Goal: Transaction & Acquisition: Purchase product/service

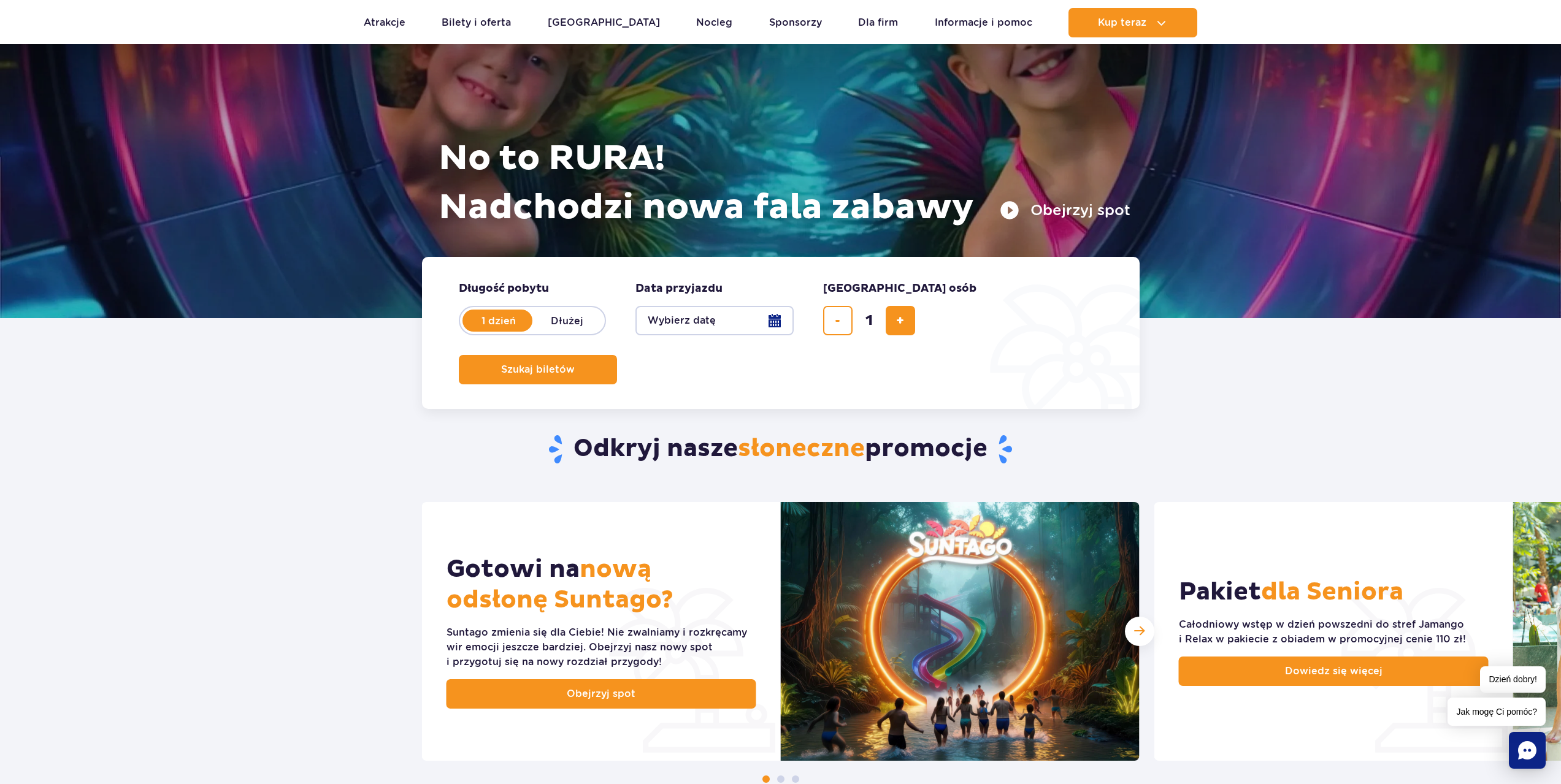
scroll to position [184, 0]
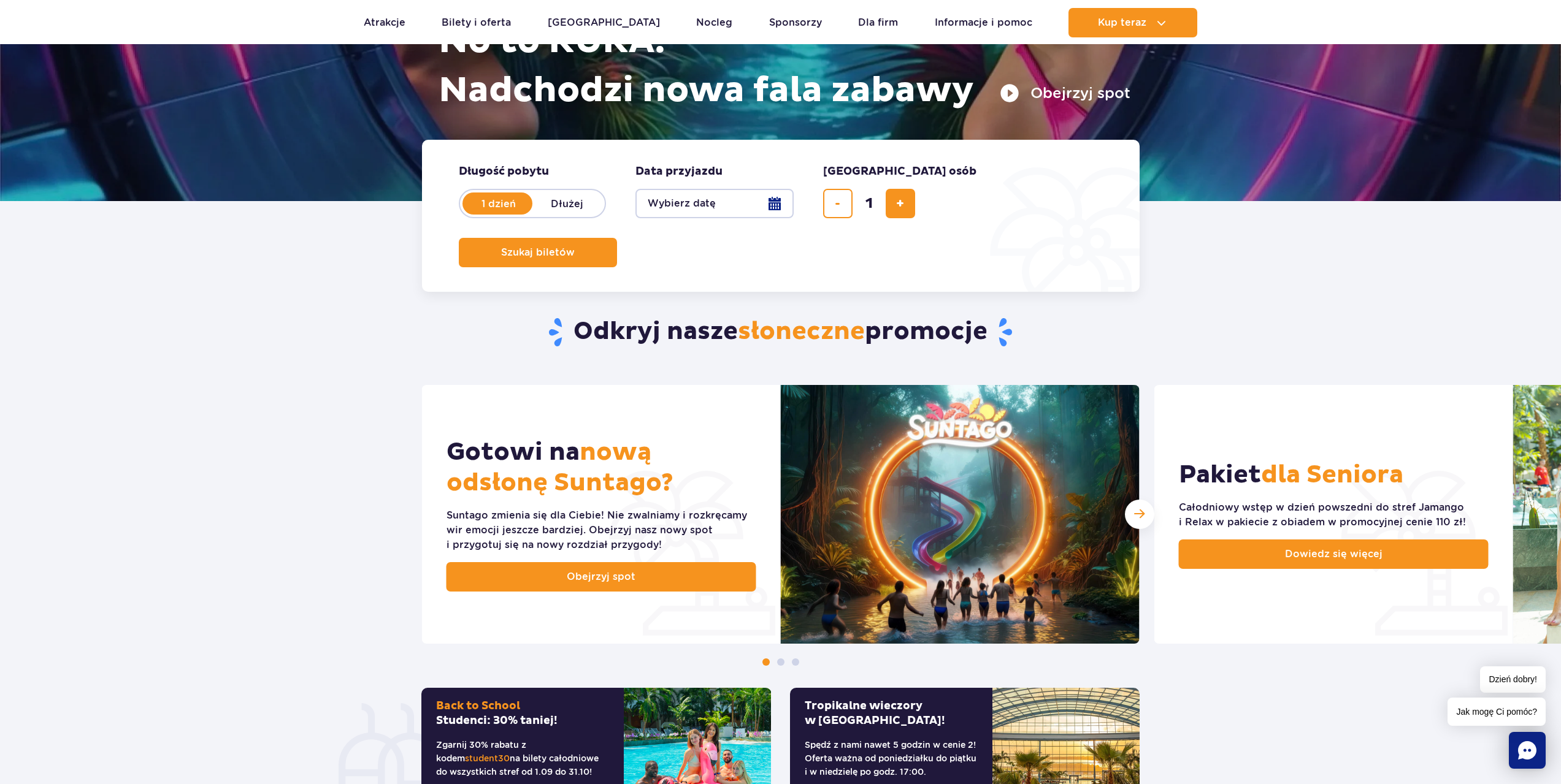
click at [575, 203] on label "Dłużej" at bounding box center [567, 203] width 70 height 26
click at [546, 214] on input "Dłużej" at bounding box center [539, 215] width 13 height 2
radio input "false"
radio input "true"
click at [683, 203] on button "Wybierz datę" at bounding box center [714, 204] width 158 height 30
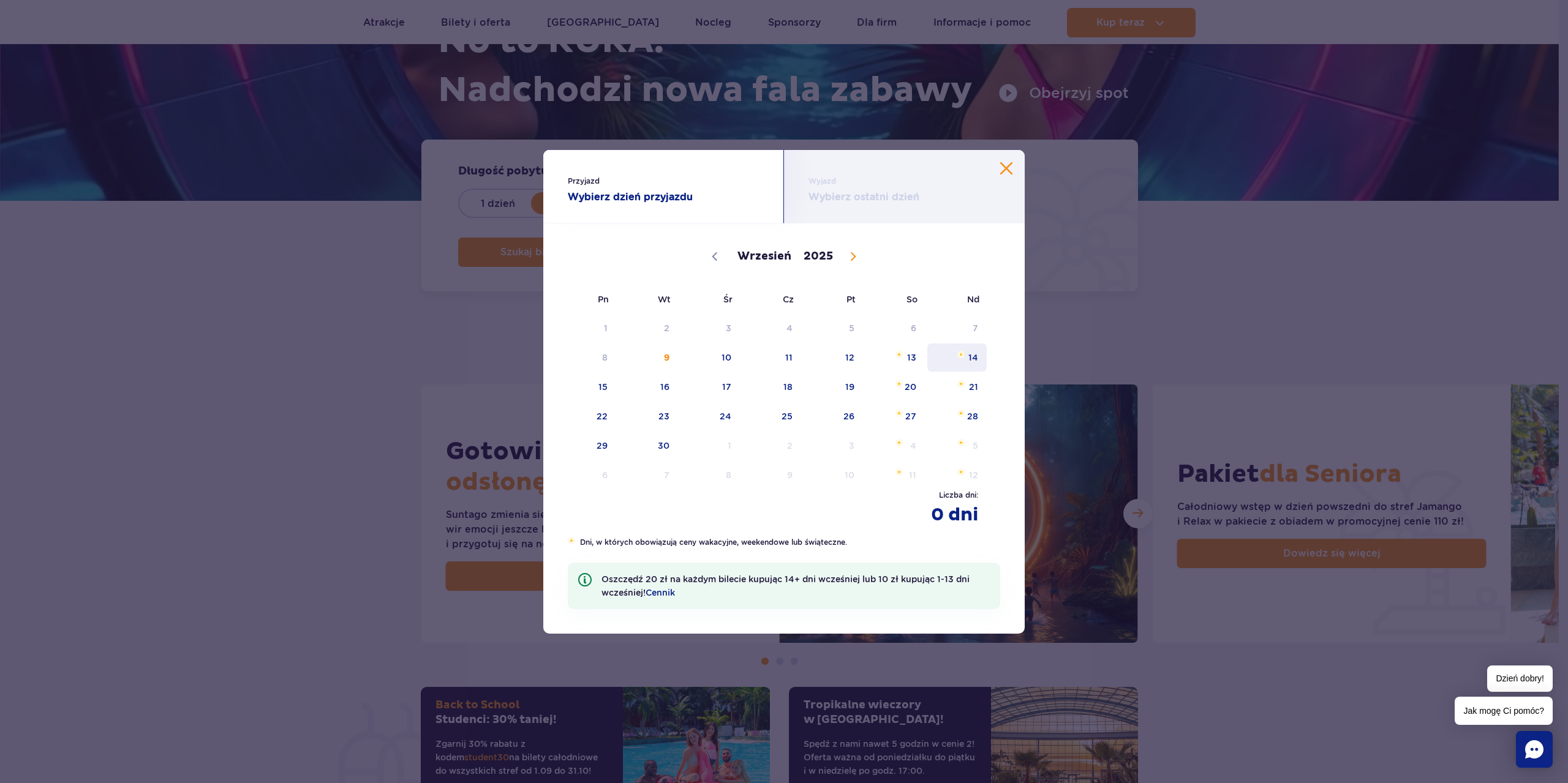
click at [970, 357] on span "14" at bounding box center [957, 357] width 62 height 28
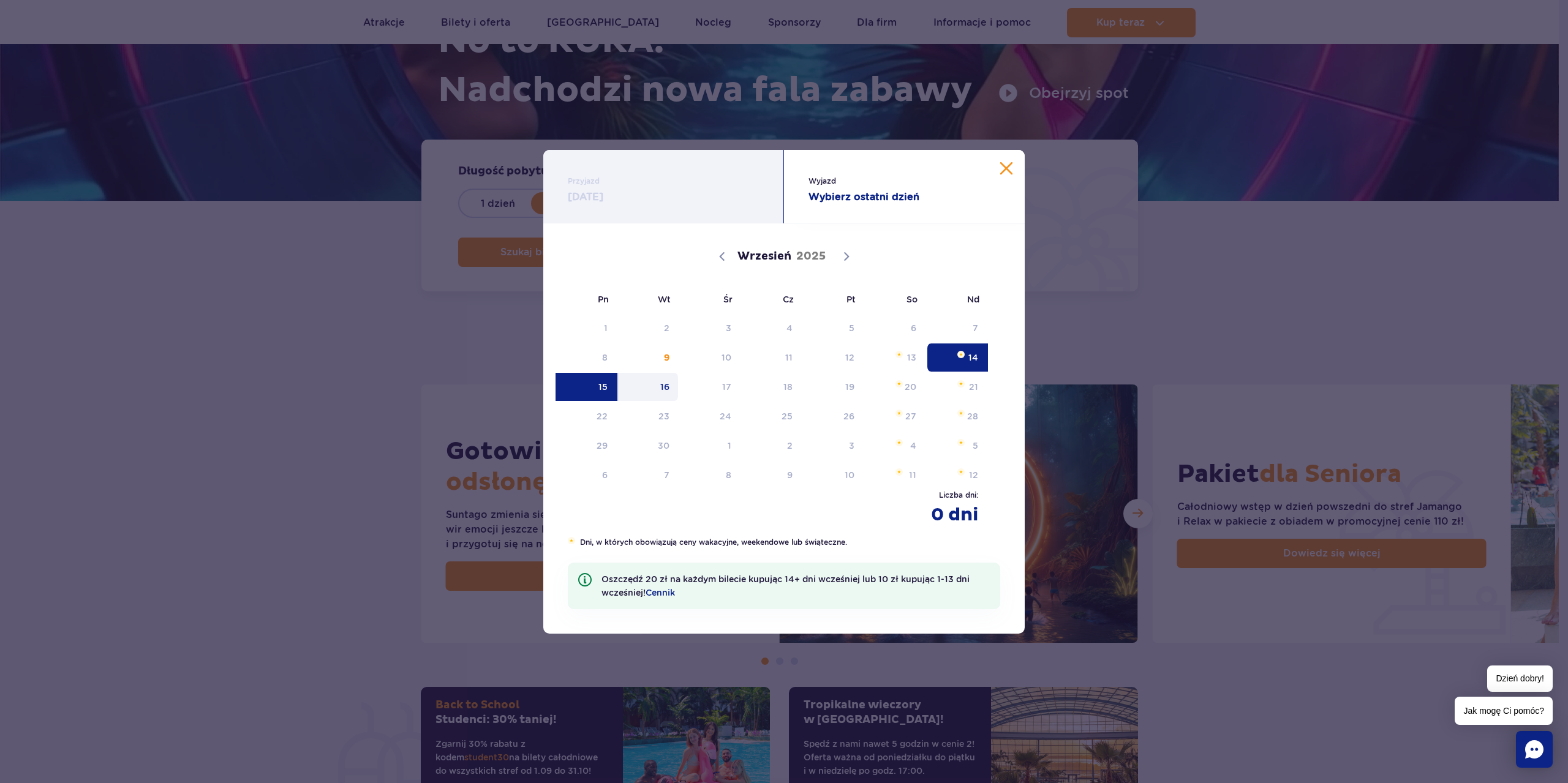
click at [611, 391] on span "15" at bounding box center [586, 387] width 62 height 28
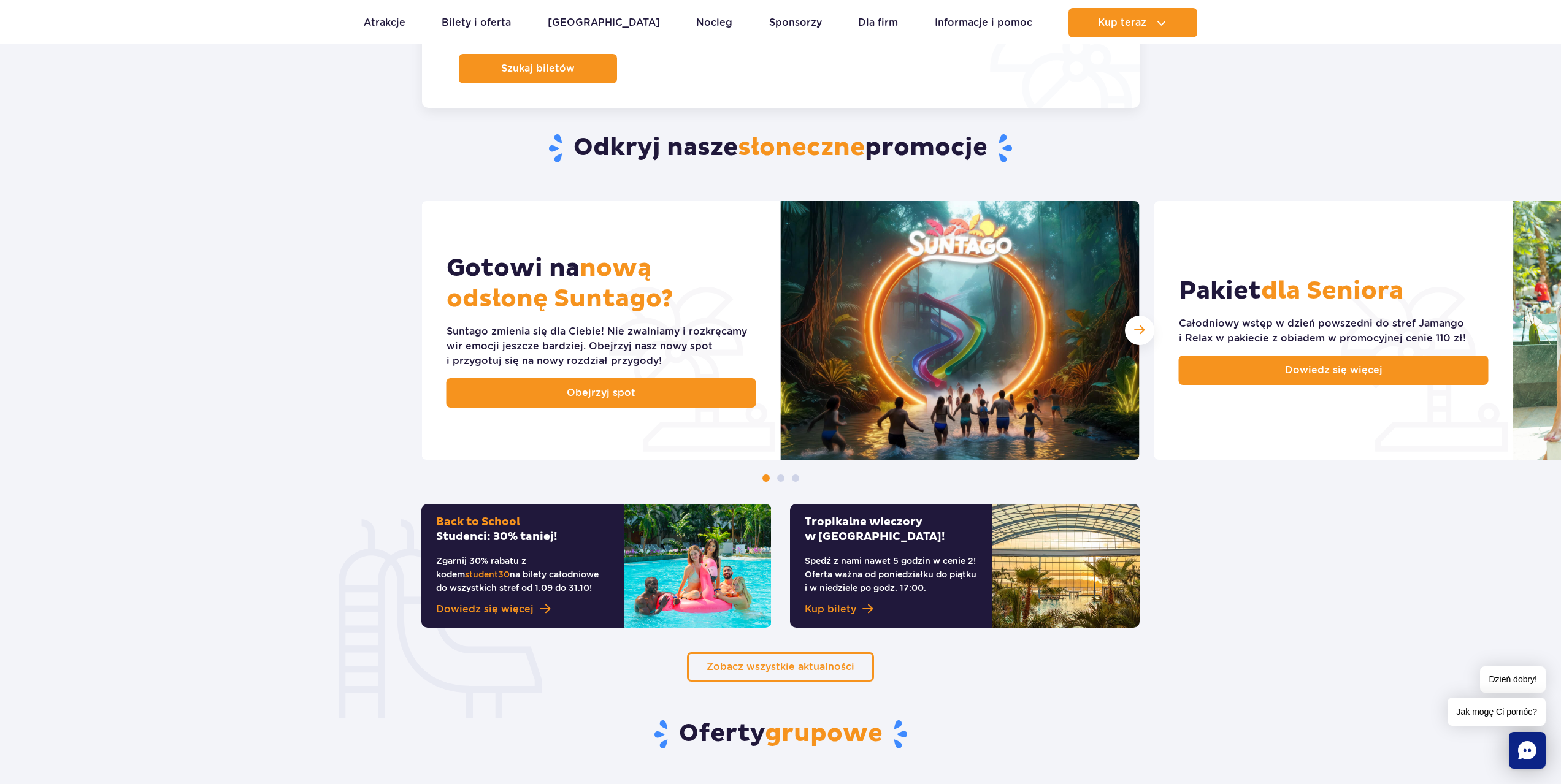
scroll to position [62, 0]
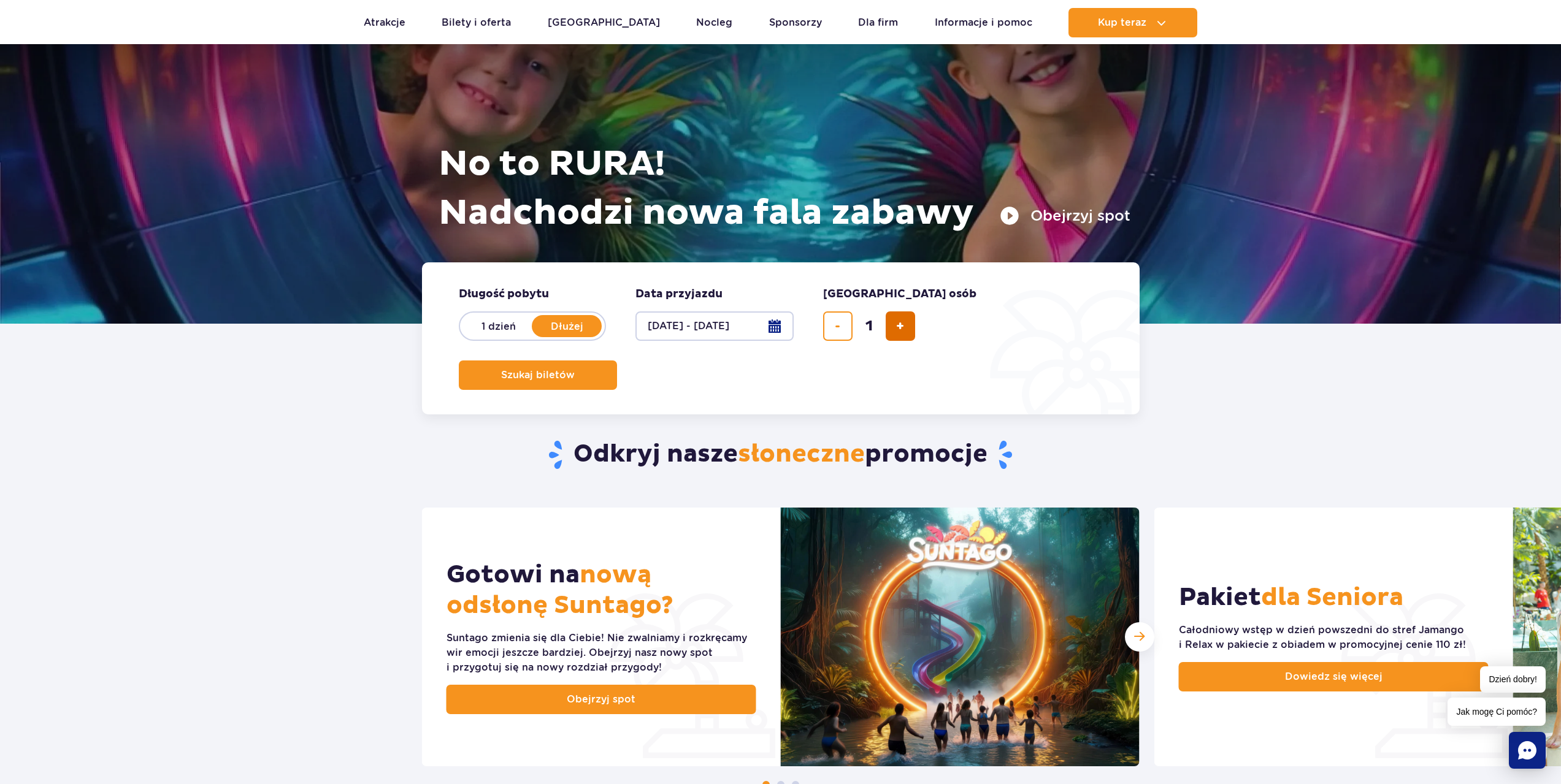
click at [904, 326] on span "dodaj bilet" at bounding box center [900, 326] width 8 height 0
type input "4"
click at [617, 361] on button "Szukaj biletów" at bounding box center [537, 376] width 158 height 30
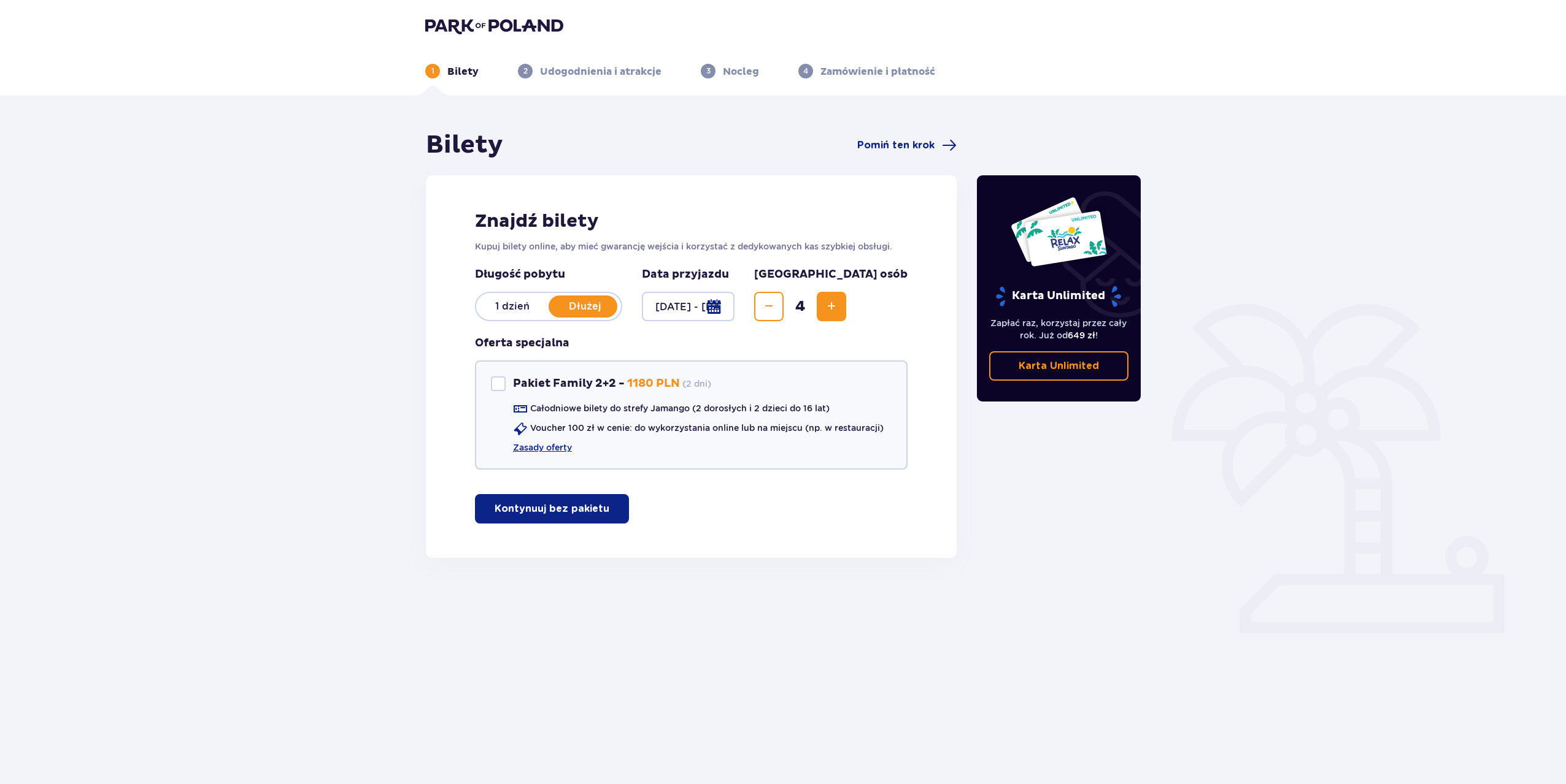
click at [560, 505] on p "Kontynuuj bez pakietu" at bounding box center [552, 509] width 115 height 13
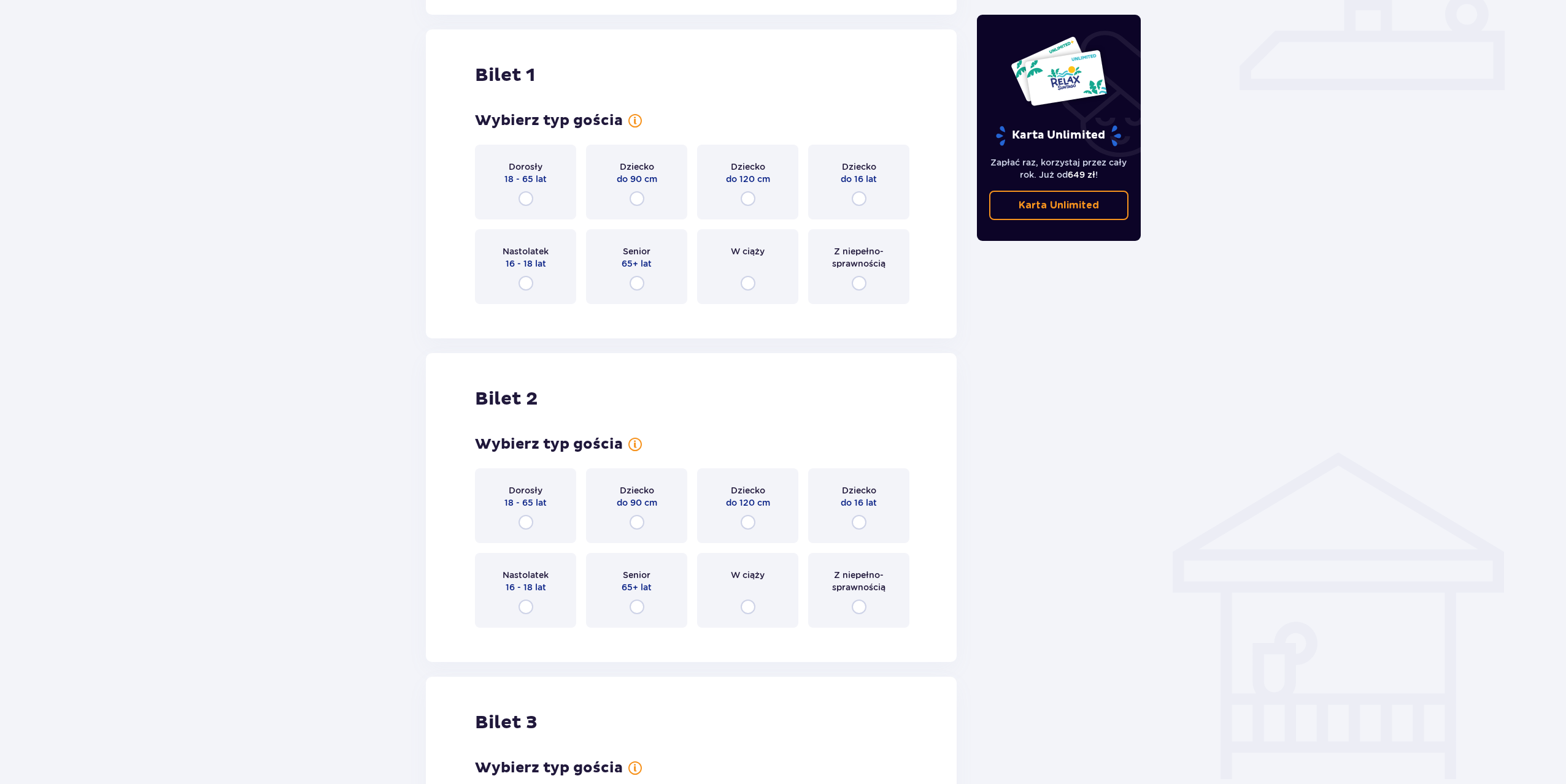
scroll to position [558, 0]
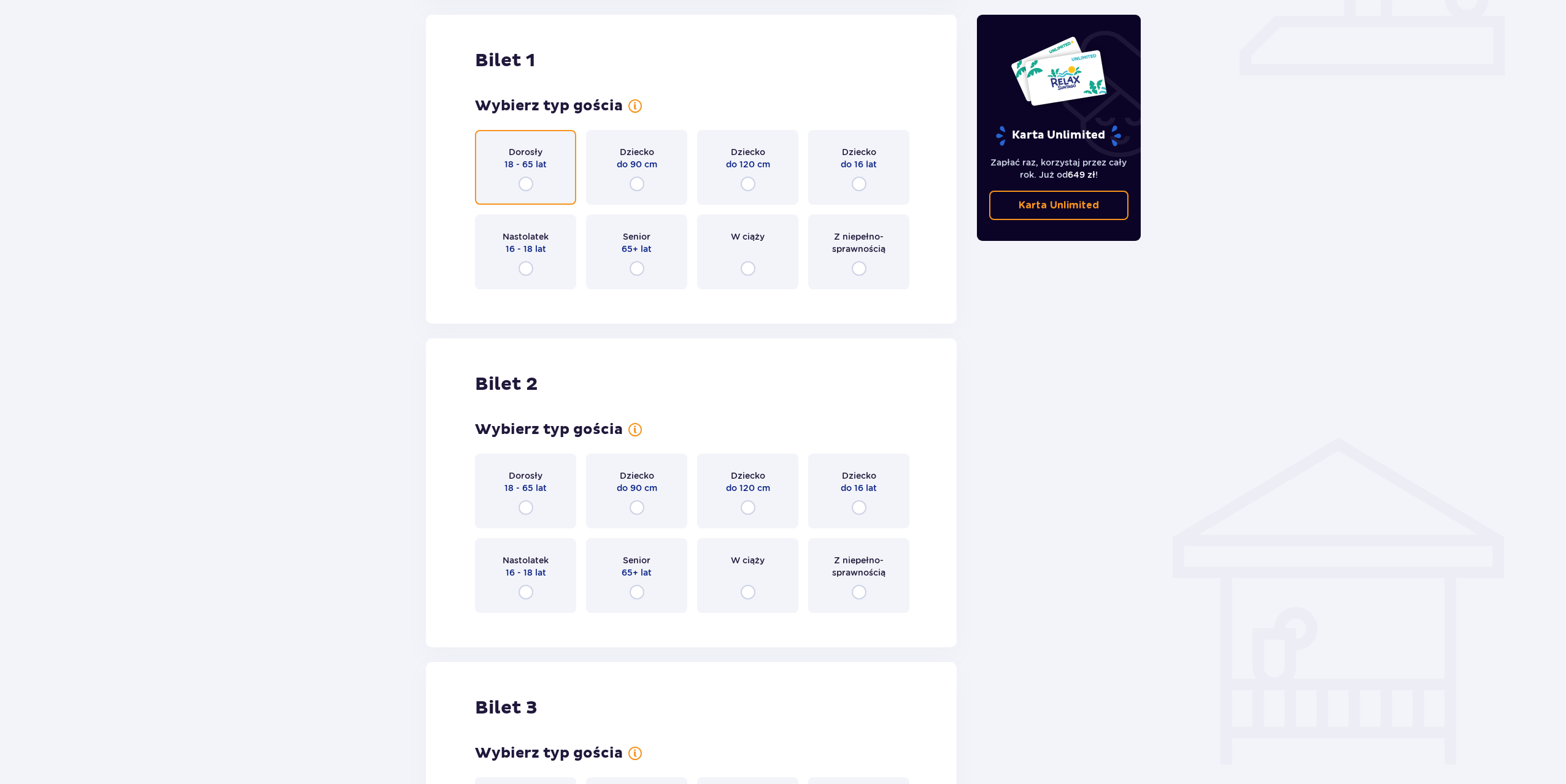
click at [524, 179] on input "radio" at bounding box center [526, 184] width 15 height 15
radio input "true"
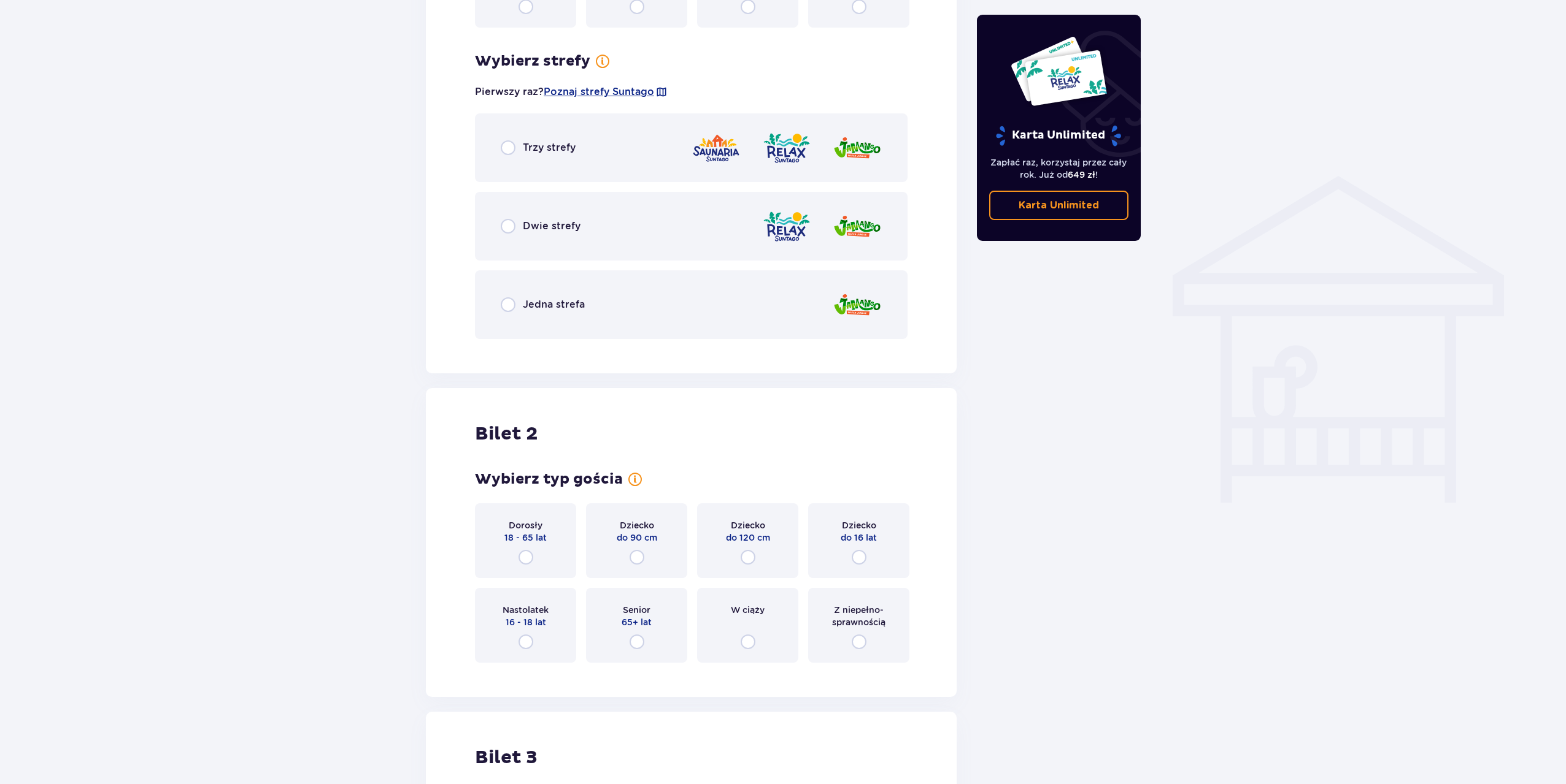
scroll to position [857, 0]
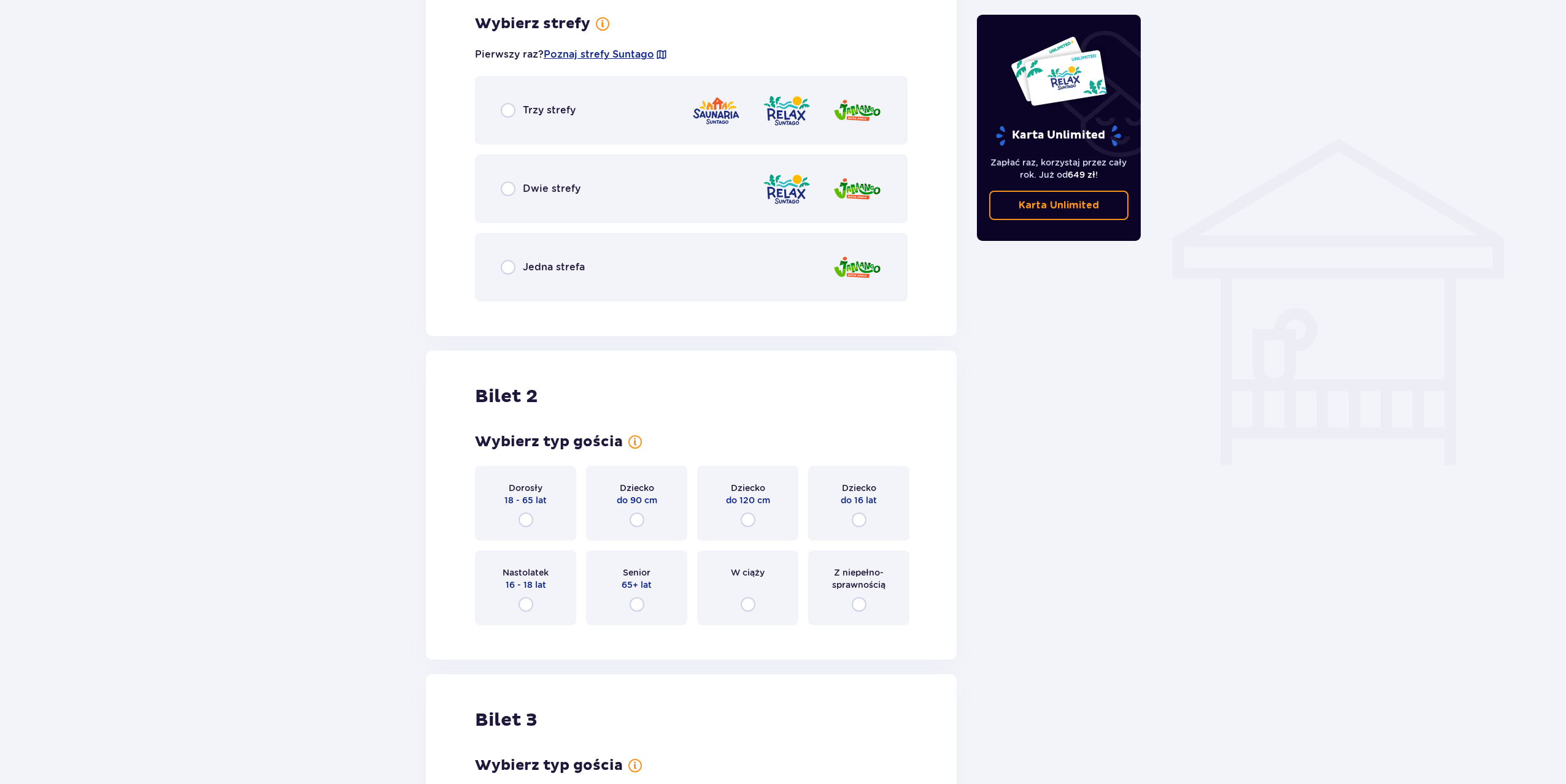
click at [507, 257] on div "Jedna strefa" at bounding box center [690, 267] width 432 height 69
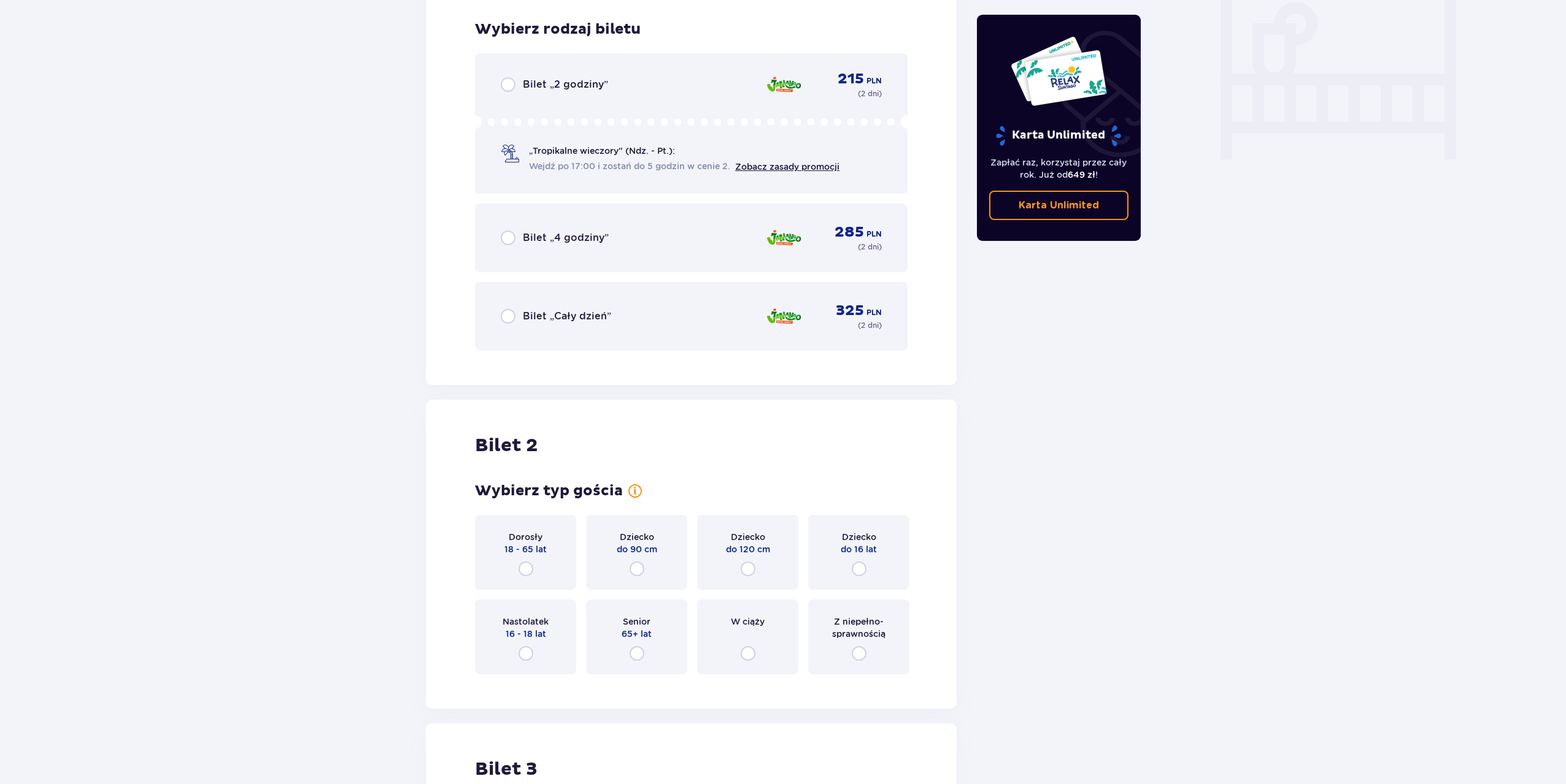
scroll to position [1169, 0]
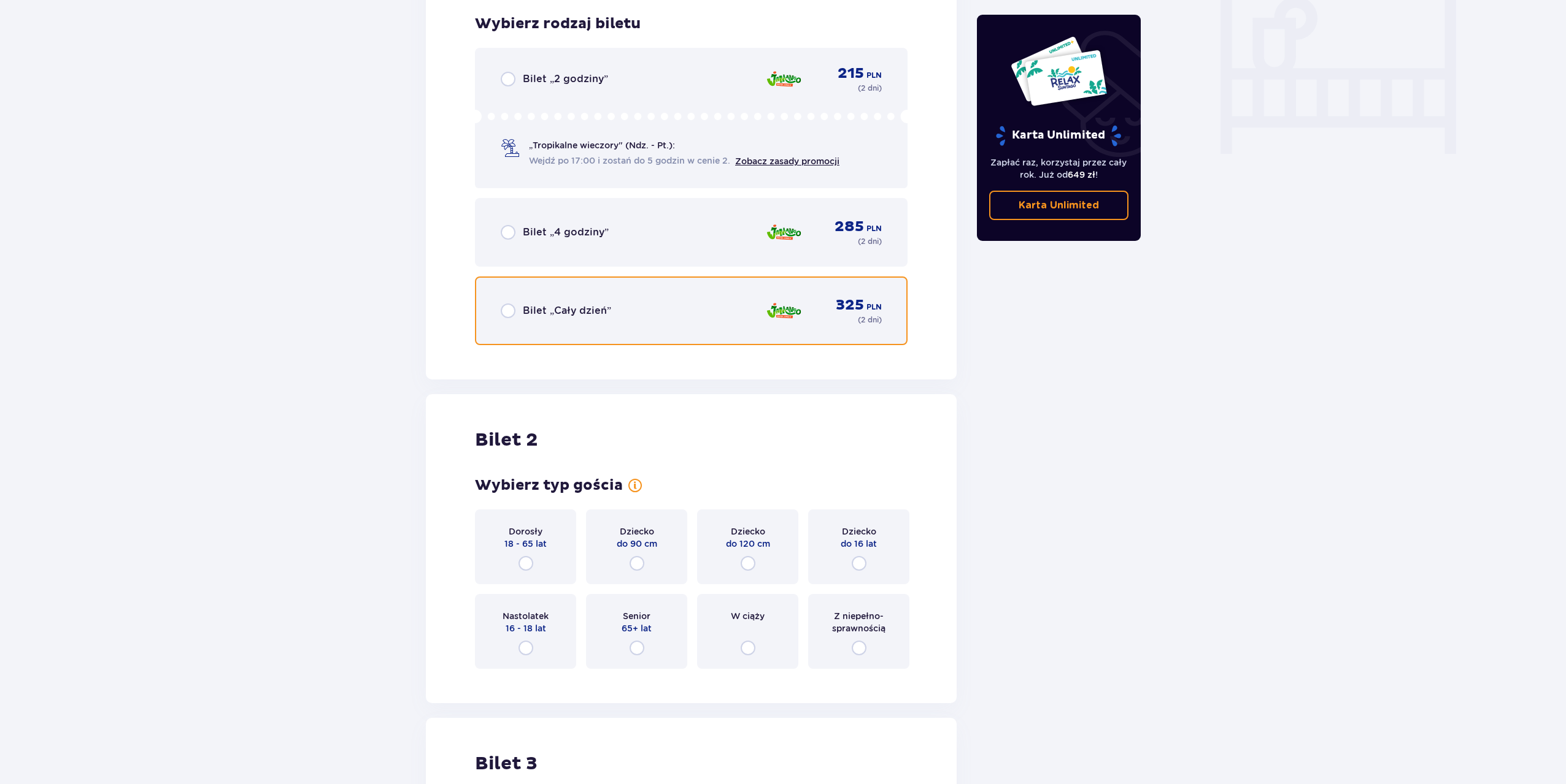
click at [509, 308] on input "radio" at bounding box center [508, 311] width 15 height 15
radio input "true"
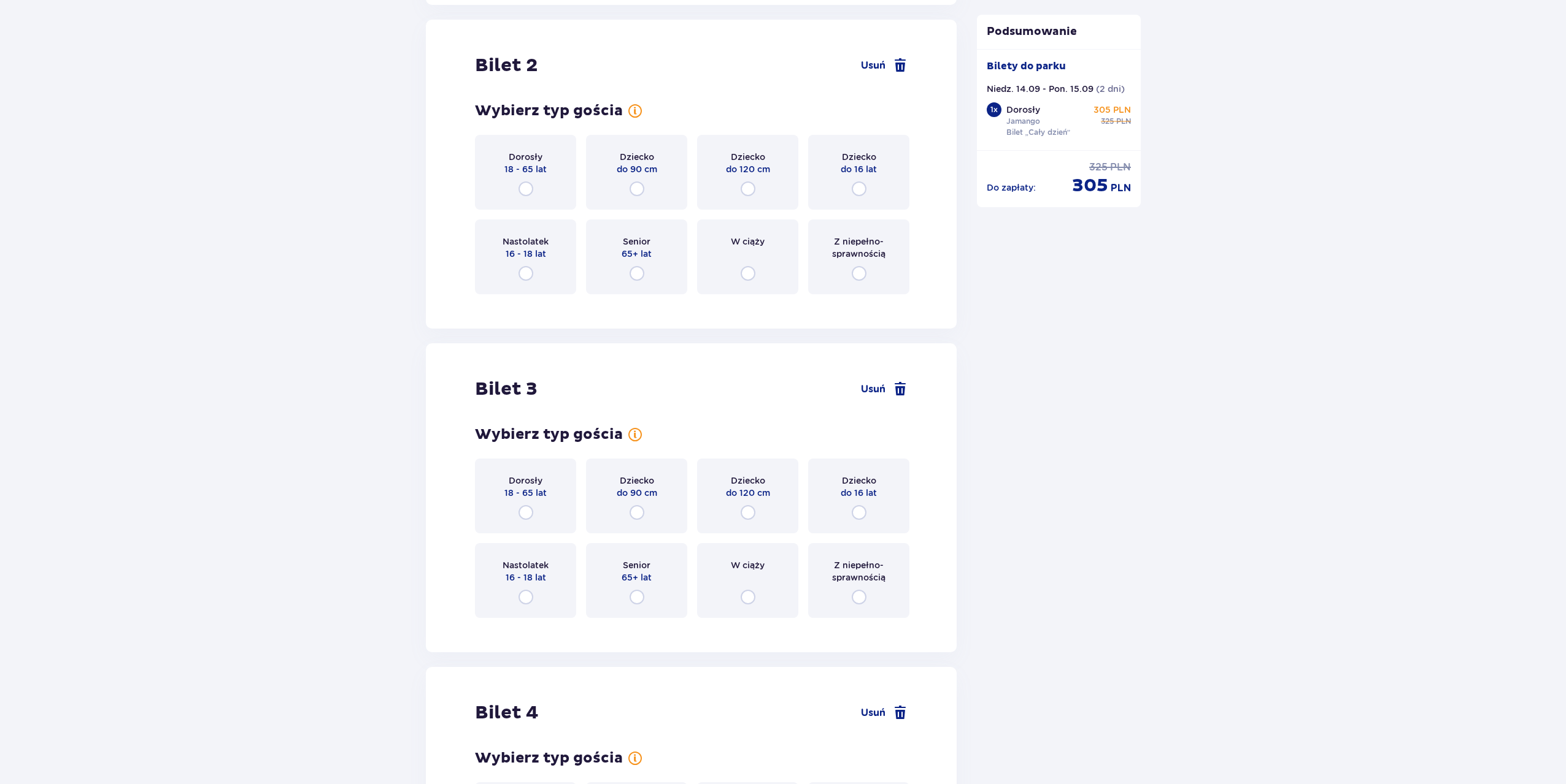
scroll to position [1548, 0]
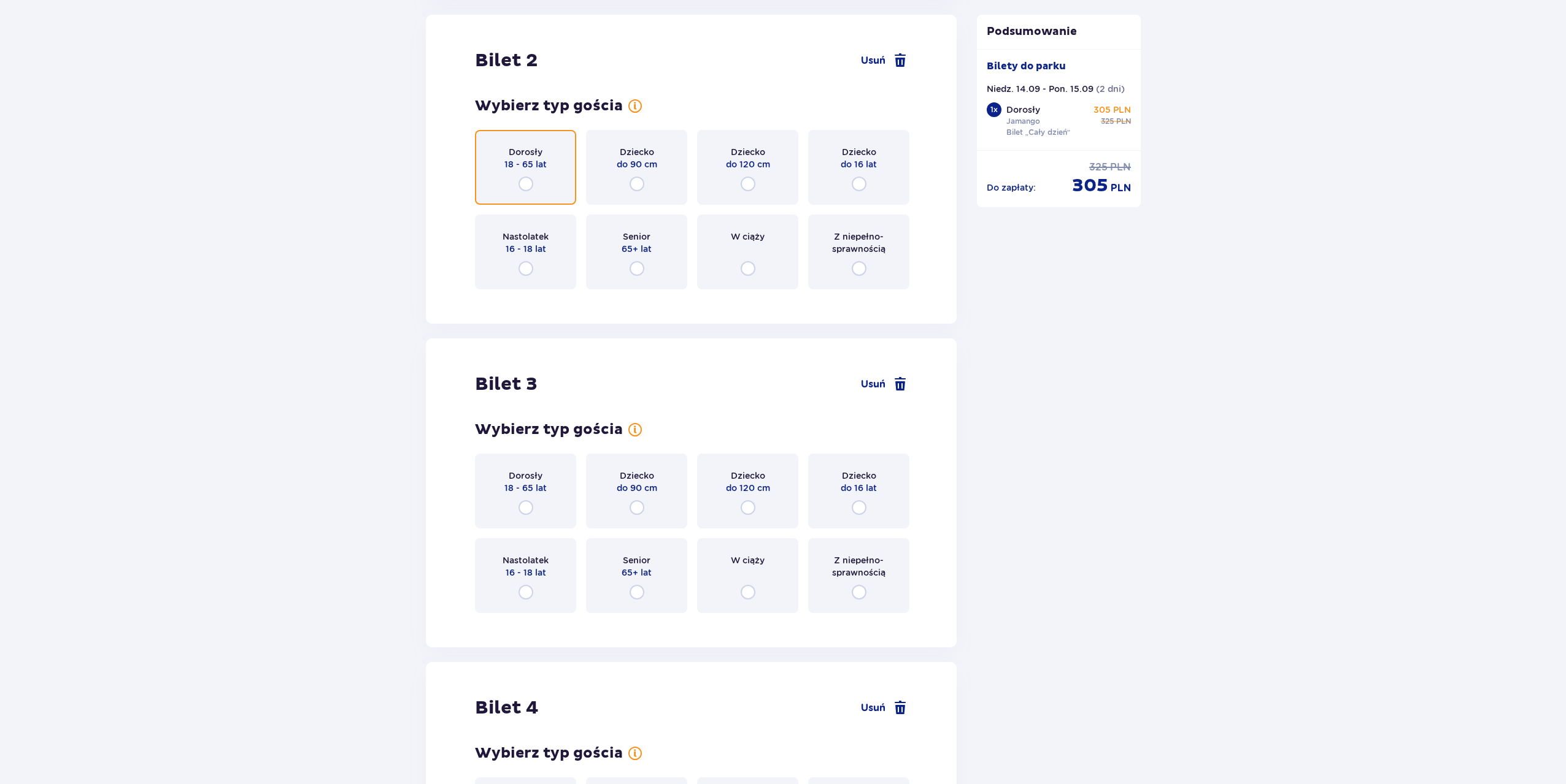
click at [532, 185] on input "radio" at bounding box center [526, 184] width 15 height 15
radio input "true"
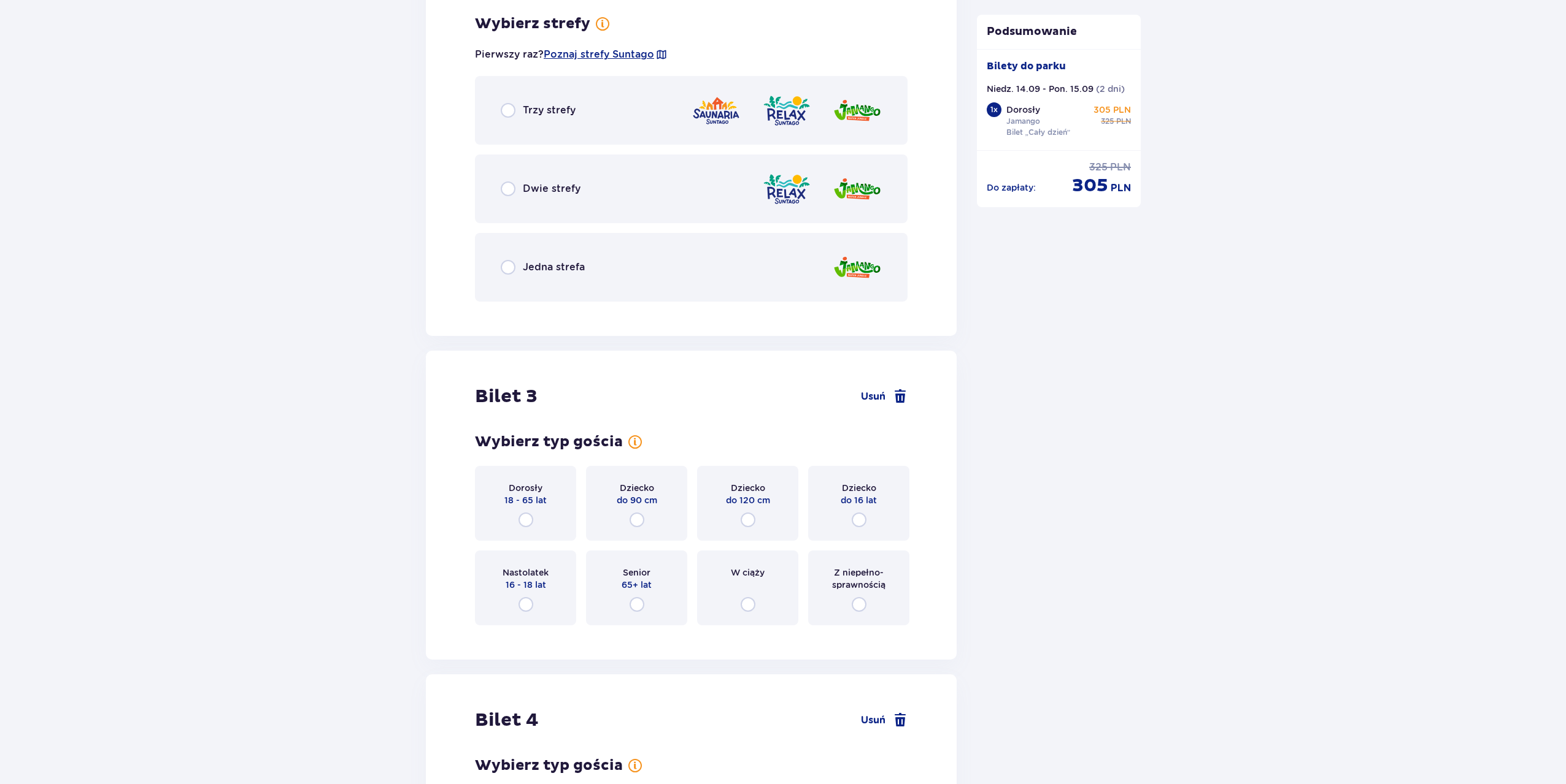
click at [536, 256] on div "Jedna strefa" at bounding box center [690, 267] width 432 height 69
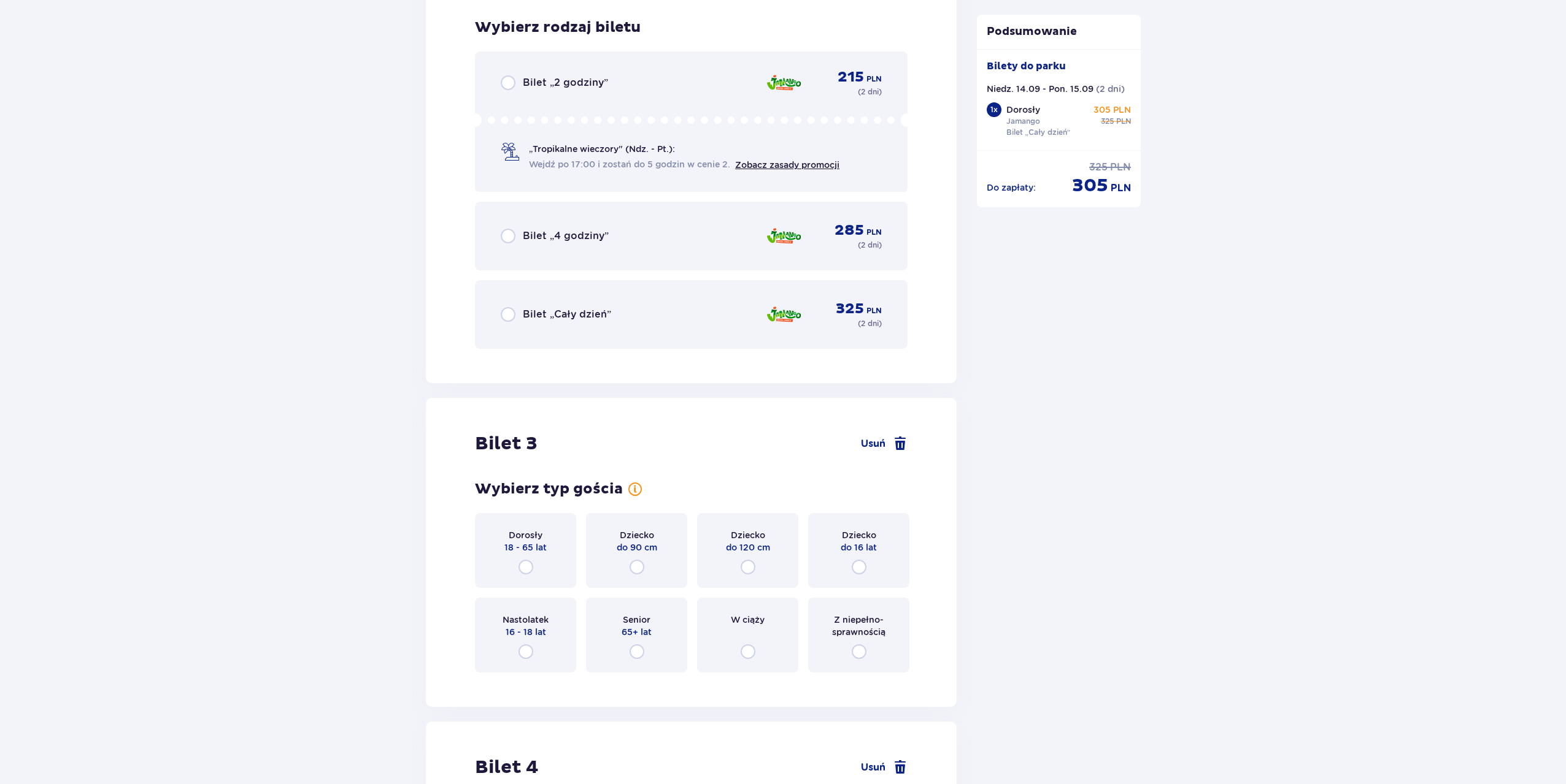
scroll to position [2159, 0]
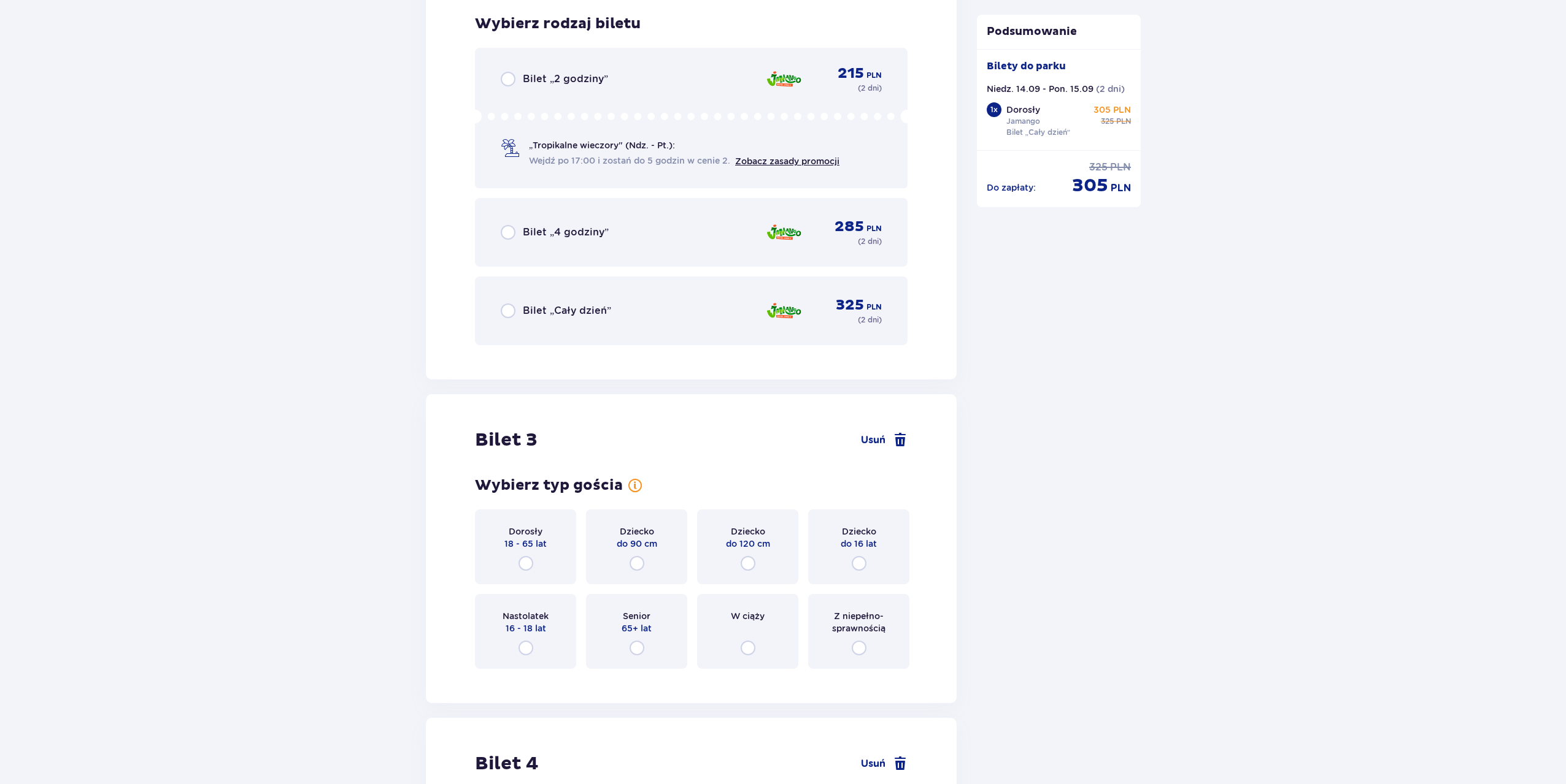
click at [529, 305] on p "Bilet „Cały dzień”" at bounding box center [566, 310] width 88 height 13
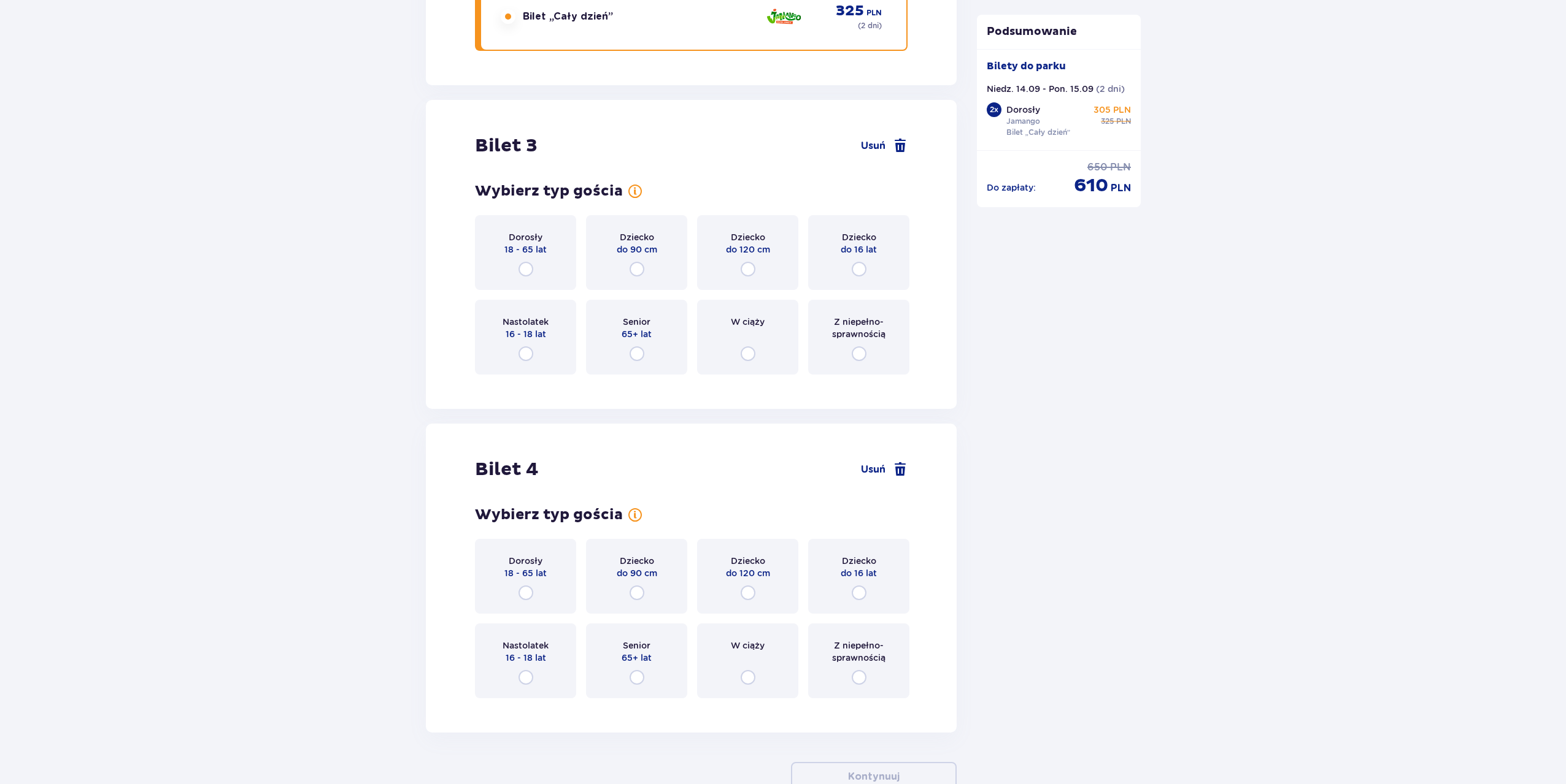
scroll to position [2534, 0]
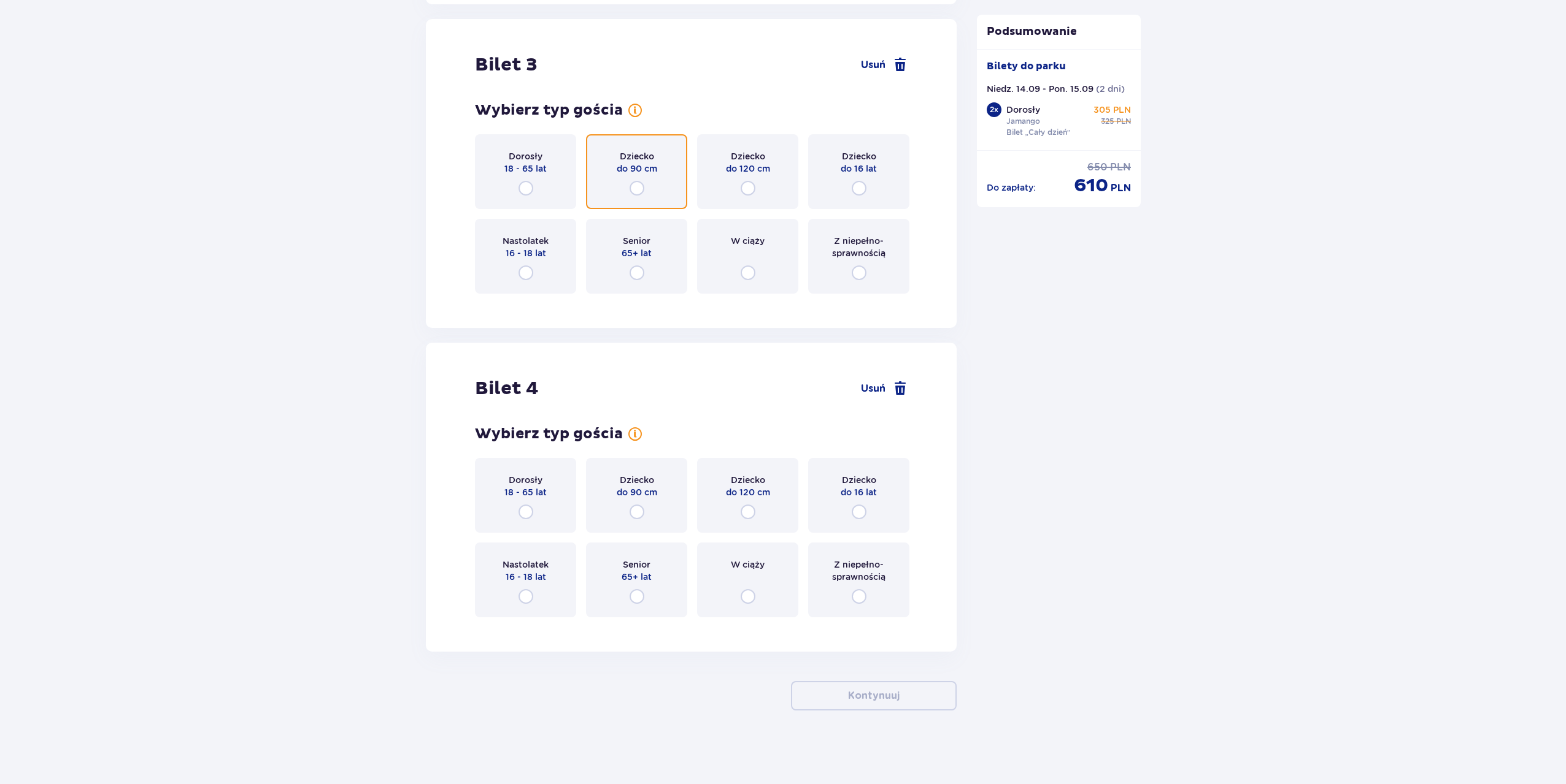
click at [638, 183] on input "radio" at bounding box center [637, 188] width 15 height 15
radio input "true"
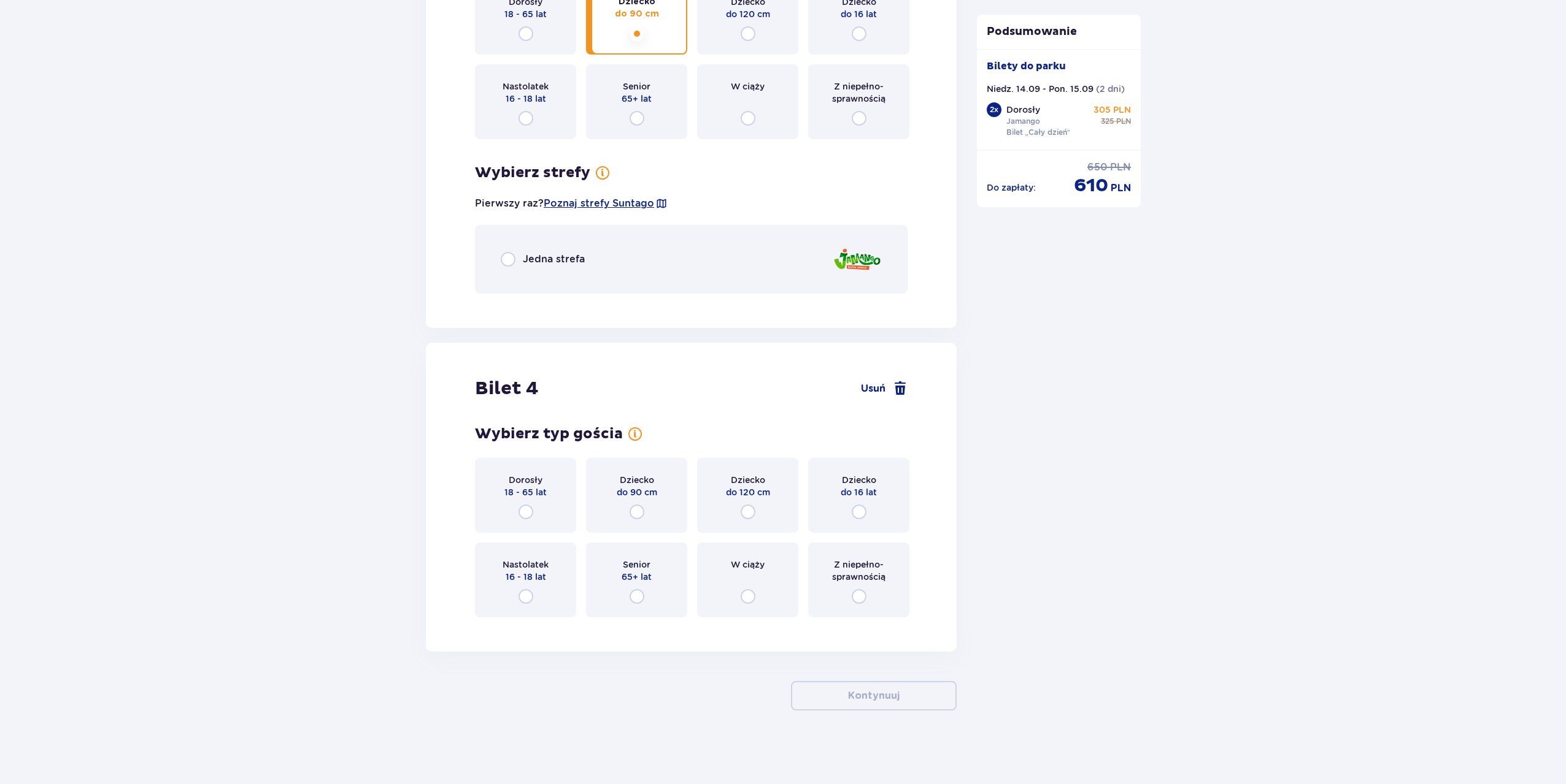
click at [582, 256] on p "Jedna strefa" at bounding box center [554, 259] width 62 height 13
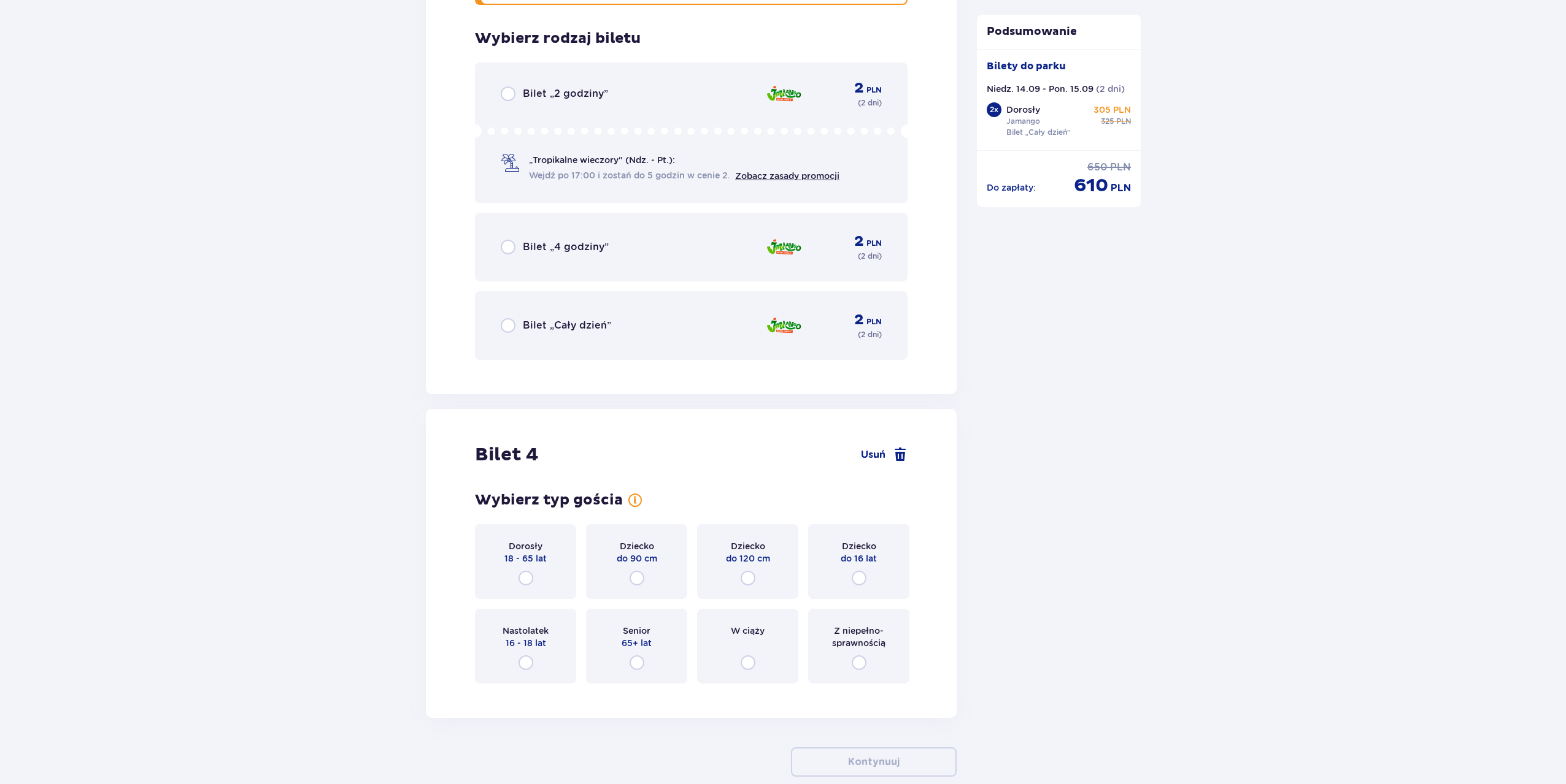
scroll to position [2992, 0]
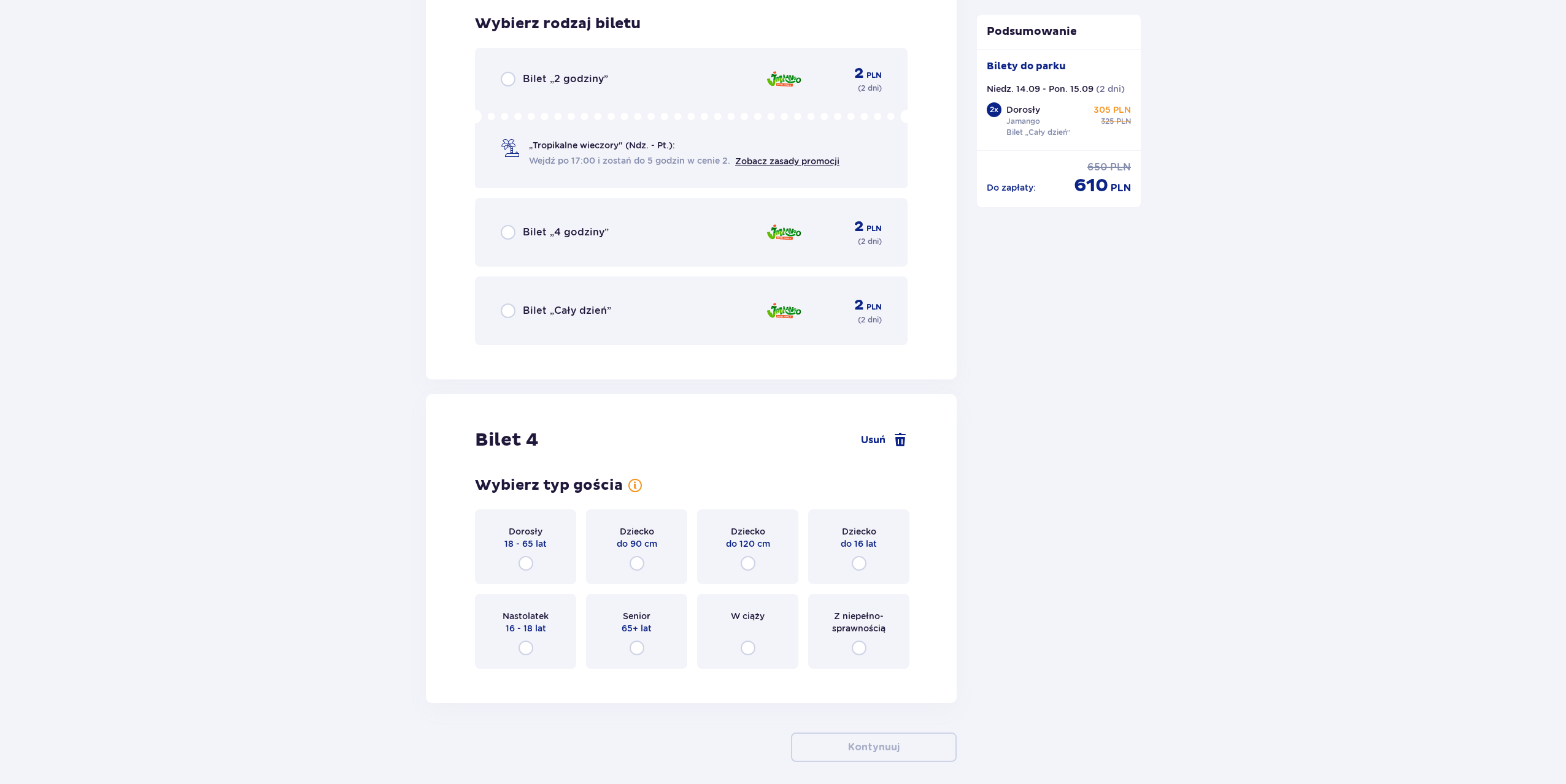
click at [561, 300] on div "Bilet „Cały dzień” 2 PLN ( 2 dni )" at bounding box center [691, 311] width 381 height 30
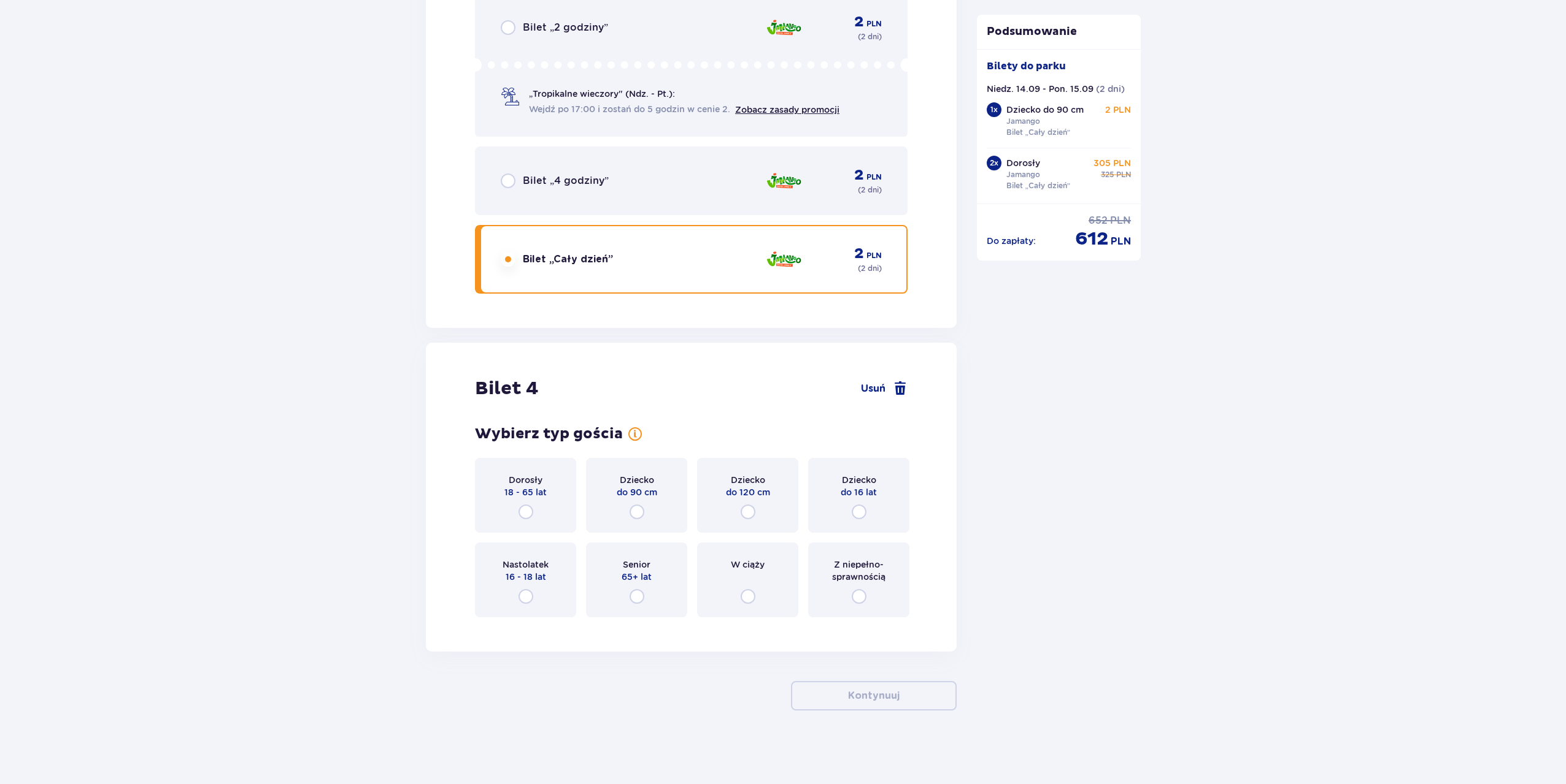
click at [767, 524] on div "Dziecko do 120 cm" at bounding box center [747, 495] width 102 height 75
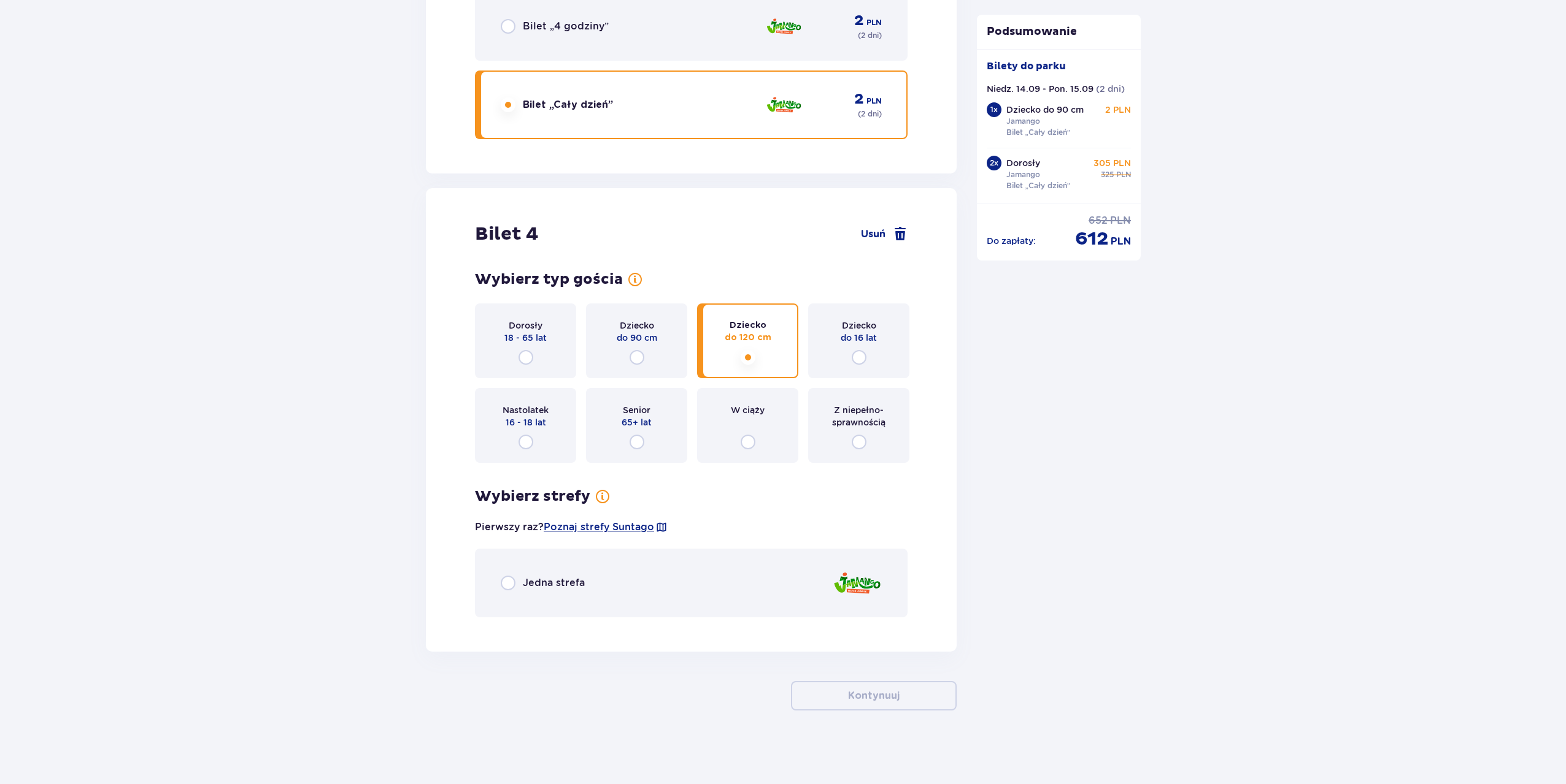
click at [566, 581] on p "Jedna strefa" at bounding box center [554, 583] width 62 height 13
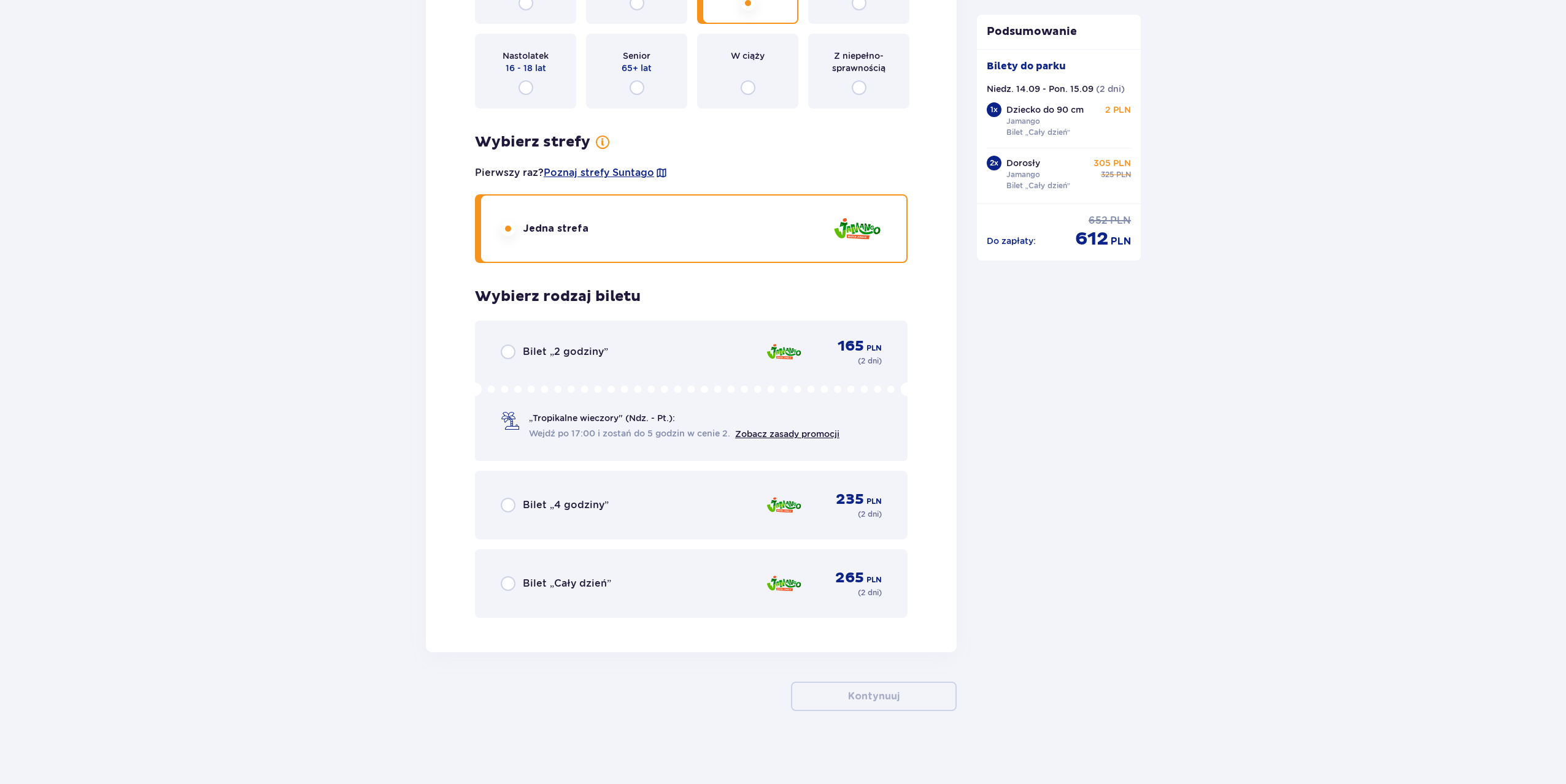
scroll to position [3553, 0]
click at [568, 580] on p "Bilet „Cały dzień”" at bounding box center [566, 583] width 88 height 13
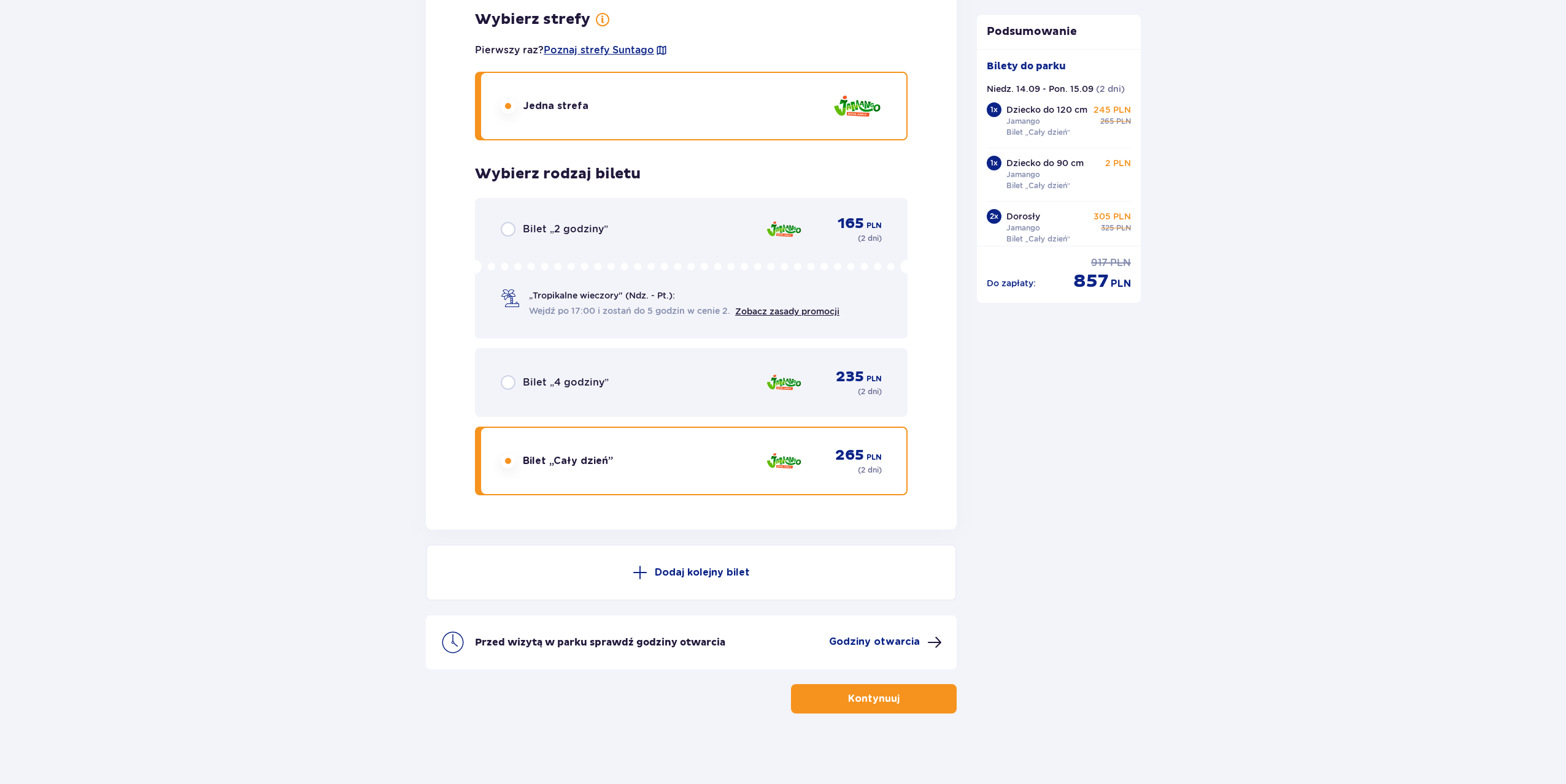
scroll to position [3678, 0]
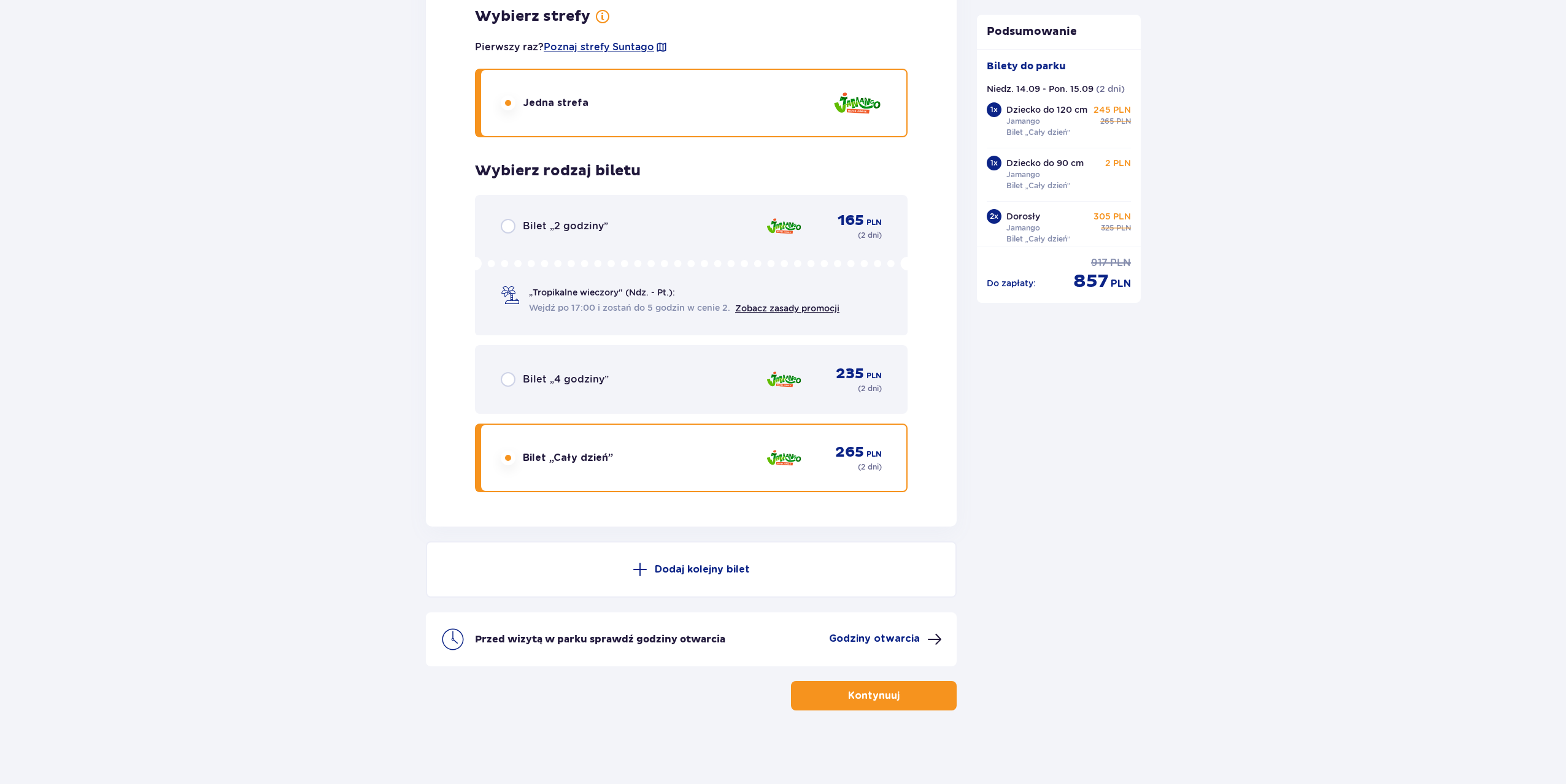
click at [882, 693] on p "Kontynuuj" at bounding box center [874, 696] width 52 height 13
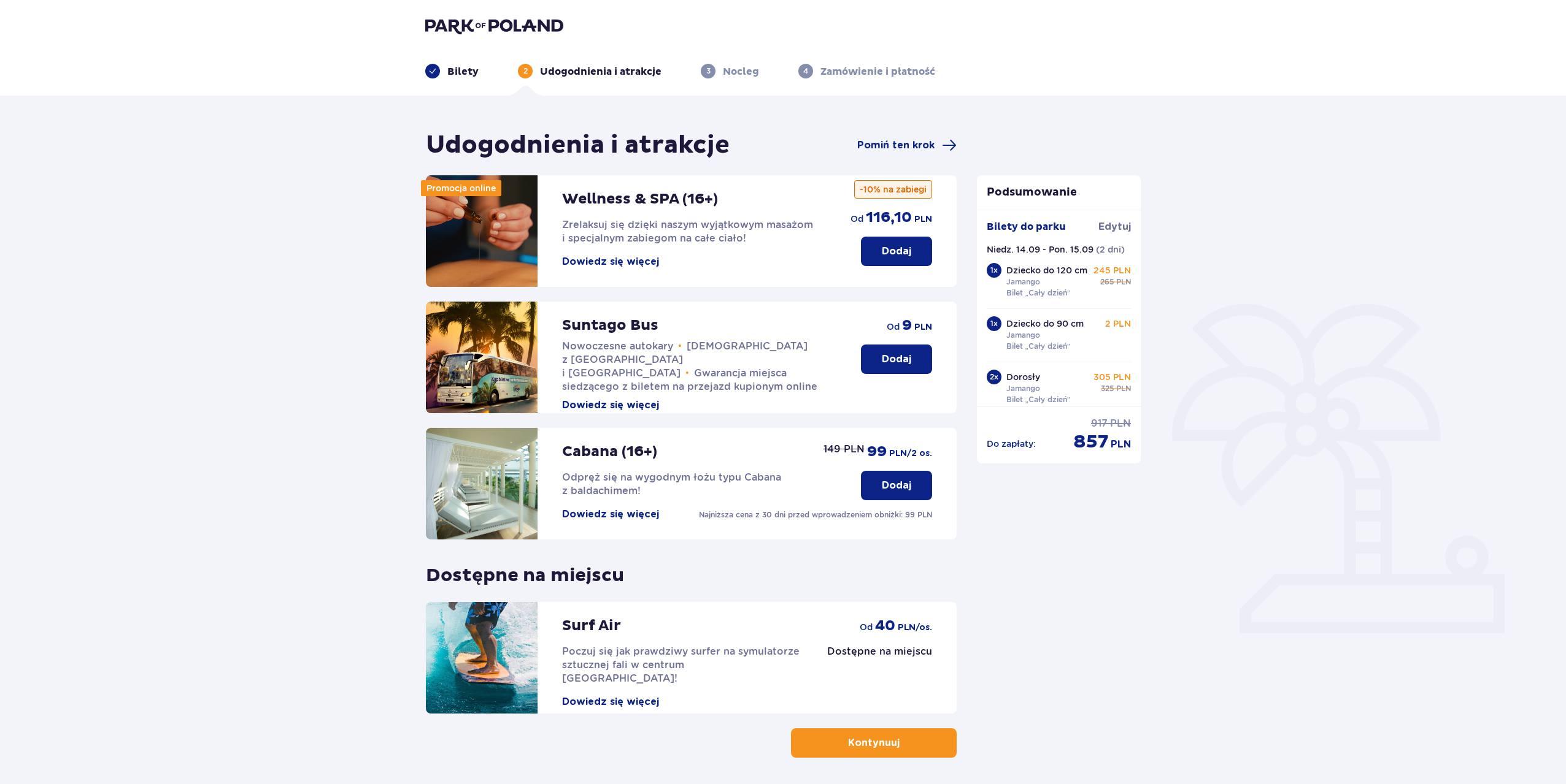
click at [830, 746] on button "Kontynuuj" at bounding box center [873, 743] width 165 height 30
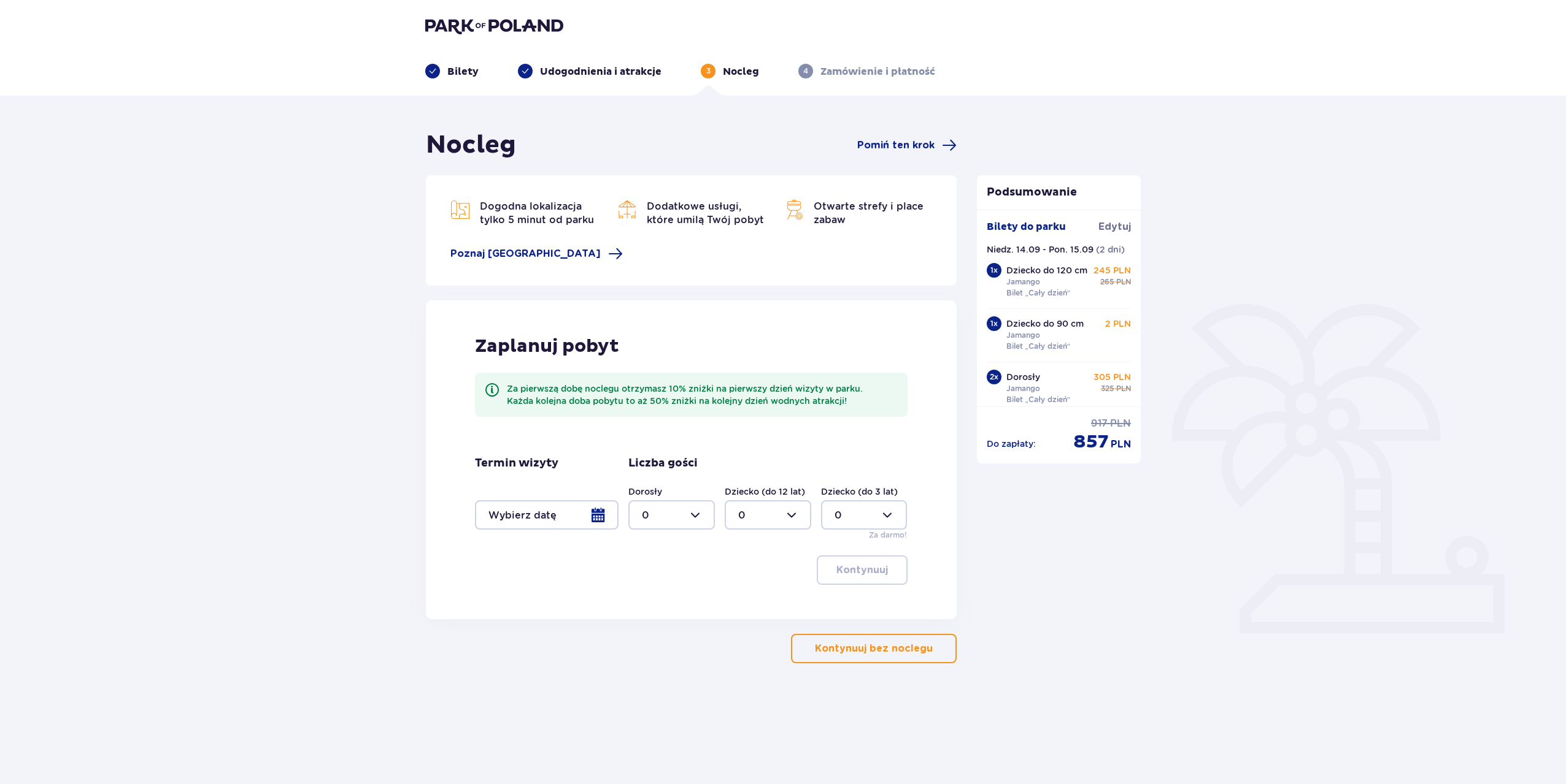
click at [562, 516] on div at bounding box center [546, 515] width 144 height 30
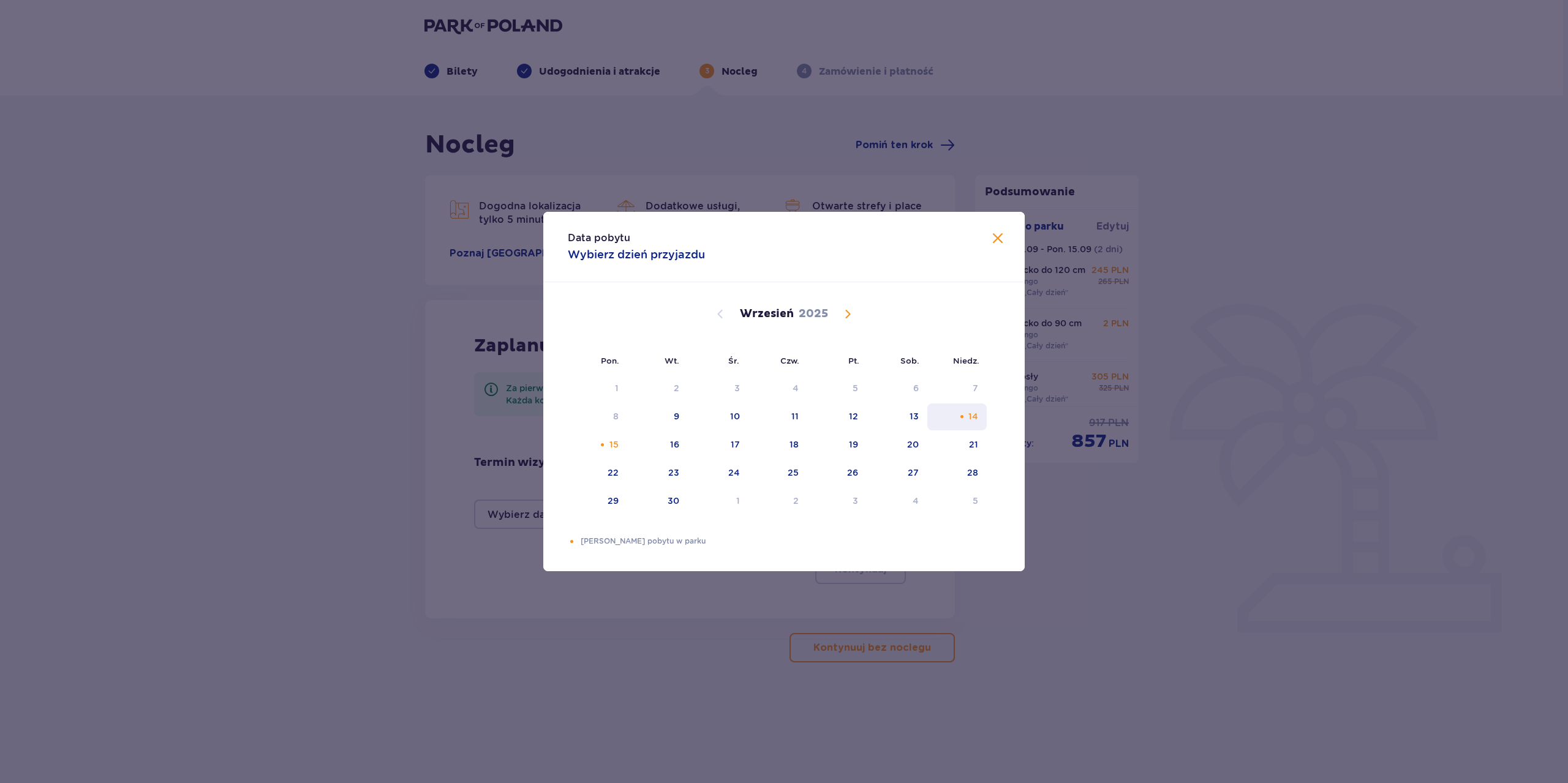
click at [978, 406] on div "14" at bounding box center [957, 417] width 59 height 27
click at [619, 442] on div "15" at bounding box center [614, 444] width 9 height 13
type input "[DATE] - [DATE]"
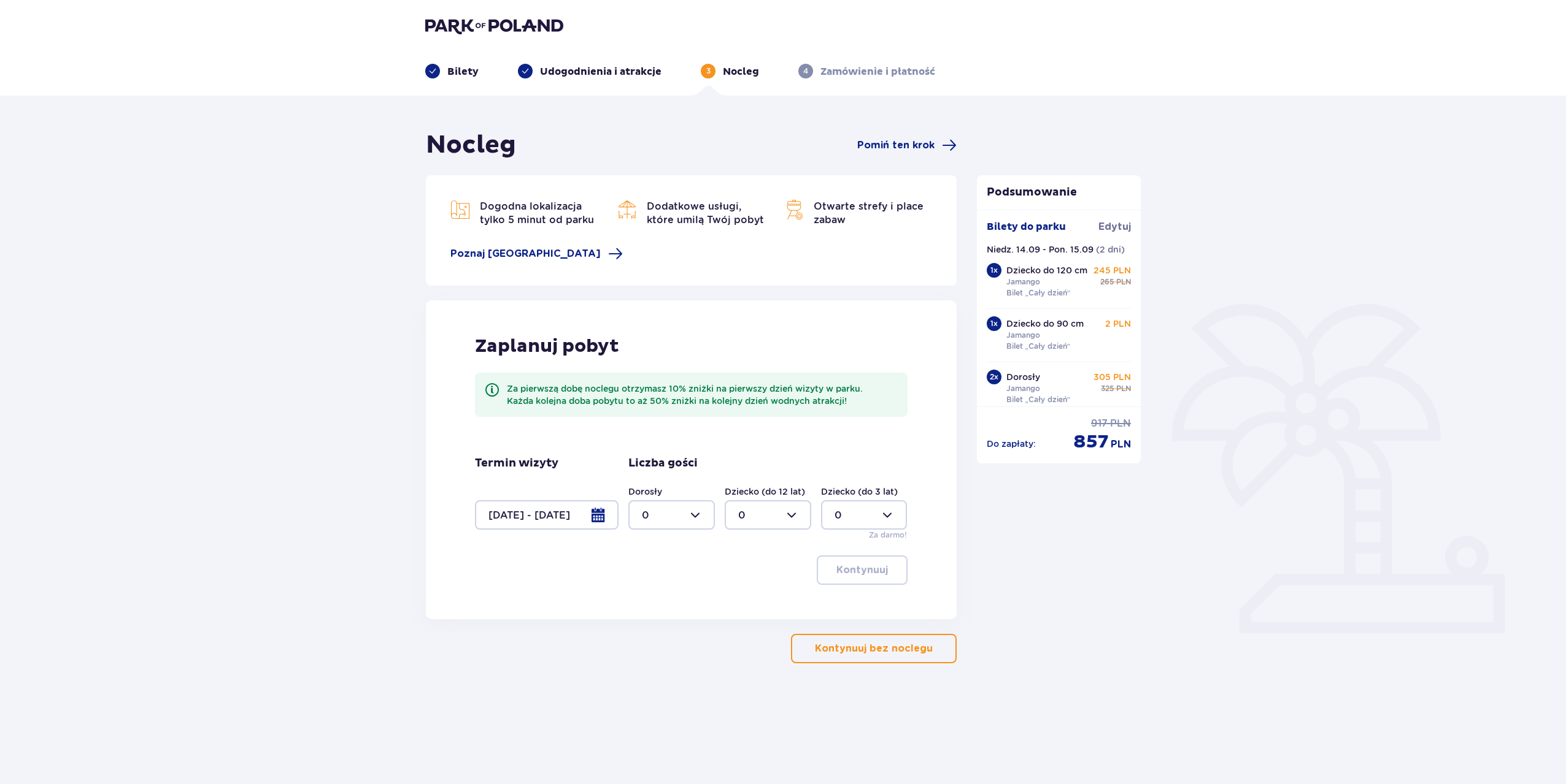
click at [656, 514] on div at bounding box center [671, 515] width 87 height 30
click at [636, 596] on span "2" at bounding box center [671, 604] width 84 height 26
type input "2"
click at [737, 516] on div at bounding box center [767, 515] width 87 height 30
click at [741, 577] on p "1" at bounding box center [739, 578] width 4 height 13
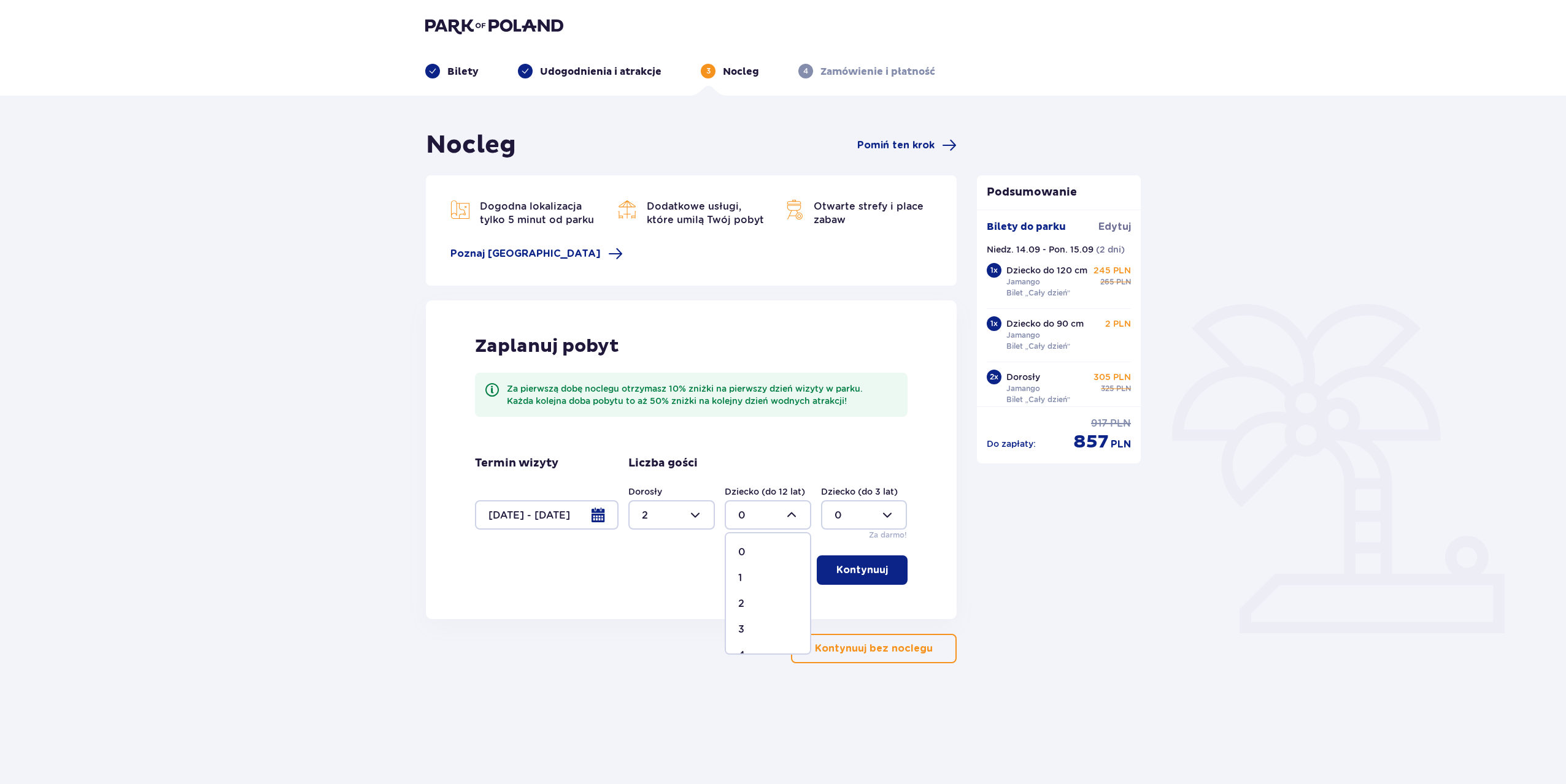
type input "1"
click at [833, 515] on div at bounding box center [864, 515] width 87 height 30
drag, startPoint x: 845, startPoint y: 574, endPoint x: 851, endPoint y: 584, distance: 11.7
click at [845, 574] on div "1" at bounding box center [864, 578] width 59 height 13
type input "1"
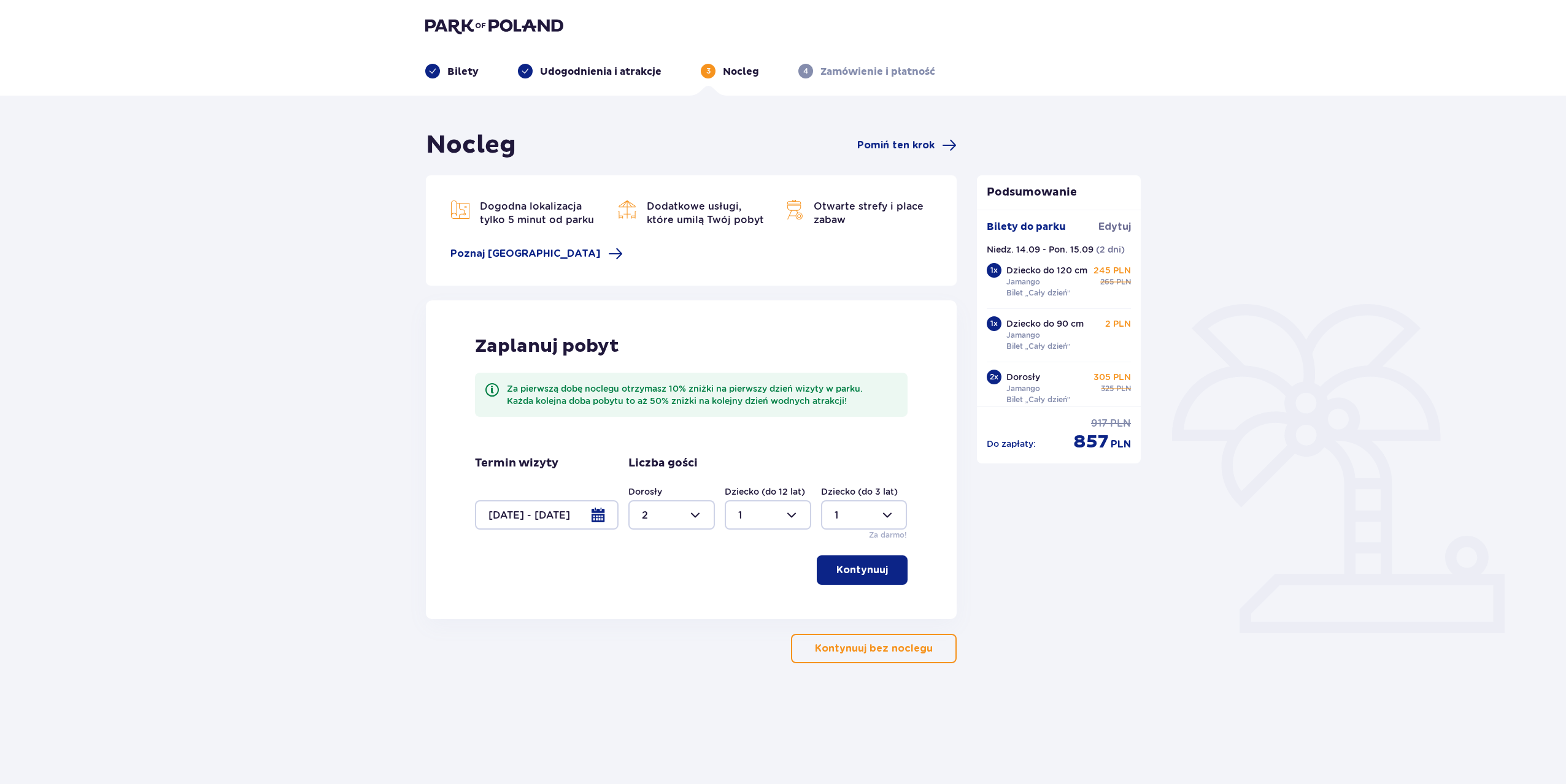
click at [861, 571] on p "Kontynuuj" at bounding box center [862, 570] width 52 height 13
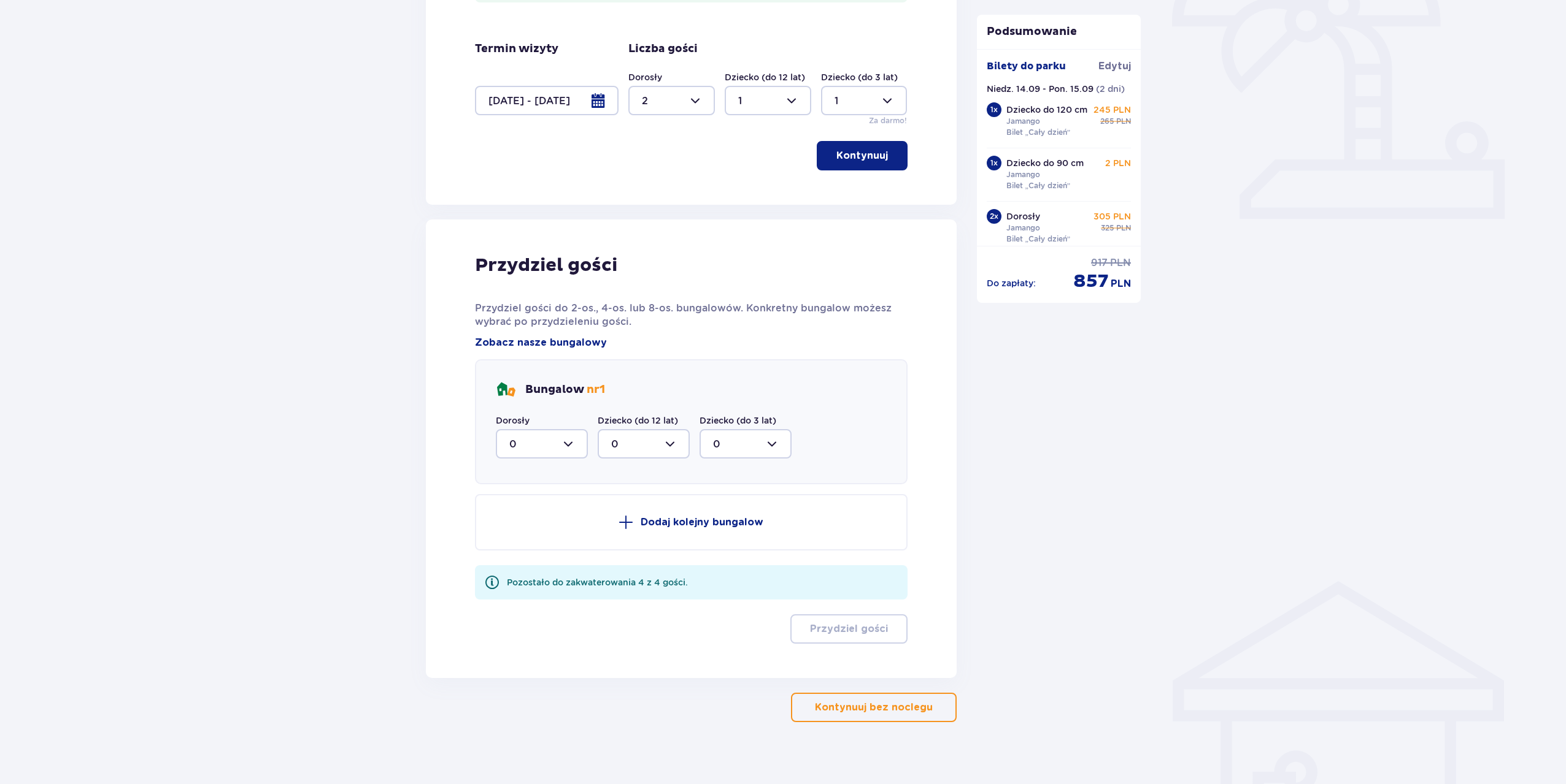
scroll to position [426, 0]
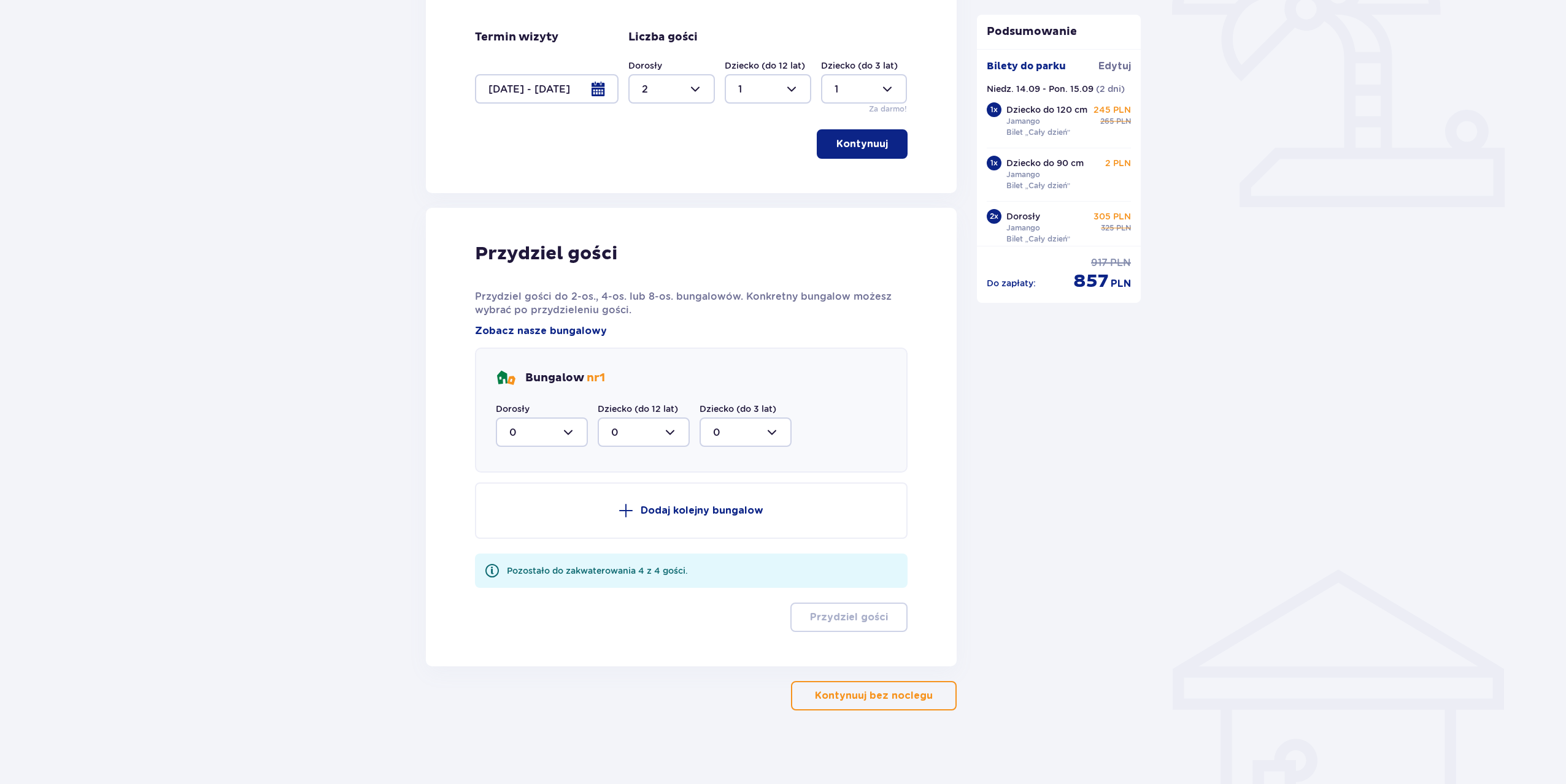
click at [561, 428] on div at bounding box center [542, 432] width 92 height 30
drag, startPoint x: 513, startPoint y: 520, endPoint x: 539, endPoint y: 481, distance: 46.9
click at [512, 520] on p "2" at bounding box center [512, 521] width 6 height 13
type input "2"
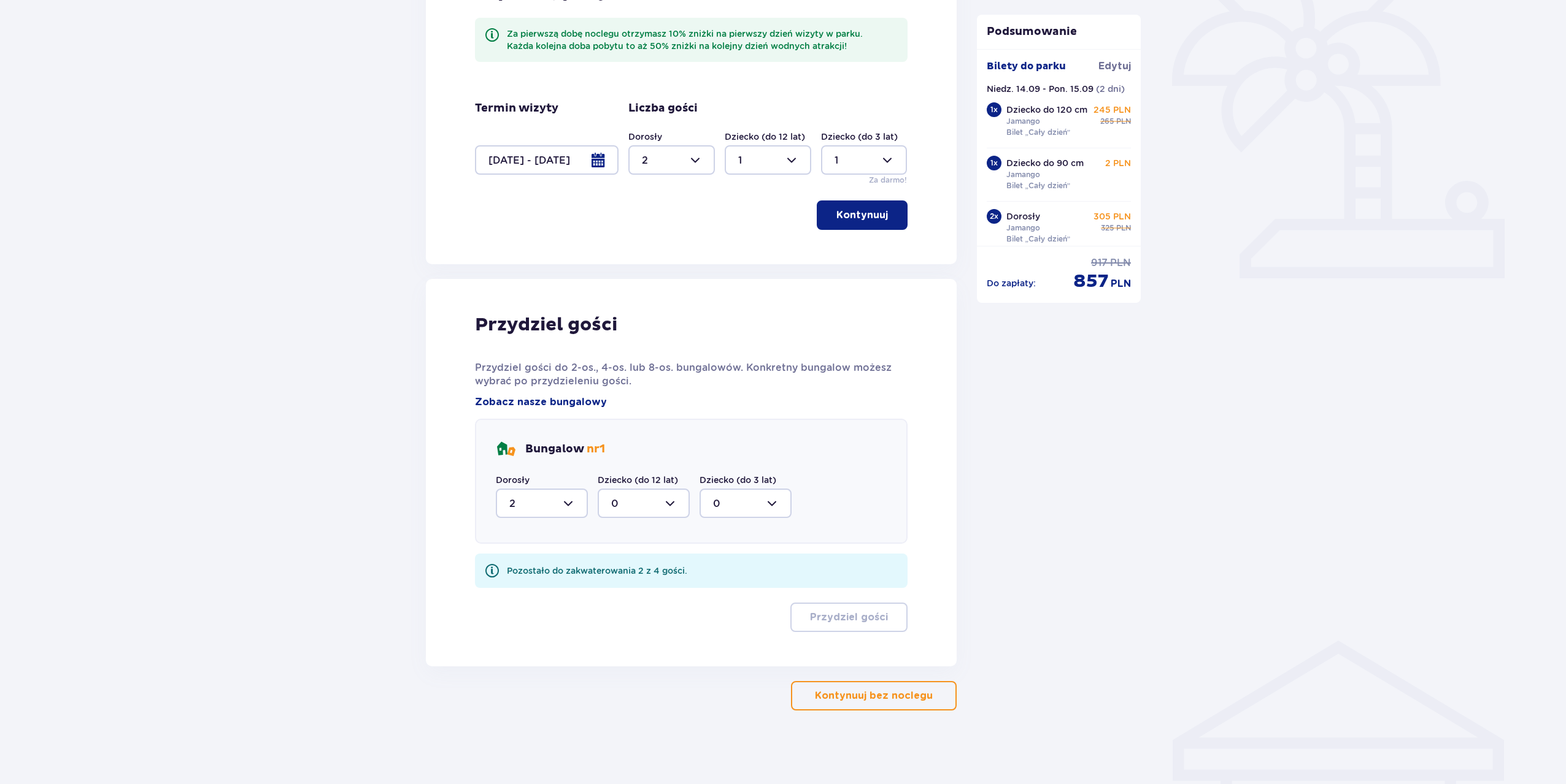
scroll to position [355, 0]
click at [635, 494] on div at bounding box center [644, 503] width 92 height 30
click at [623, 568] on div "1" at bounding box center [644, 566] width 65 height 13
type input "1"
click at [701, 505] on div at bounding box center [745, 503] width 92 height 30
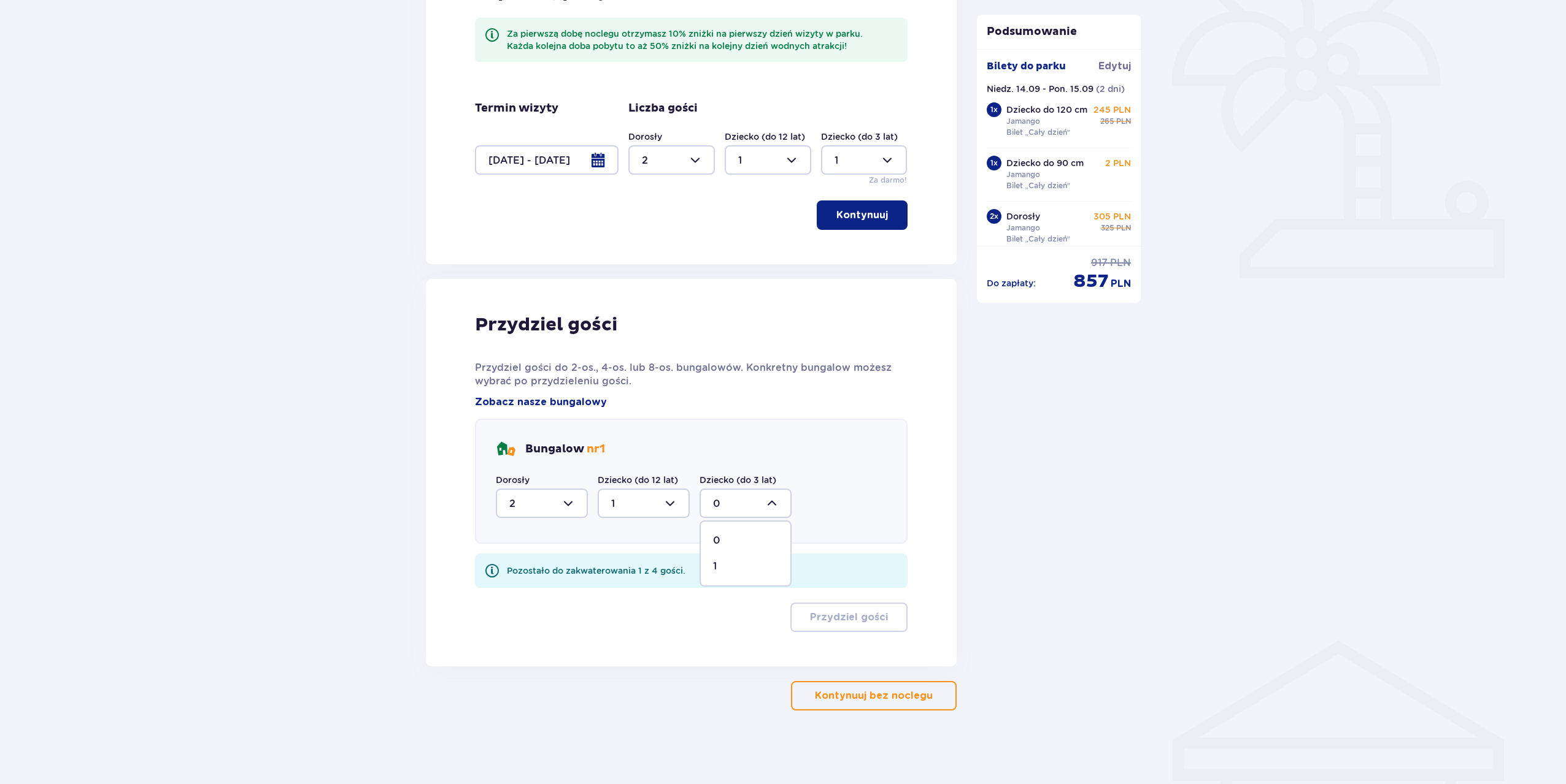
click at [727, 567] on div "1" at bounding box center [745, 566] width 65 height 13
type input "1"
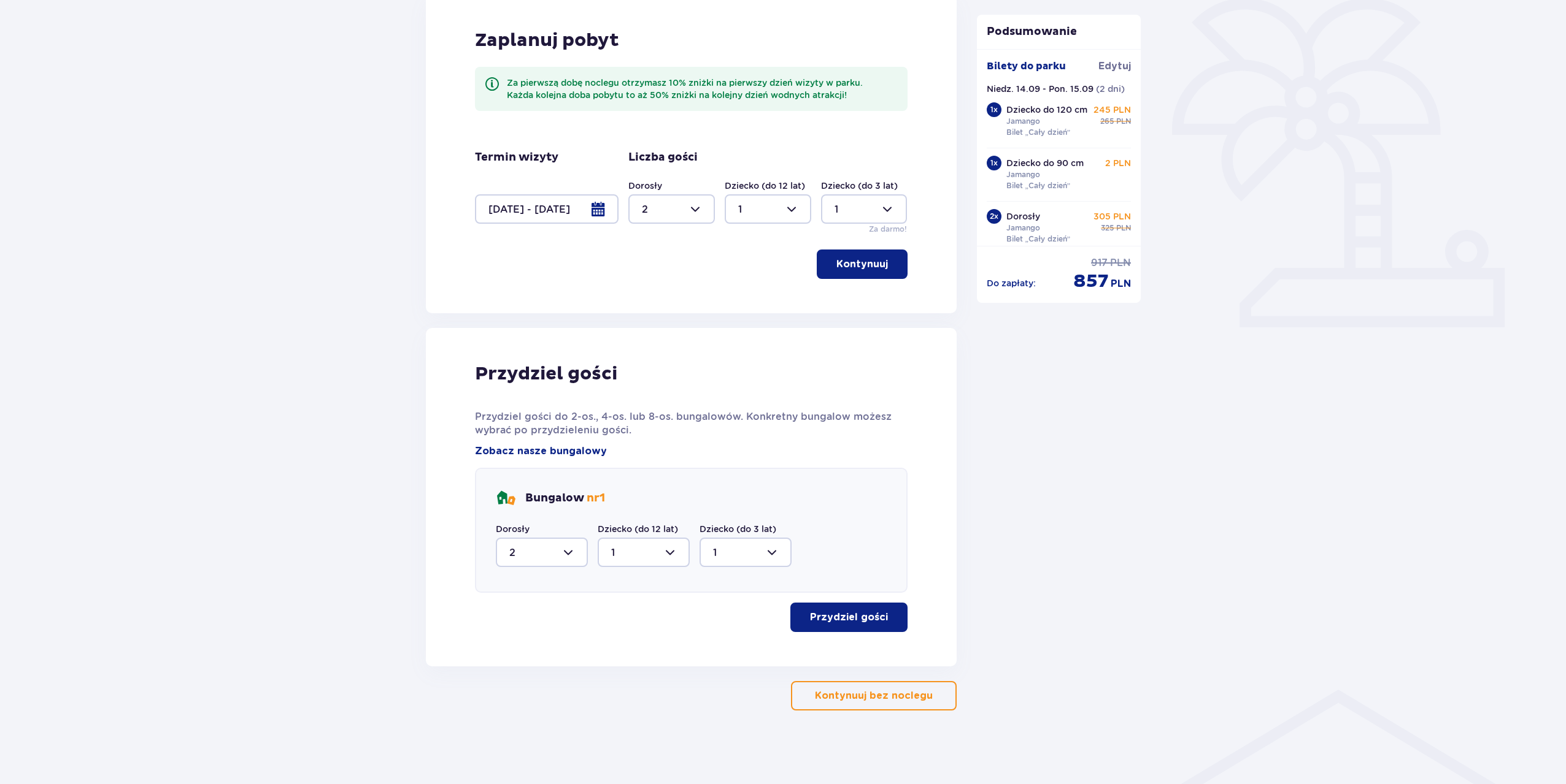
scroll to position [306, 0]
click at [843, 616] on p "Przydziel gości" at bounding box center [848, 617] width 78 height 13
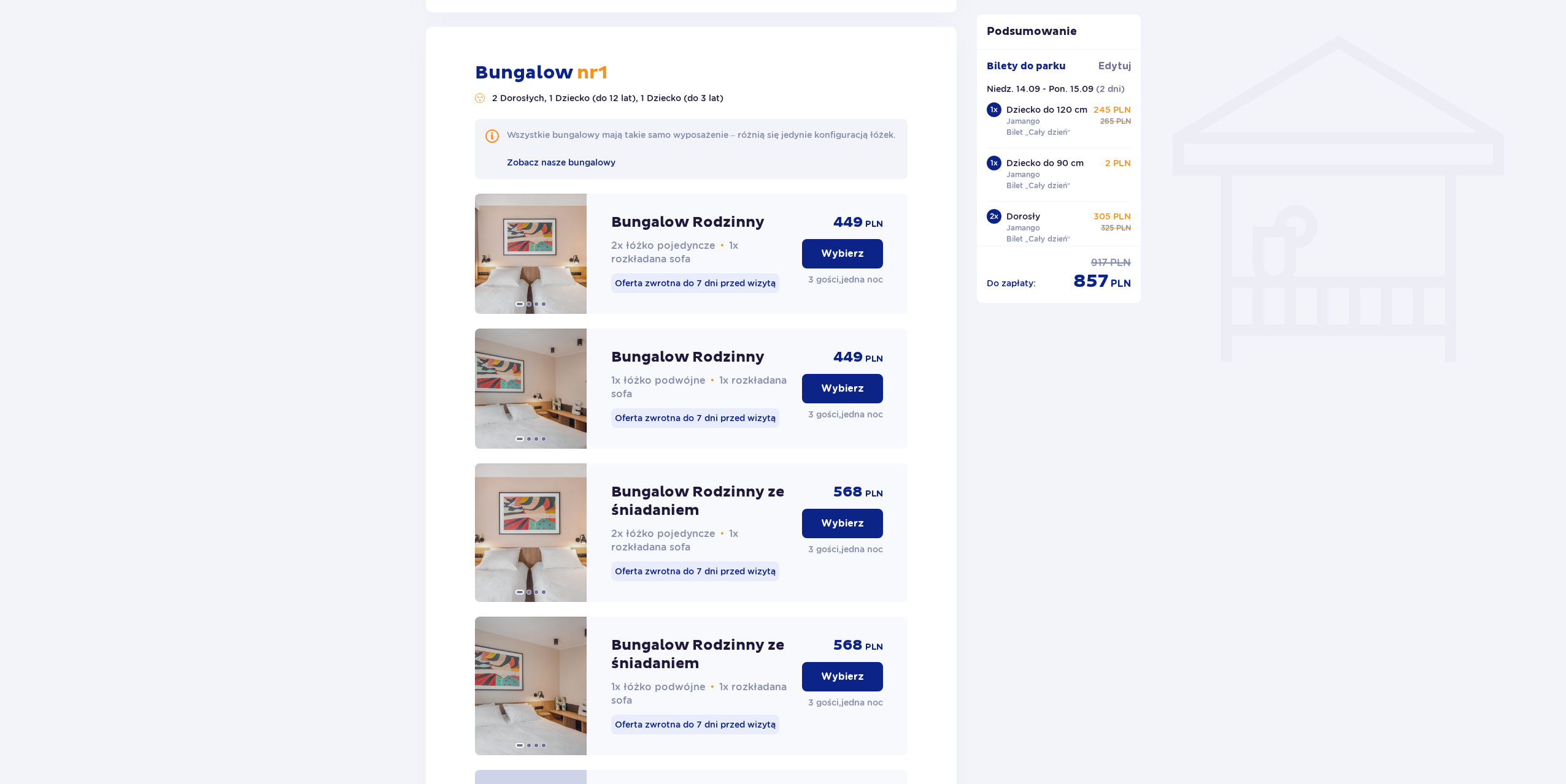
scroll to position [972, 0]
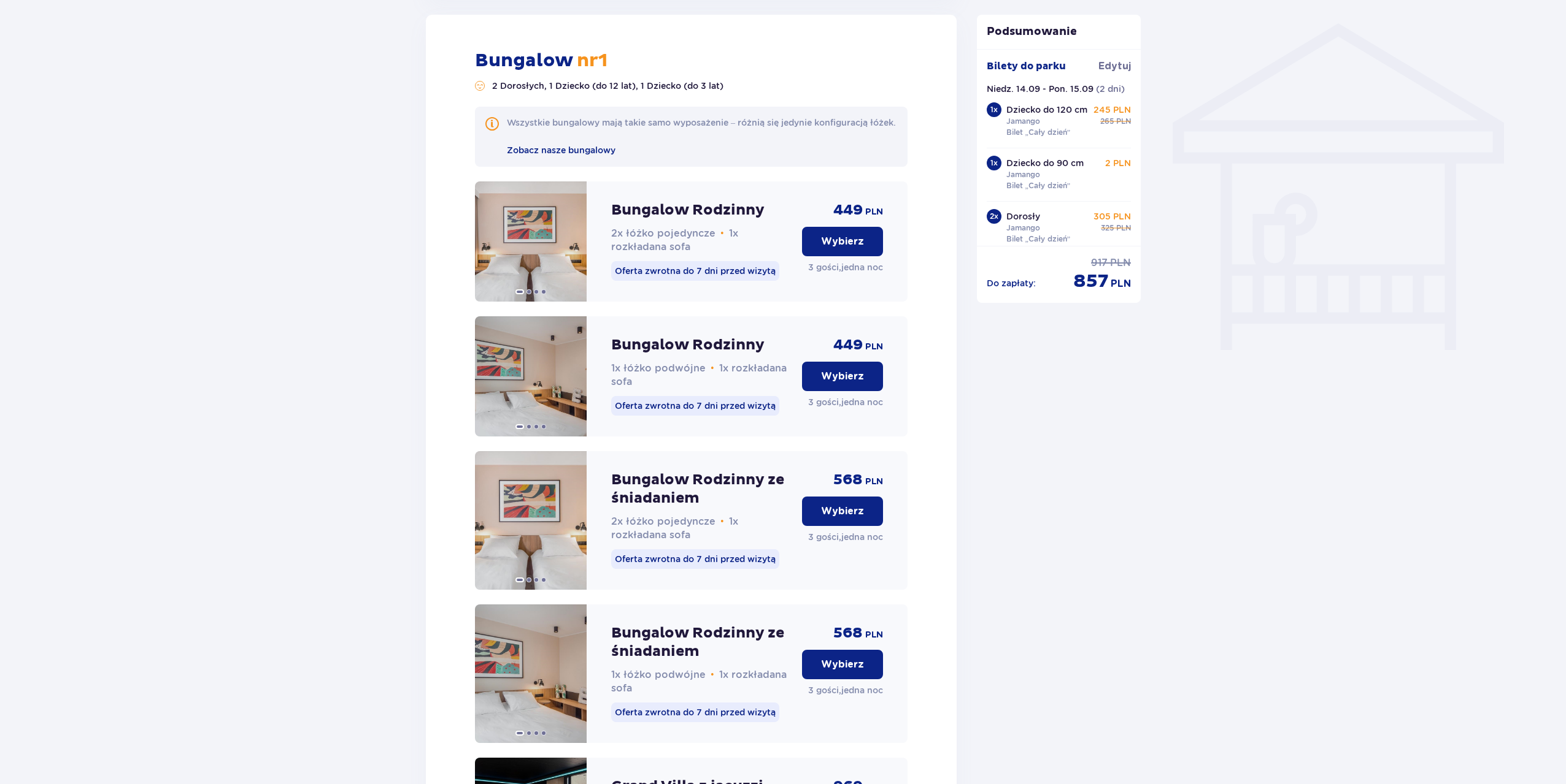
click at [836, 248] on p "Wybierz" at bounding box center [842, 242] width 43 height 13
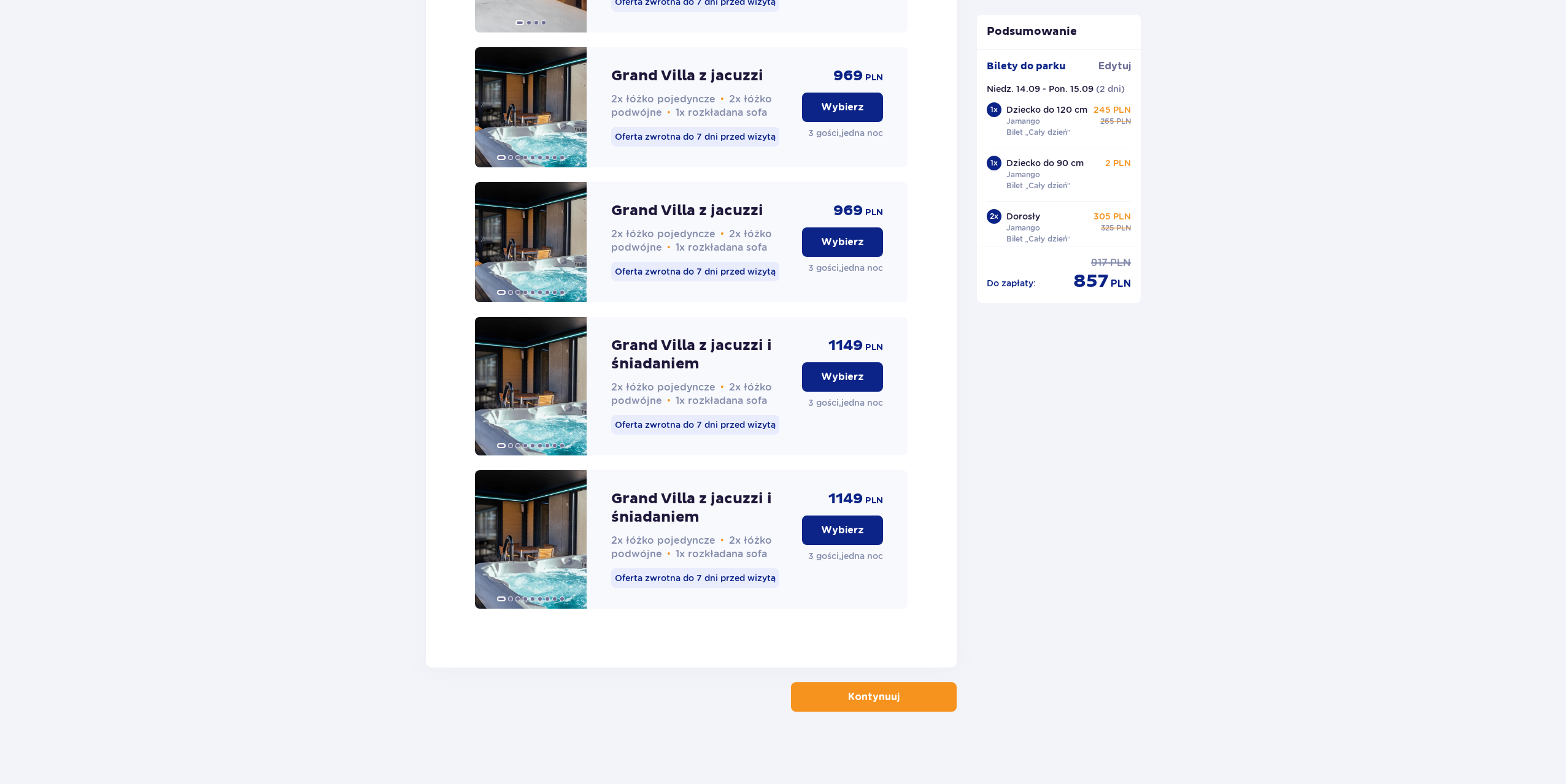
scroll to position [1697, 0]
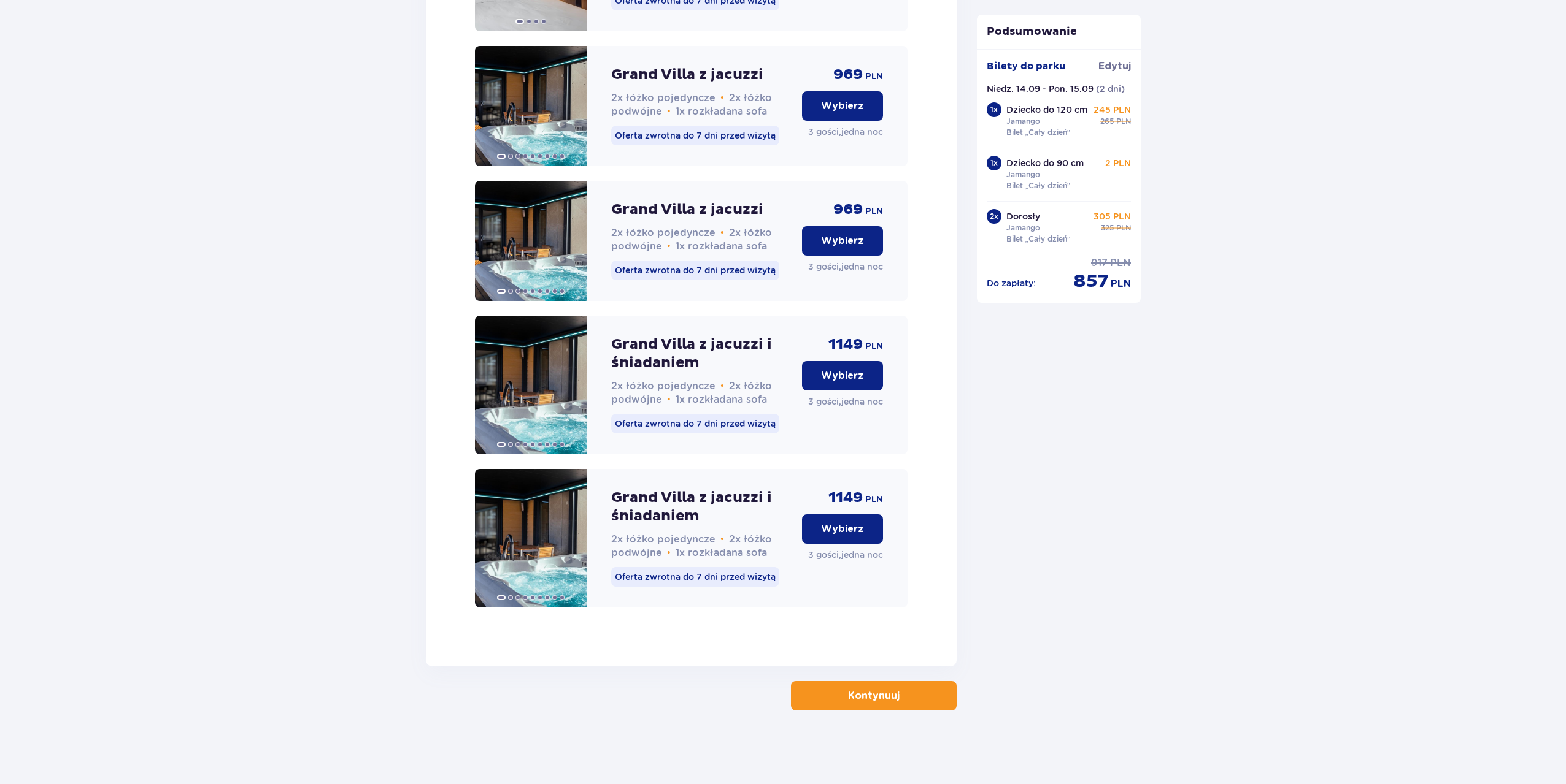
click at [901, 696] on span "button" at bounding box center [902, 696] width 15 height 15
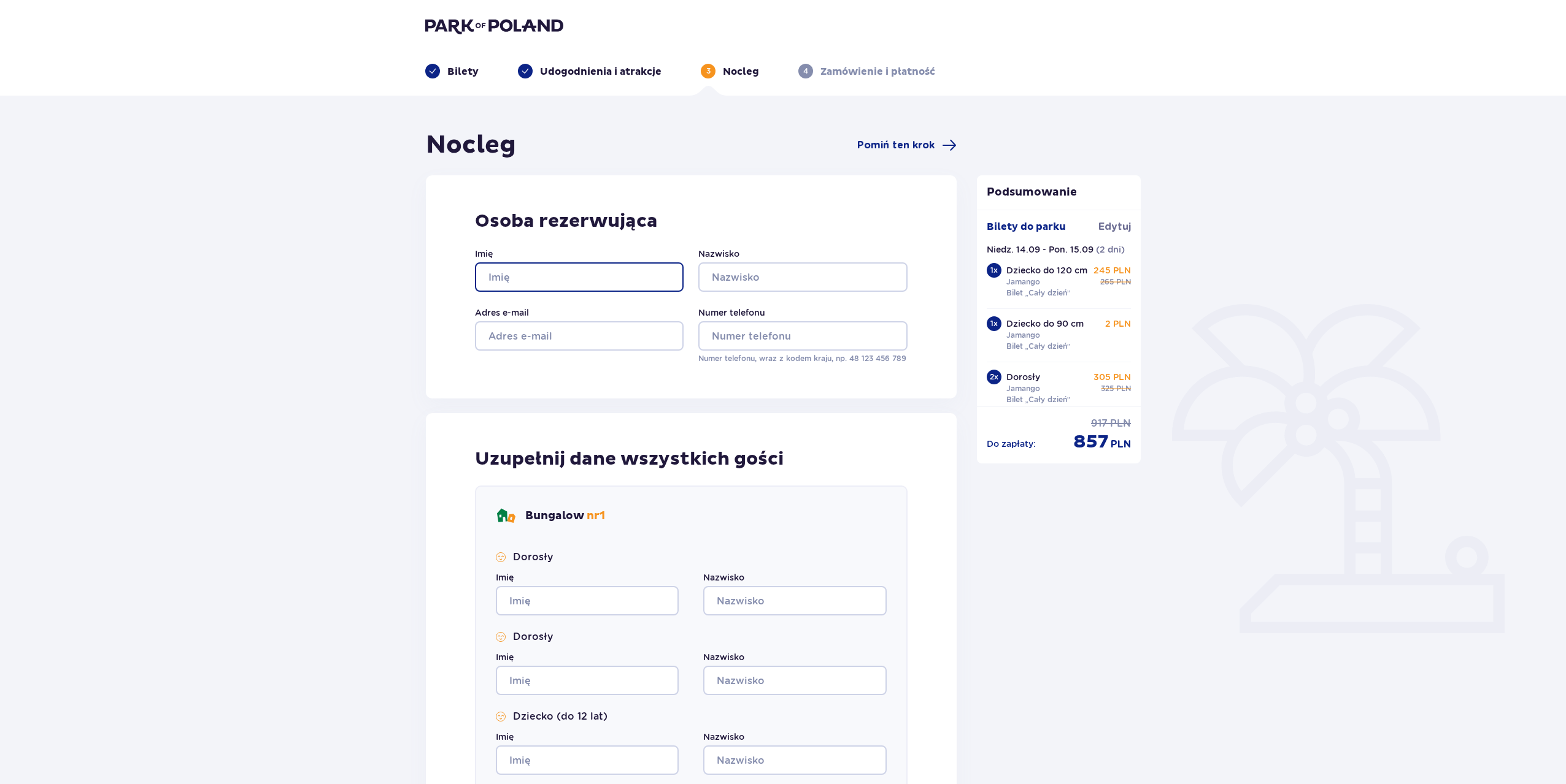
click at [598, 279] on input "Imię" at bounding box center [578, 277] width 208 height 30
type input "Jakub"
type input "Ciesielski"
type input "jakubstudiograf@gmail.com"
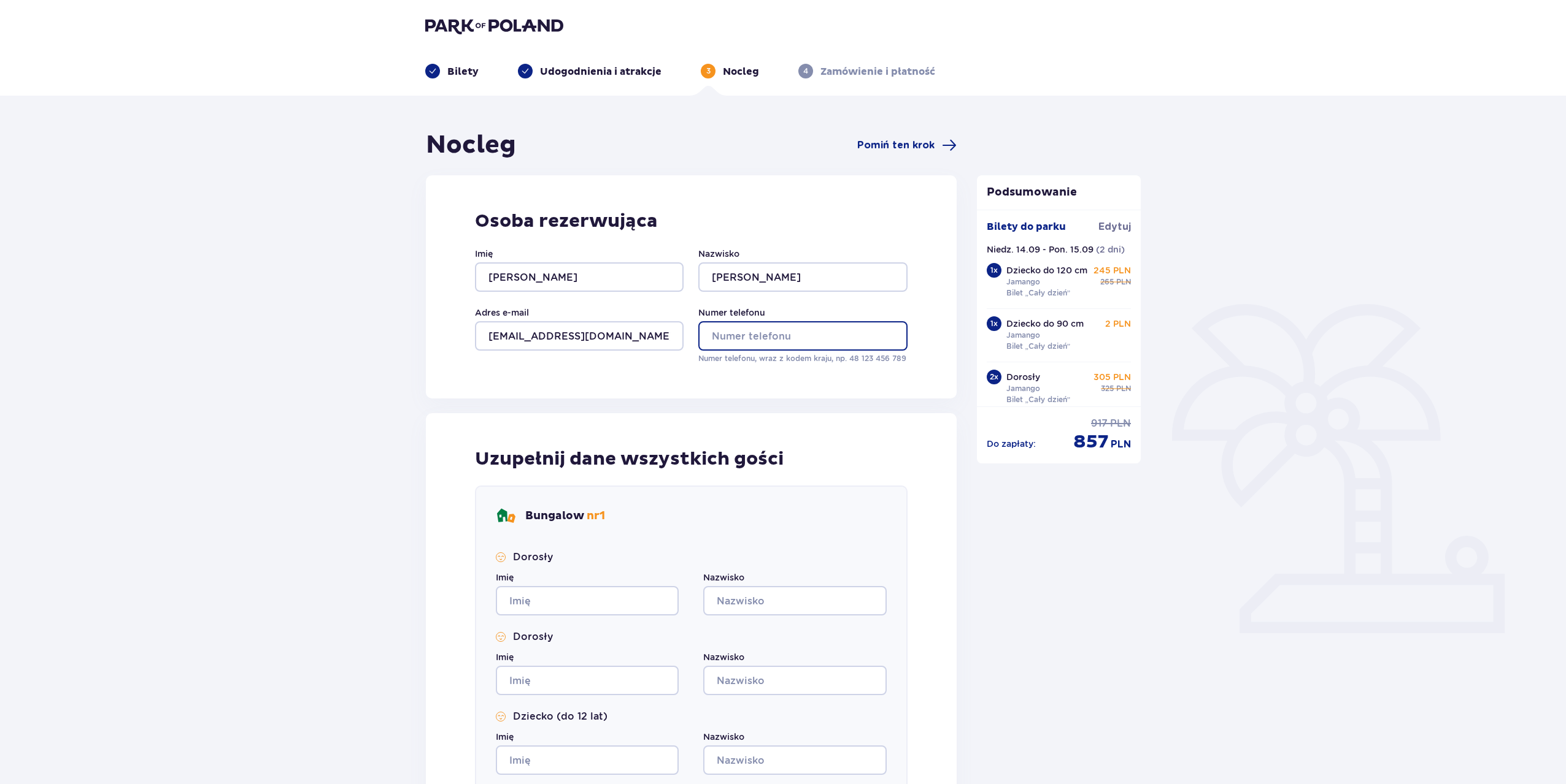
type input "724583010"
click at [556, 588] on input "Imię" at bounding box center [587, 601] width 183 height 30
type input "Jakub"
type input "Ciesielski"
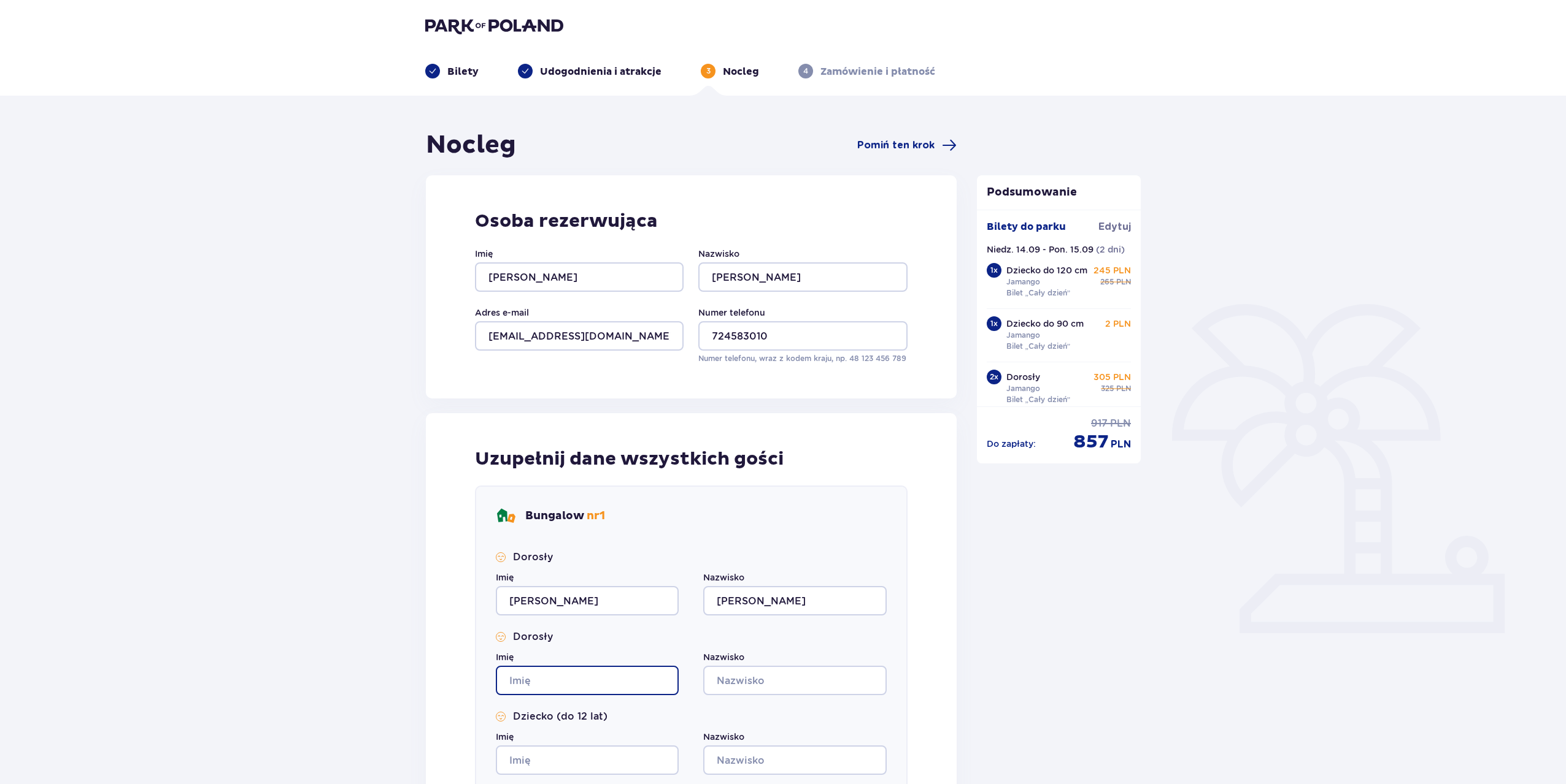
type input "Jakub"
type input "Ciesielski"
type input "Jakub"
type input "Ciesielski"
type input "Jakub"
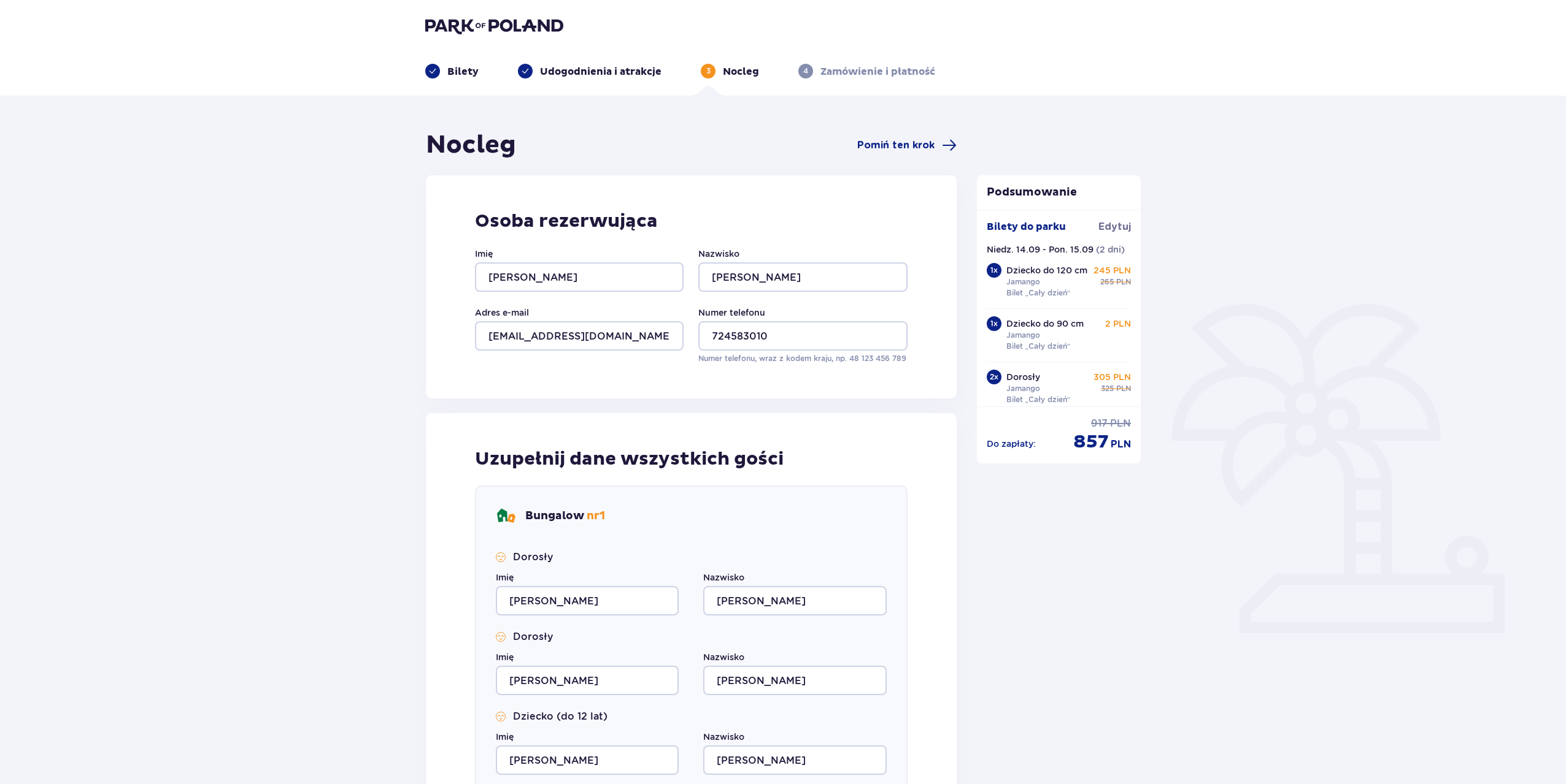
type input "Ciesielski"
click at [547, 680] on input "Jakub" at bounding box center [587, 681] width 183 height 30
type input "J"
type input "Maria"
drag, startPoint x: 773, startPoint y: 677, endPoint x: 759, endPoint y: 676, distance: 14.0
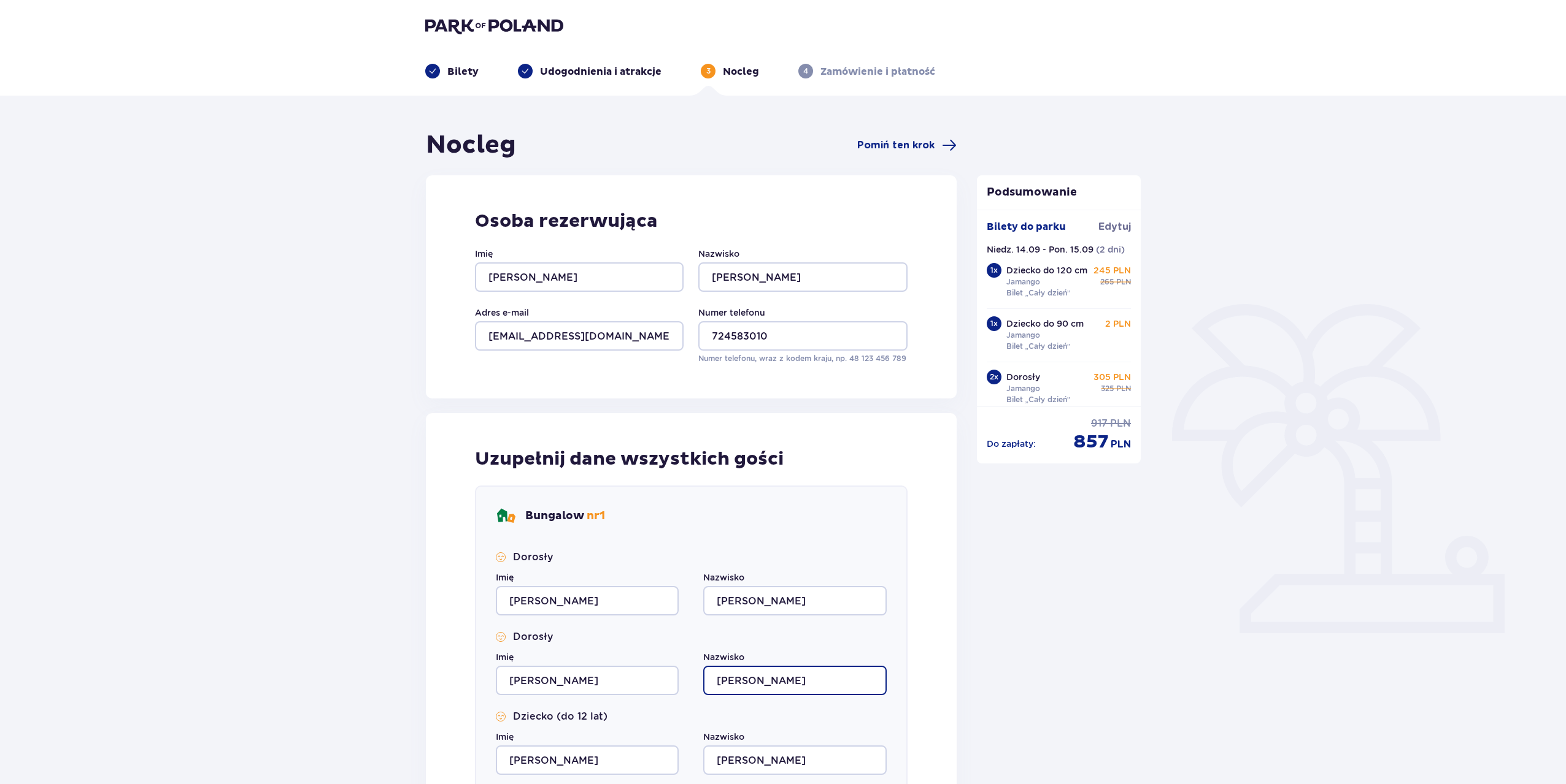
click at [759, 676] on input "Ciesielski" at bounding box center [794, 681] width 183 height 30
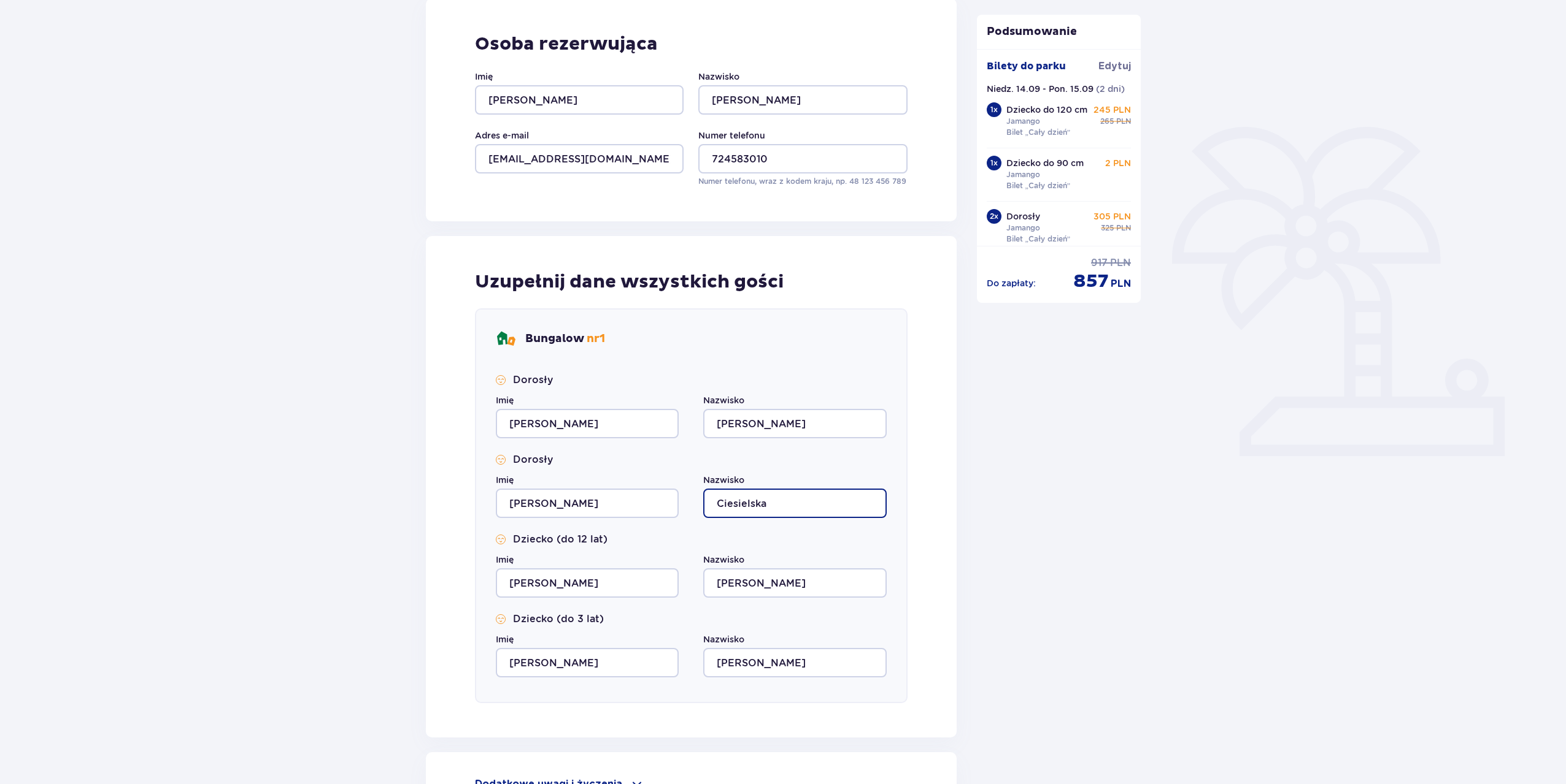
scroll to position [184, 0]
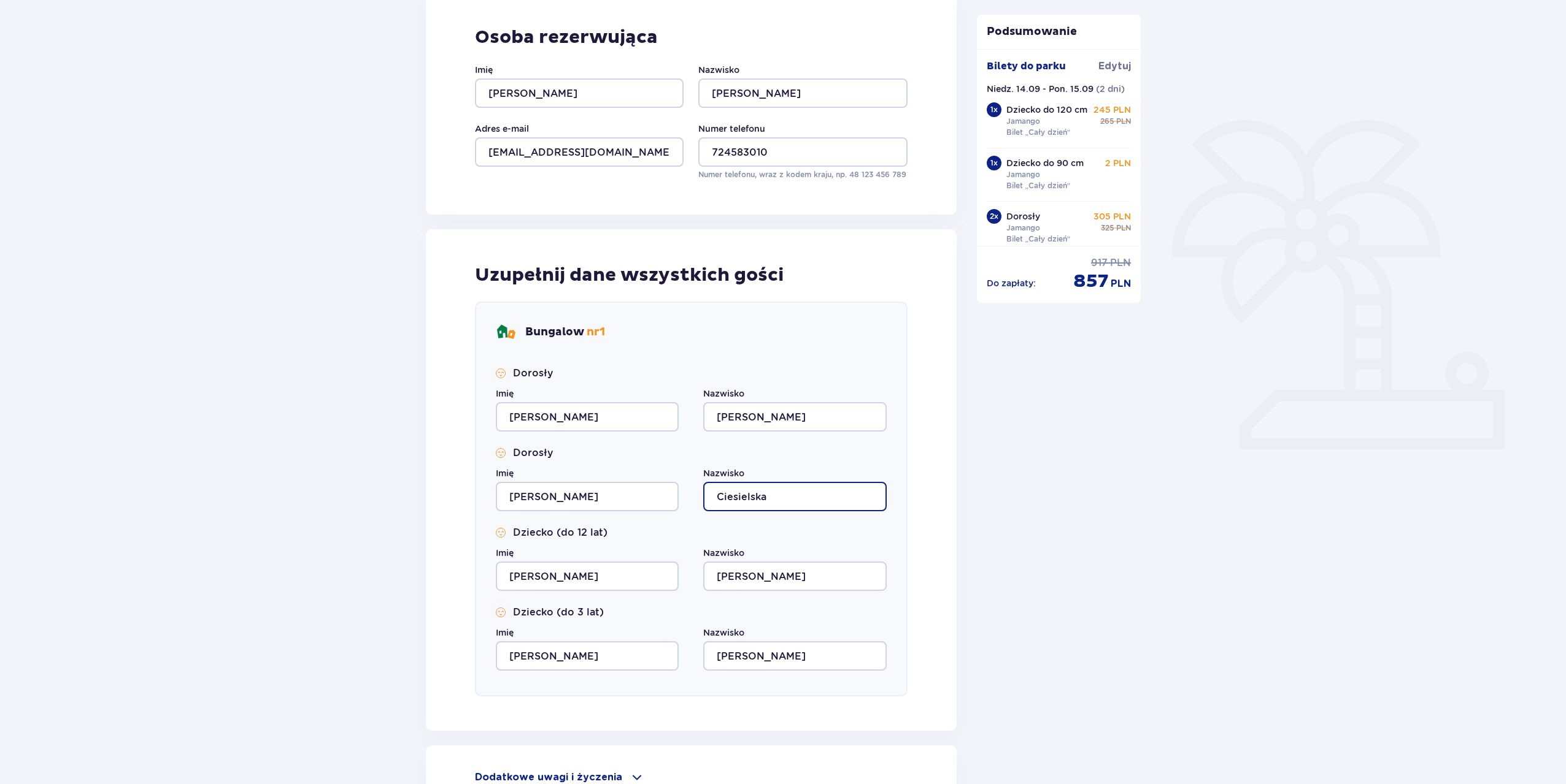
type input "Ciesielska"
drag, startPoint x: 556, startPoint y: 576, endPoint x: 495, endPoint y: 562, distance: 62.6
click at [495, 562] on div "Bungalow nr 1 Dorosły Imię Jakub Nazwisko Ciesielski Dorosły Imię Maria Nazwisk…" at bounding box center [690, 499] width 432 height 395
type input "Tadeusz"
click at [543, 650] on input "Jakub" at bounding box center [587, 657] width 183 height 30
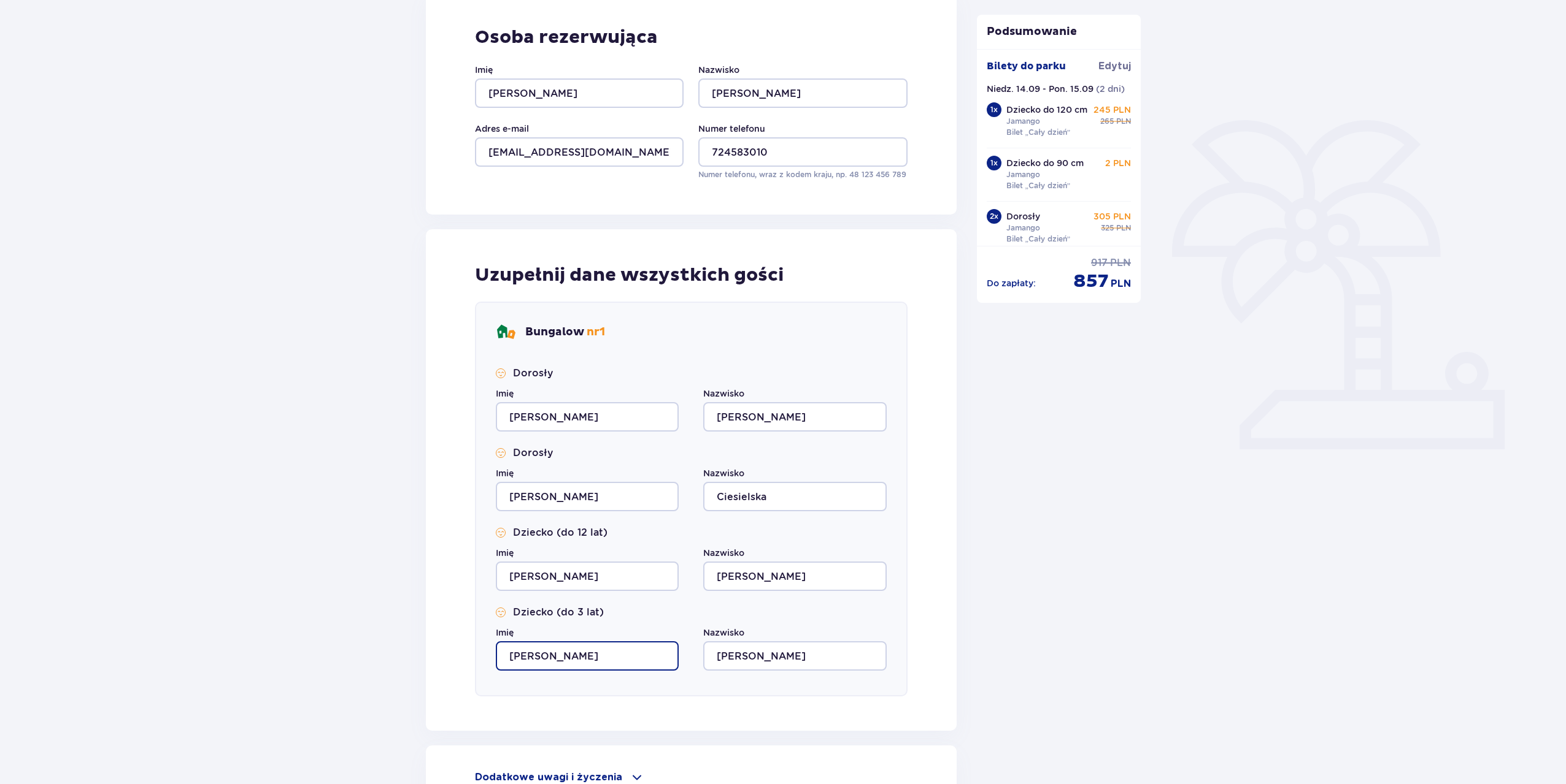
drag, startPoint x: 512, startPoint y: 651, endPoint x: 495, endPoint y: 651, distance: 17.0
click at [495, 651] on div "Bungalow nr 1 Dorosły Imię Jakub Nazwisko Ciesielski Dorosły Imię Maria Nazwisk…" at bounding box center [690, 499] width 432 height 395
type input "Nel"
drag, startPoint x: 770, startPoint y: 655, endPoint x: 759, endPoint y: 654, distance: 11.0
click at [759, 654] on input "Ciesielski" at bounding box center [794, 657] width 183 height 30
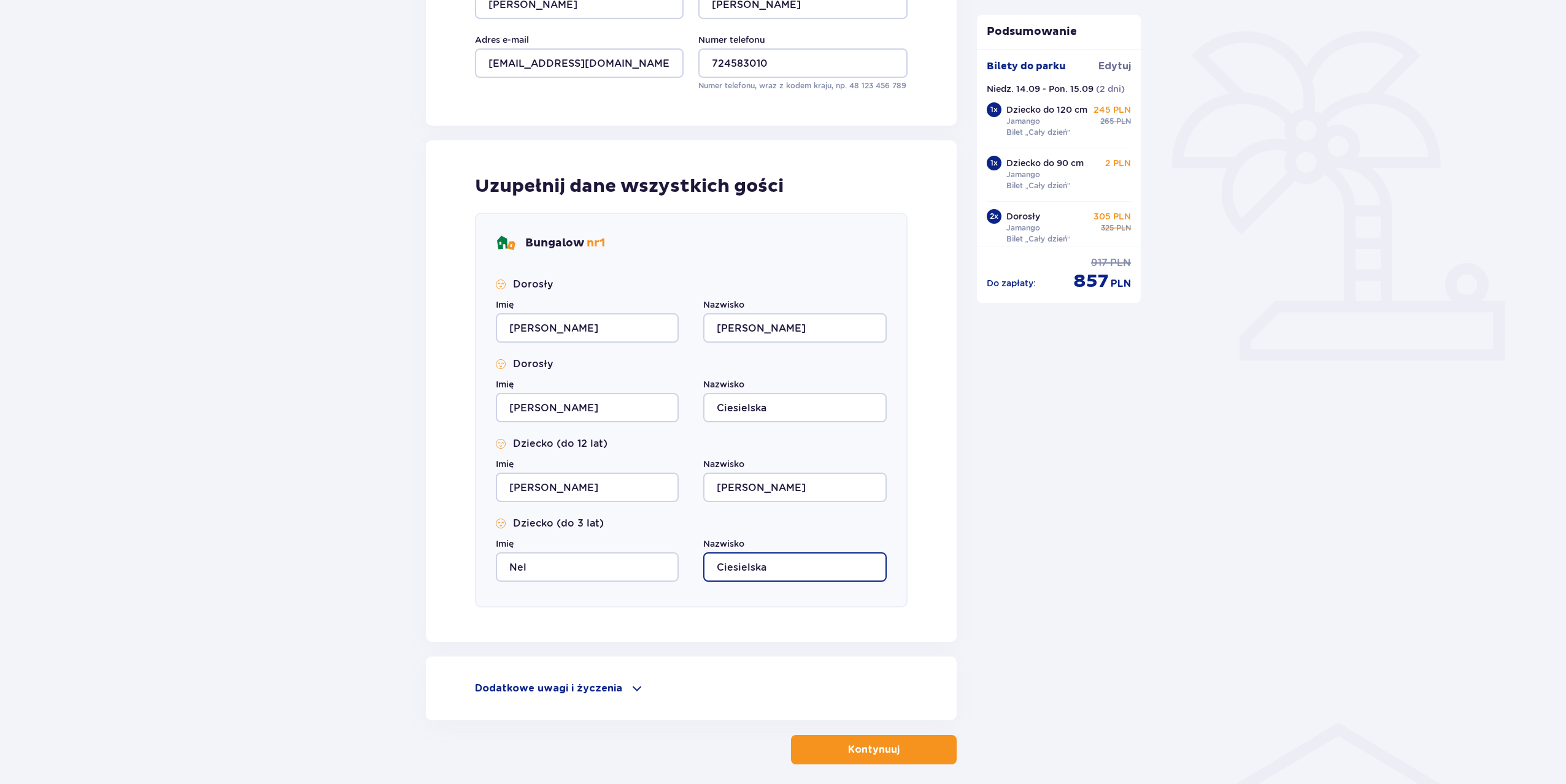
scroll to position [327, 0]
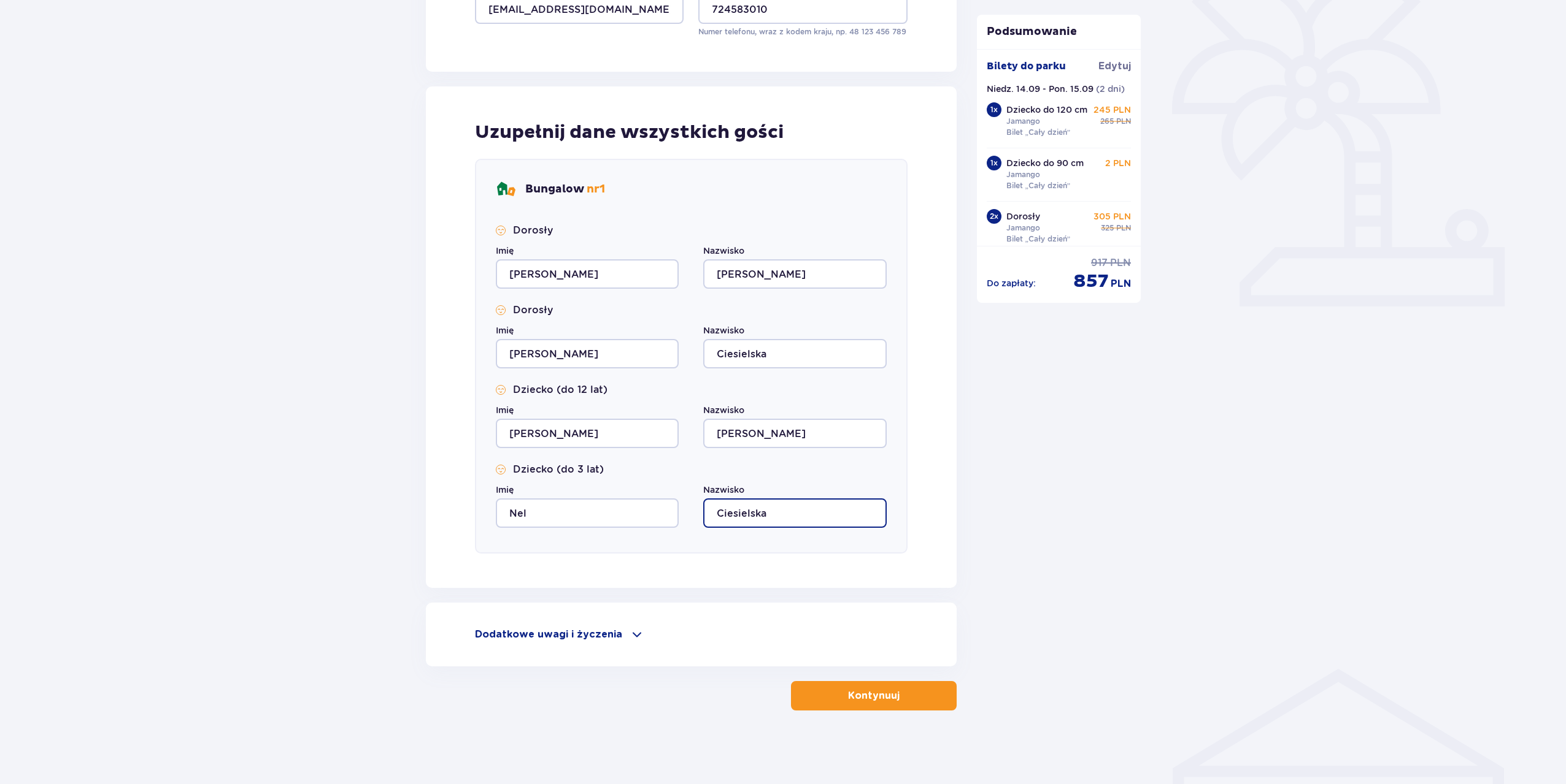
type input "Ciesielska"
click at [848, 696] on p "Kontynuuj" at bounding box center [874, 696] width 52 height 13
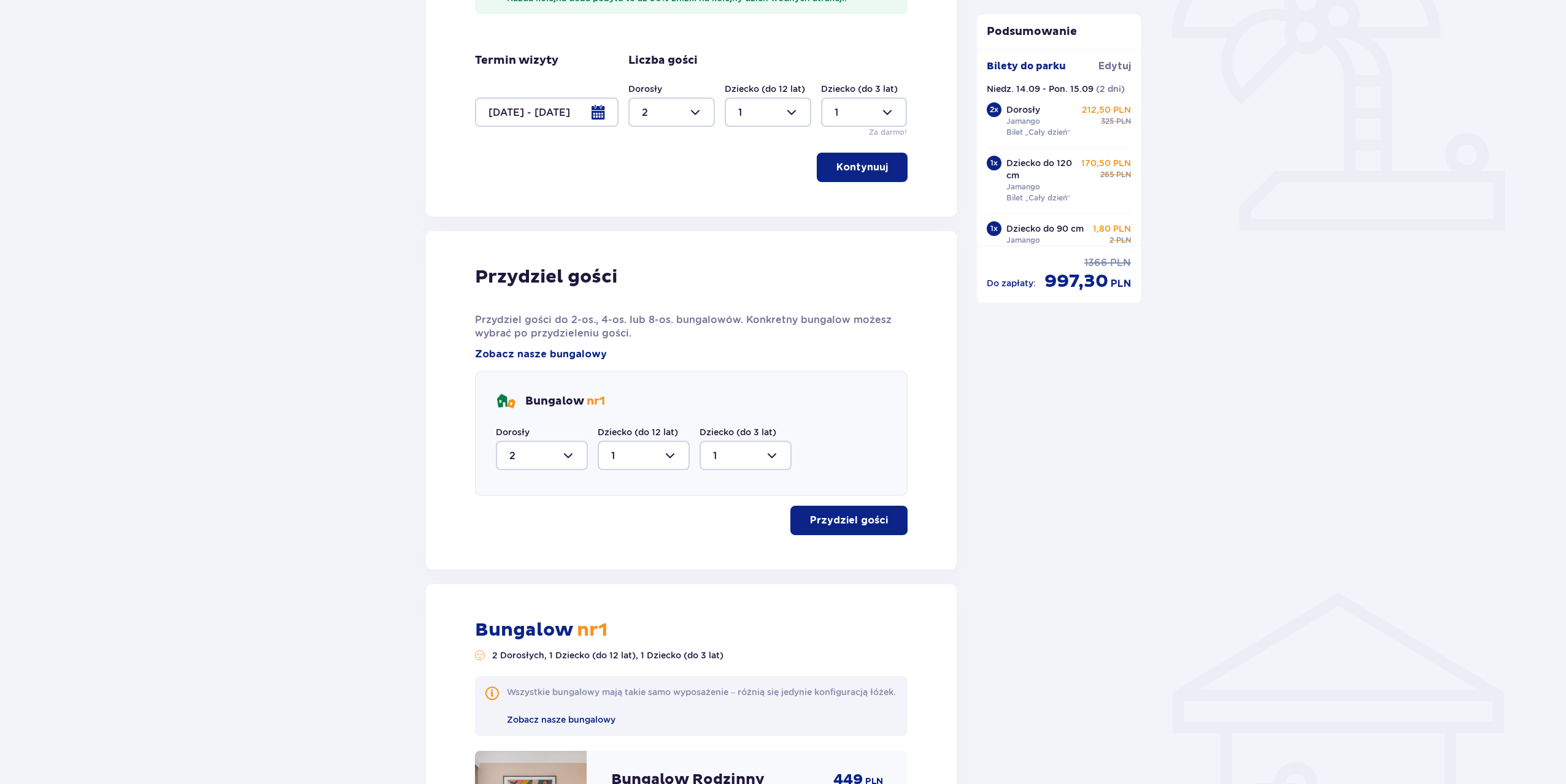
scroll to position [99, 0]
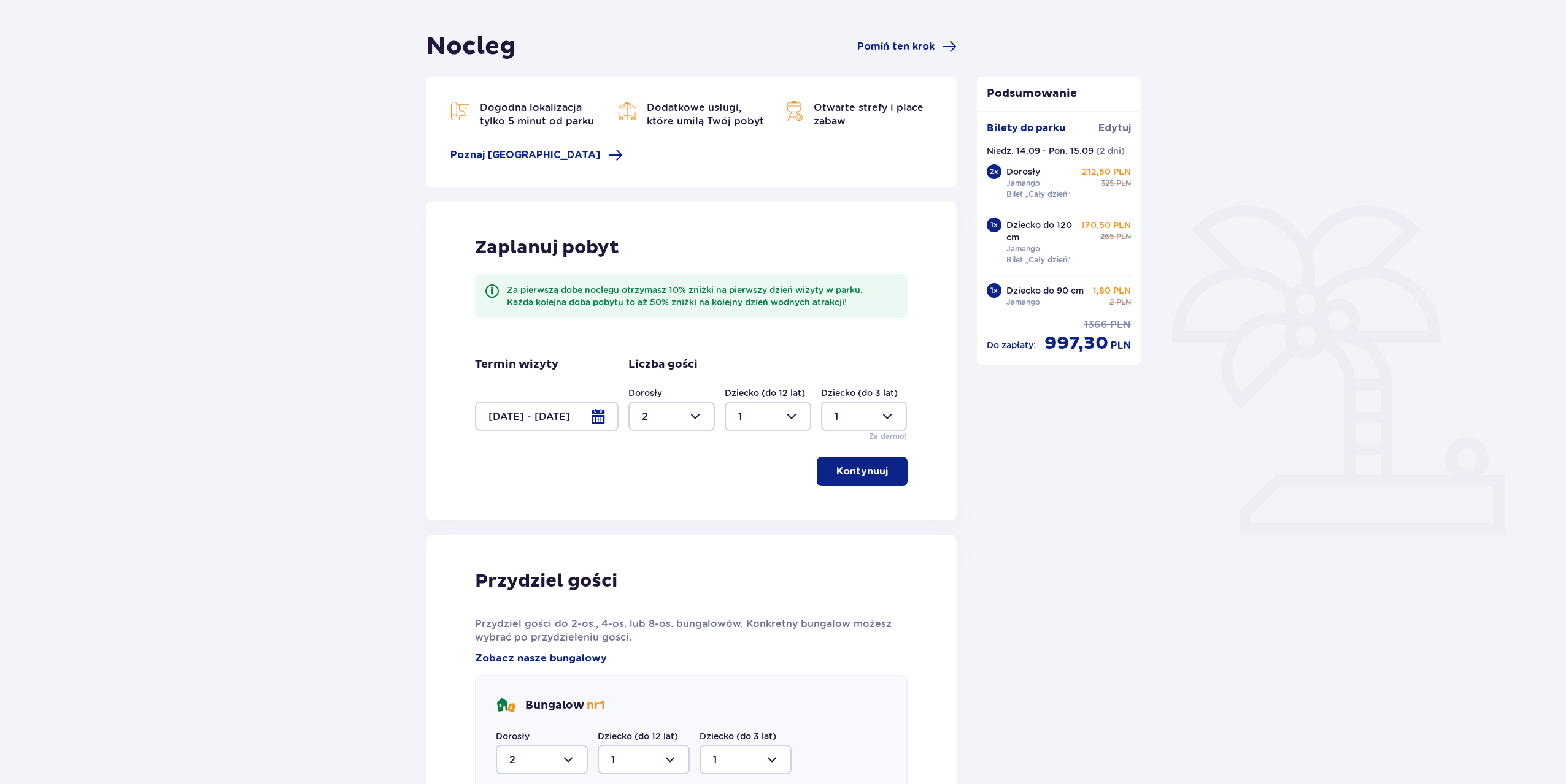
click at [540, 418] on div at bounding box center [546, 416] width 144 height 30
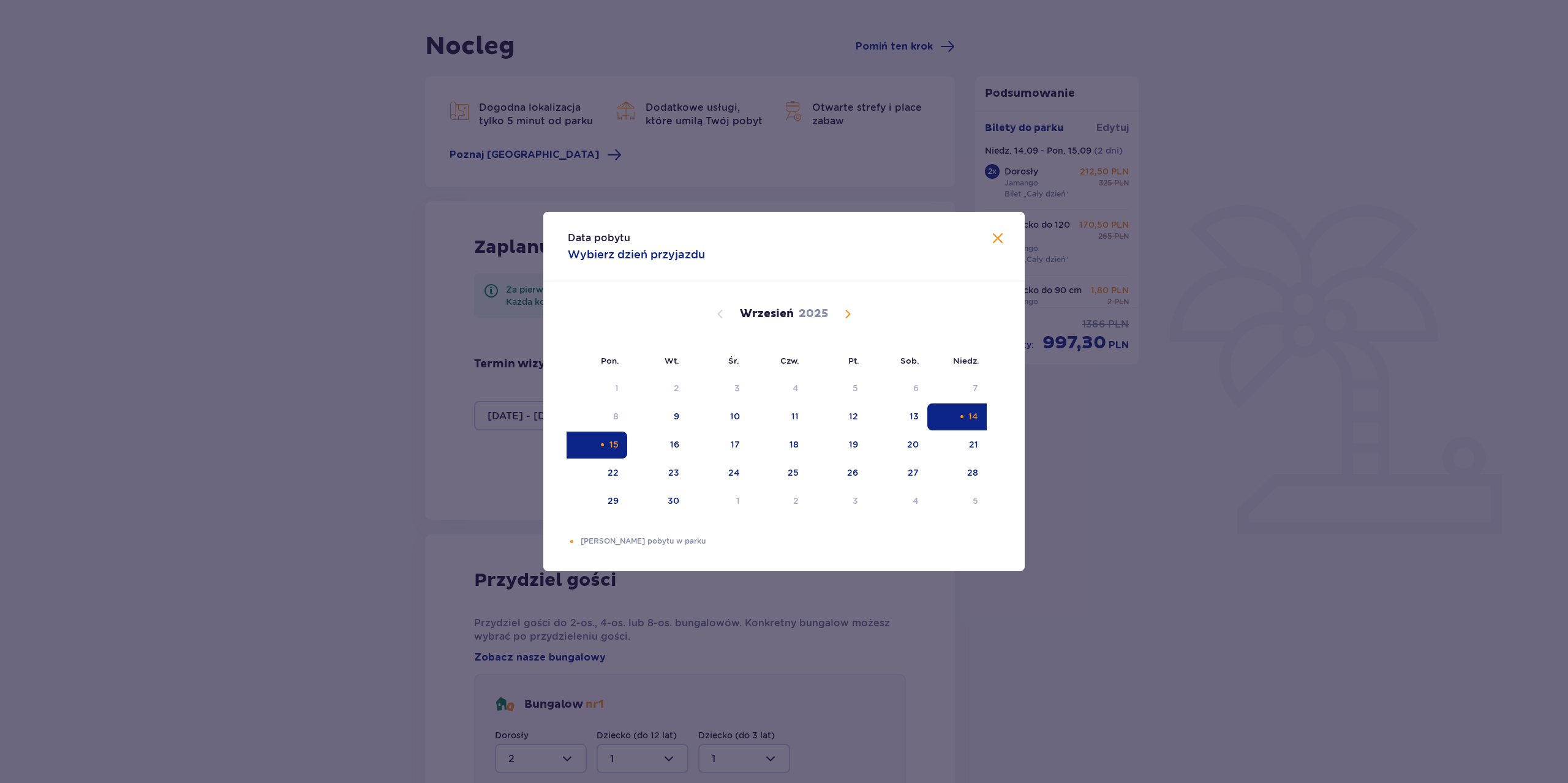
click at [994, 241] on span at bounding box center [998, 239] width 15 height 15
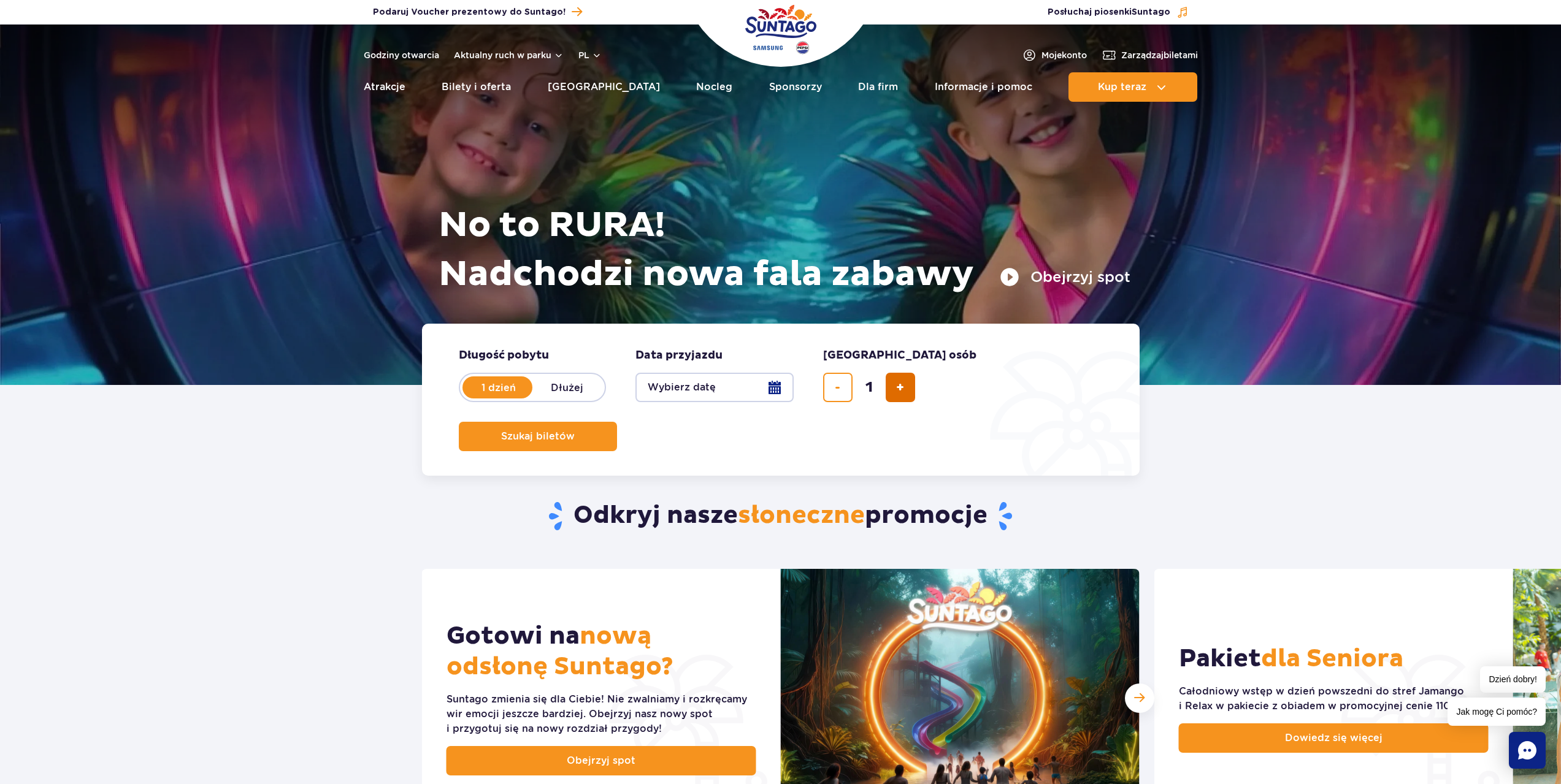
click at [904, 388] on span "dodaj bilet" at bounding box center [900, 388] width 8 height 0
click at [837, 388] on span "usuń bilet" at bounding box center [837, 388] width 5 height 0
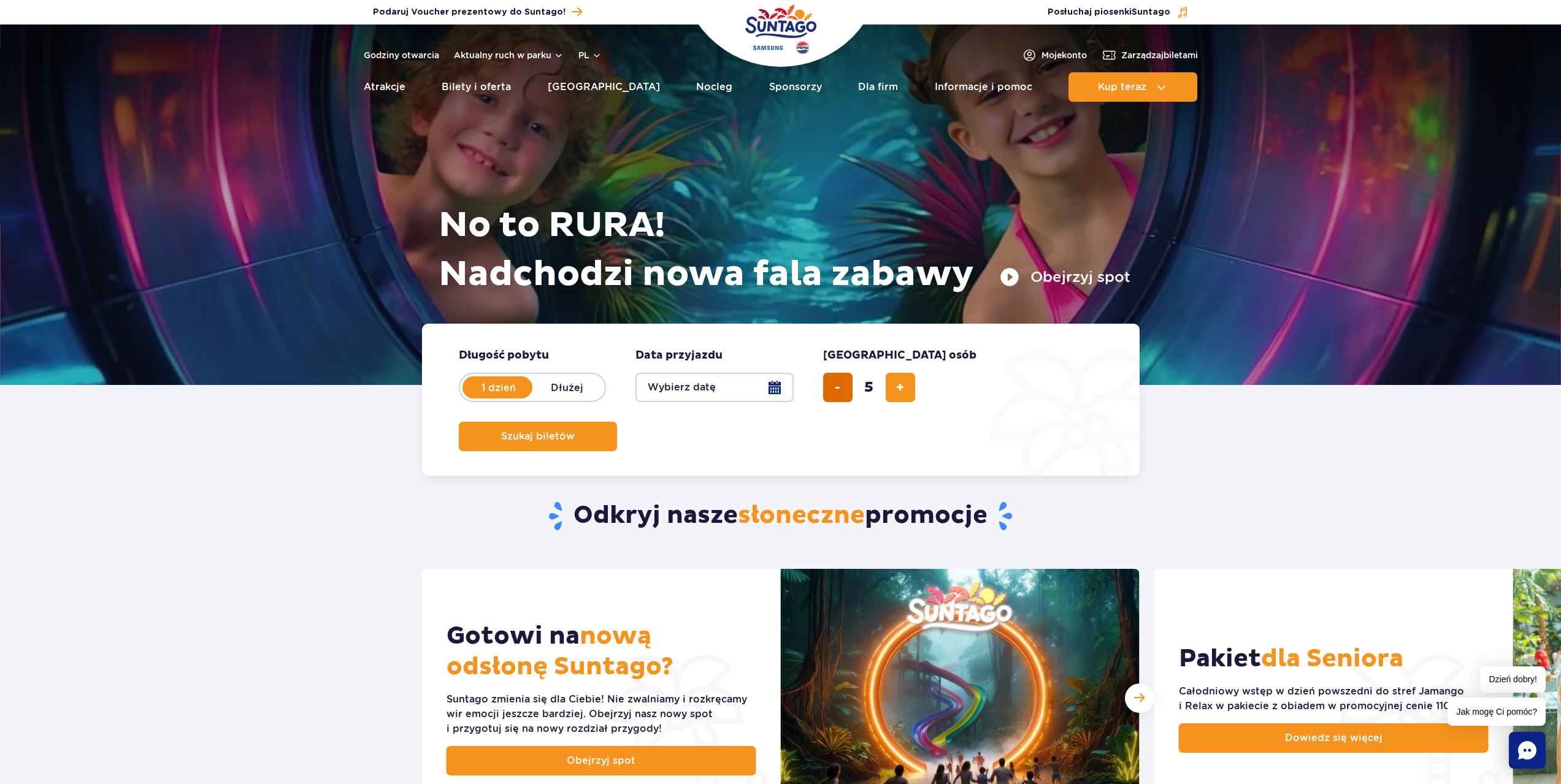
type input "4"
click at [570, 431] on span "Szukaj biletów" at bounding box center [532, 436] width 73 height 11
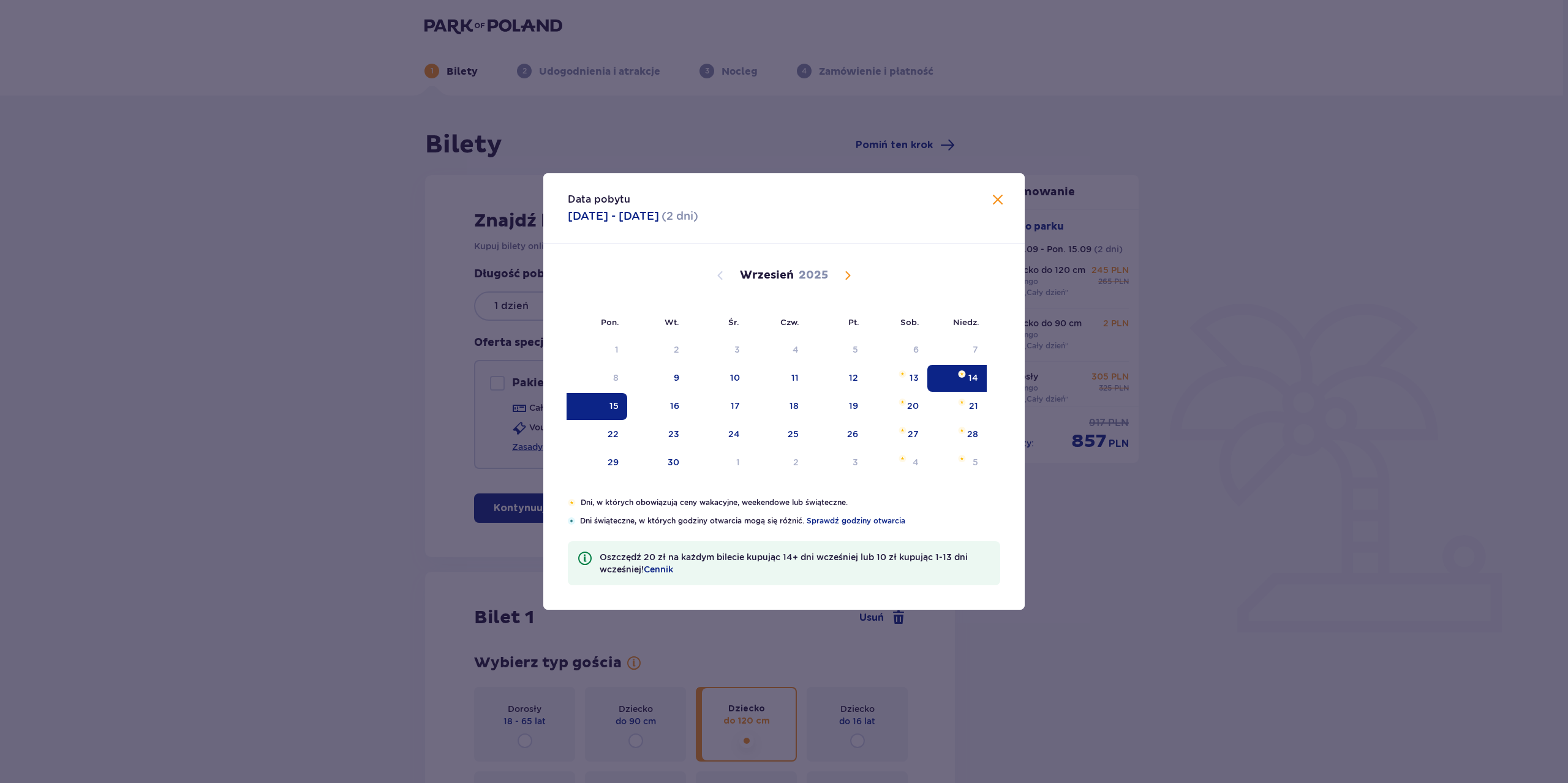
click at [999, 199] on span at bounding box center [998, 201] width 15 height 15
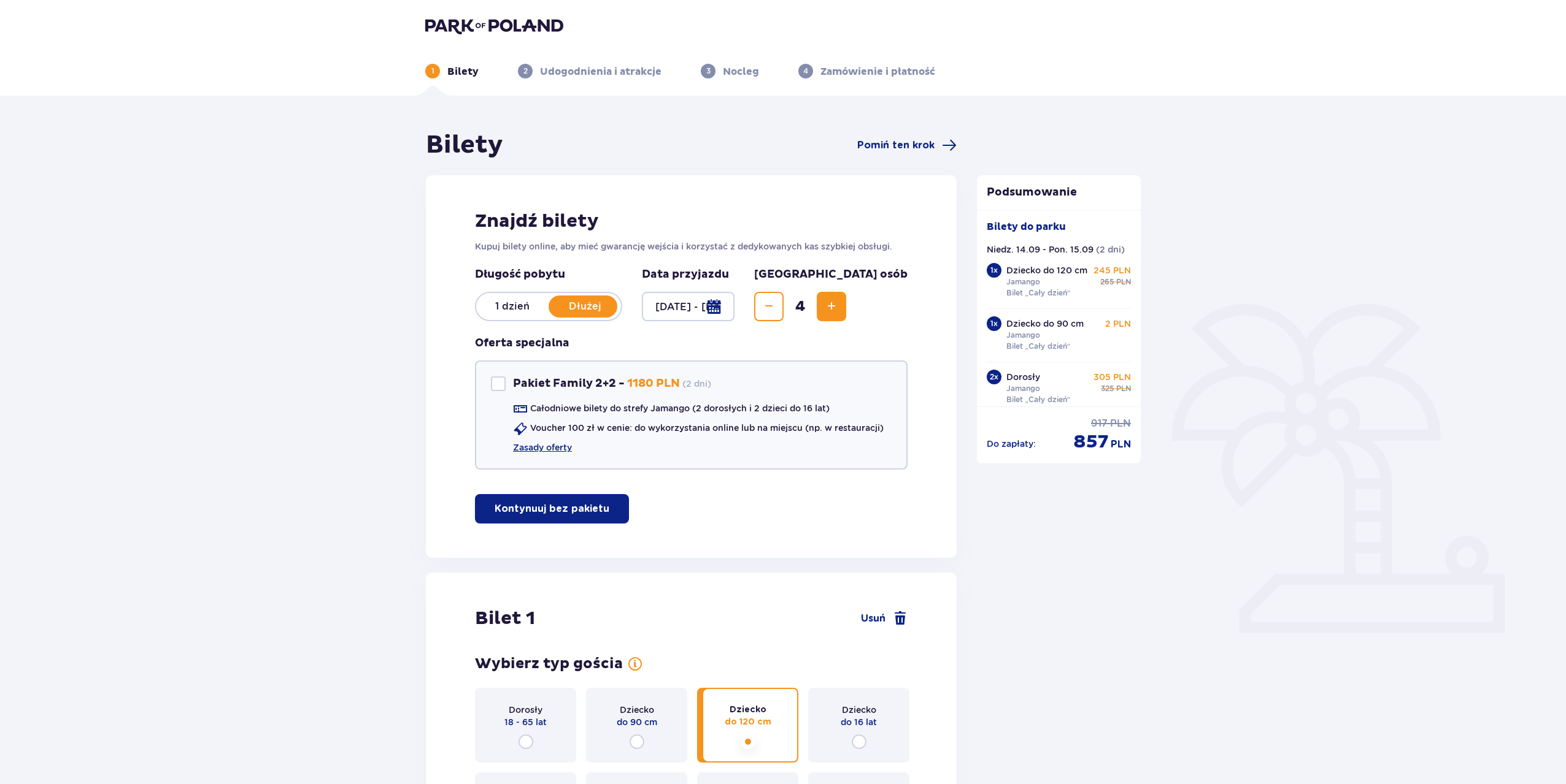
click at [522, 308] on p "1 dzień" at bounding box center [512, 307] width 73 height 13
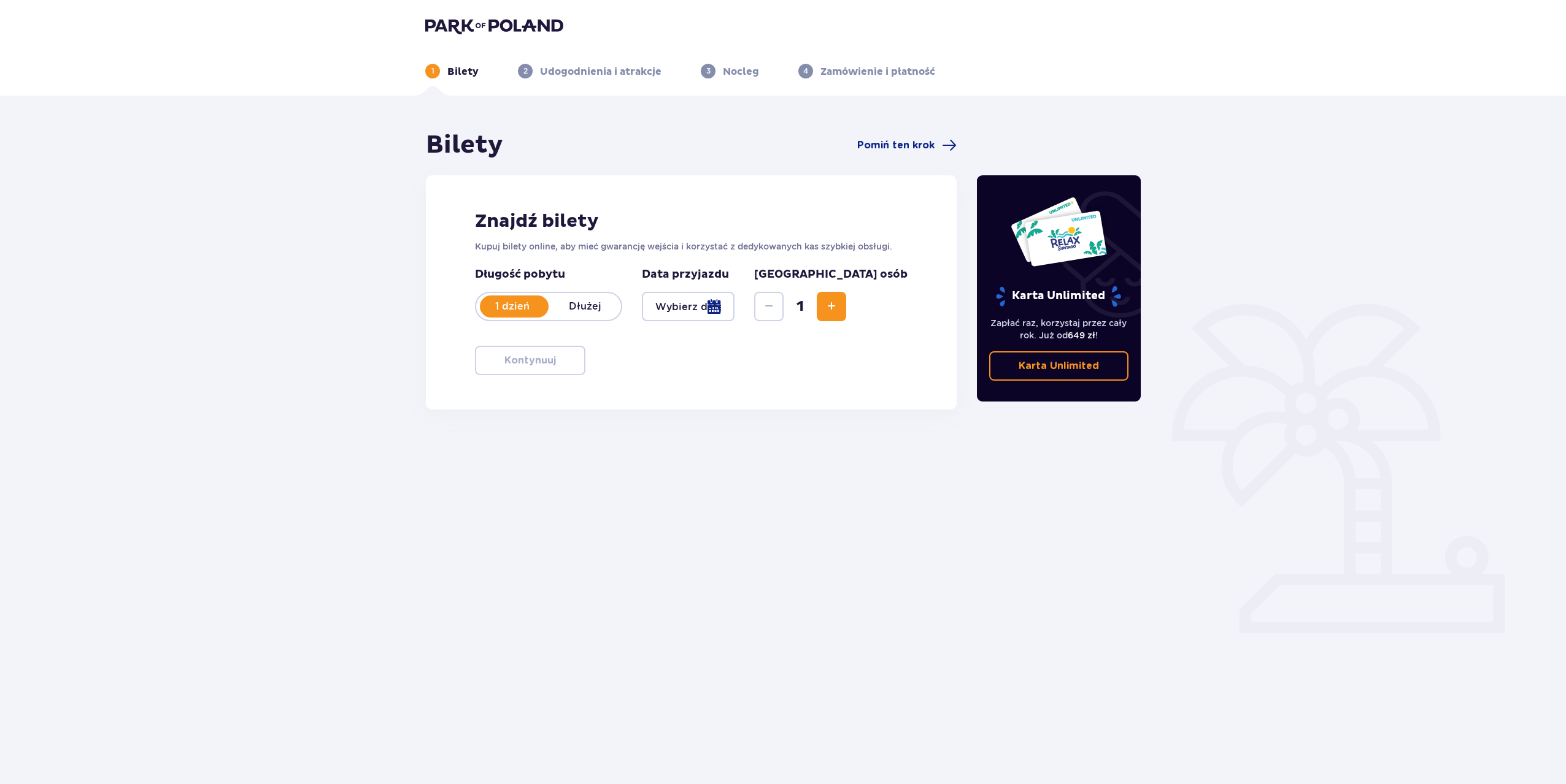
click at [734, 307] on div at bounding box center [688, 307] width 93 height 30
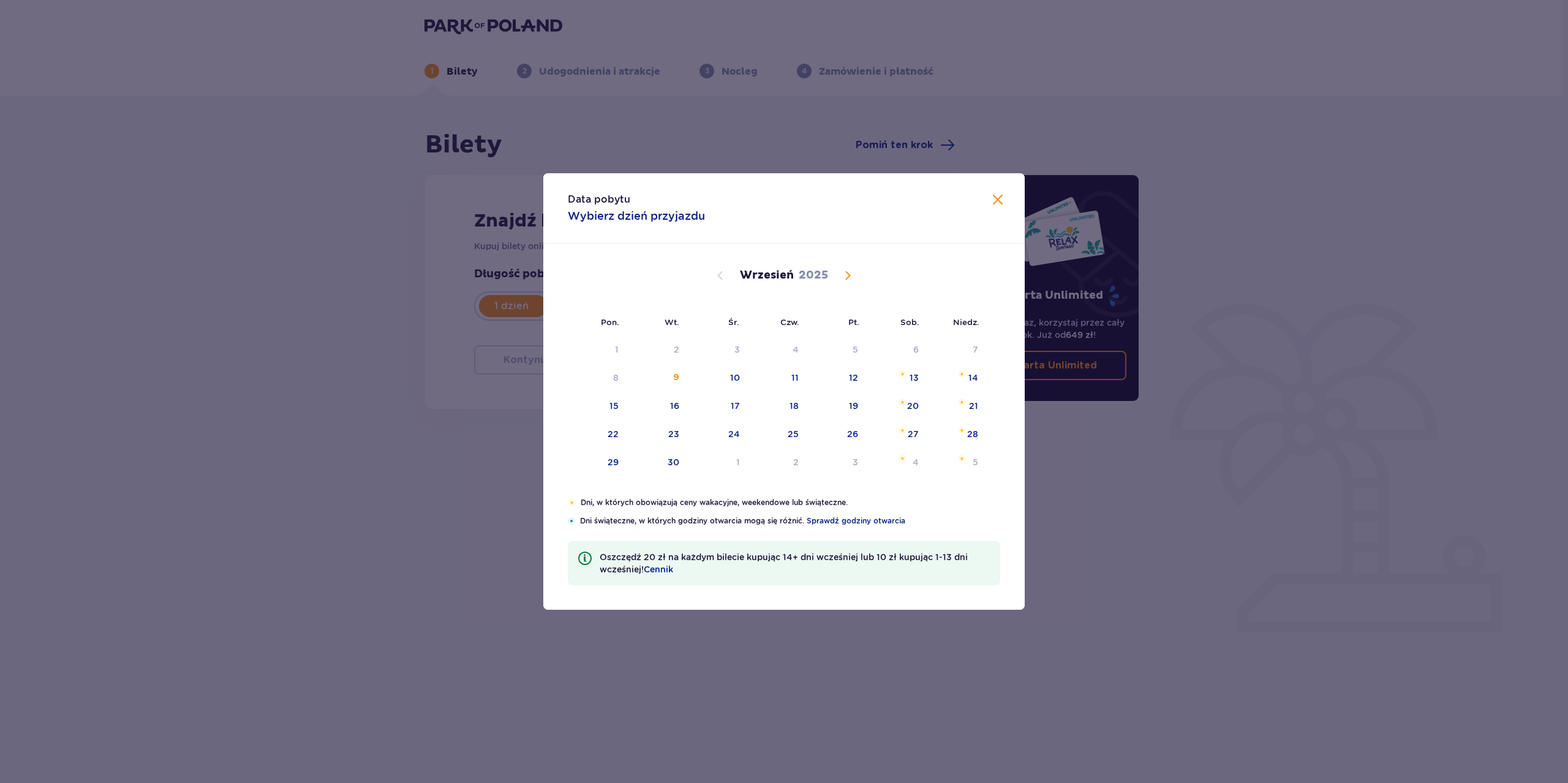
click at [968, 375] on div "14" at bounding box center [957, 378] width 59 height 27
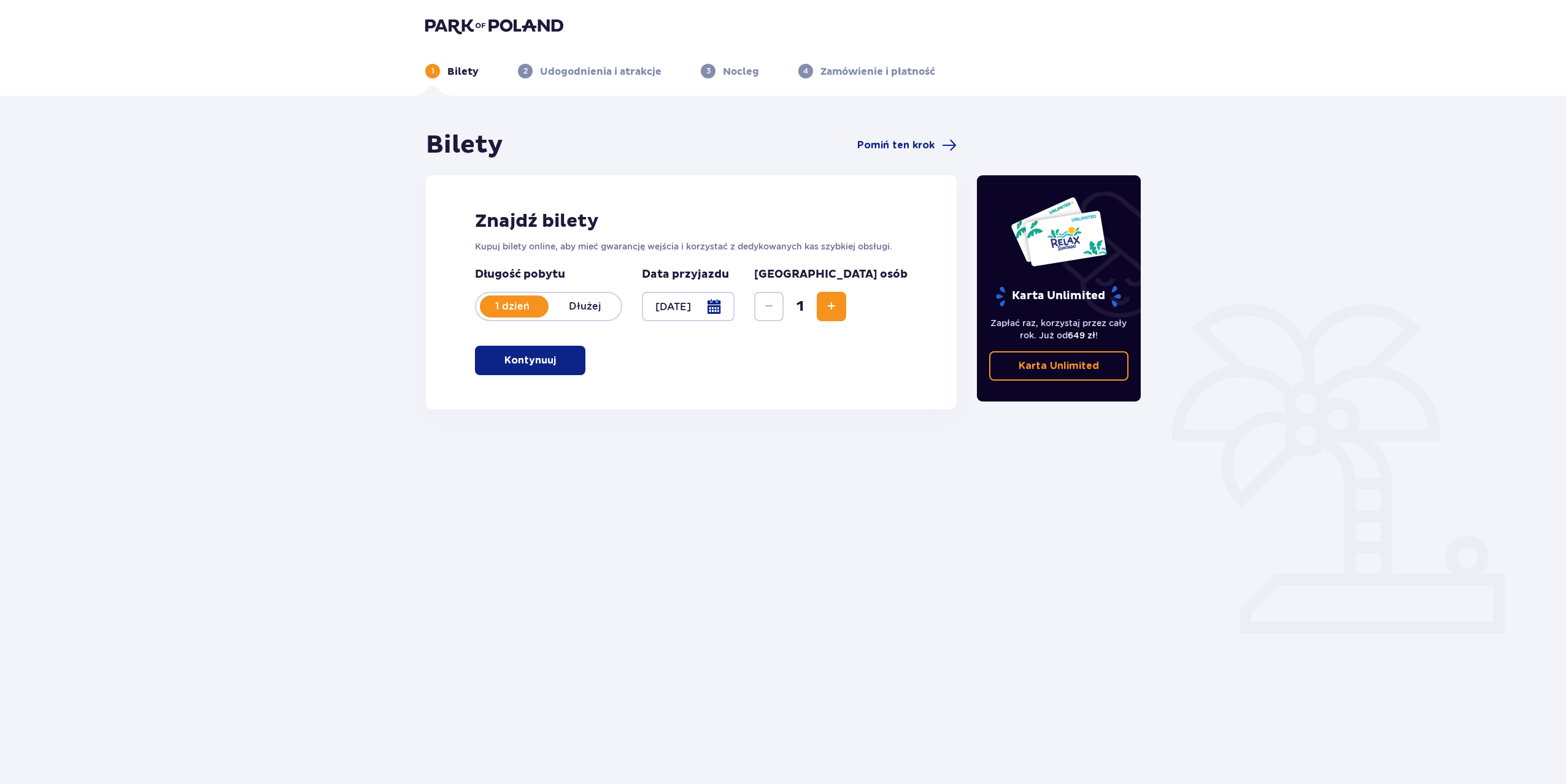
click at [706, 313] on div at bounding box center [688, 307] width 93 height 30
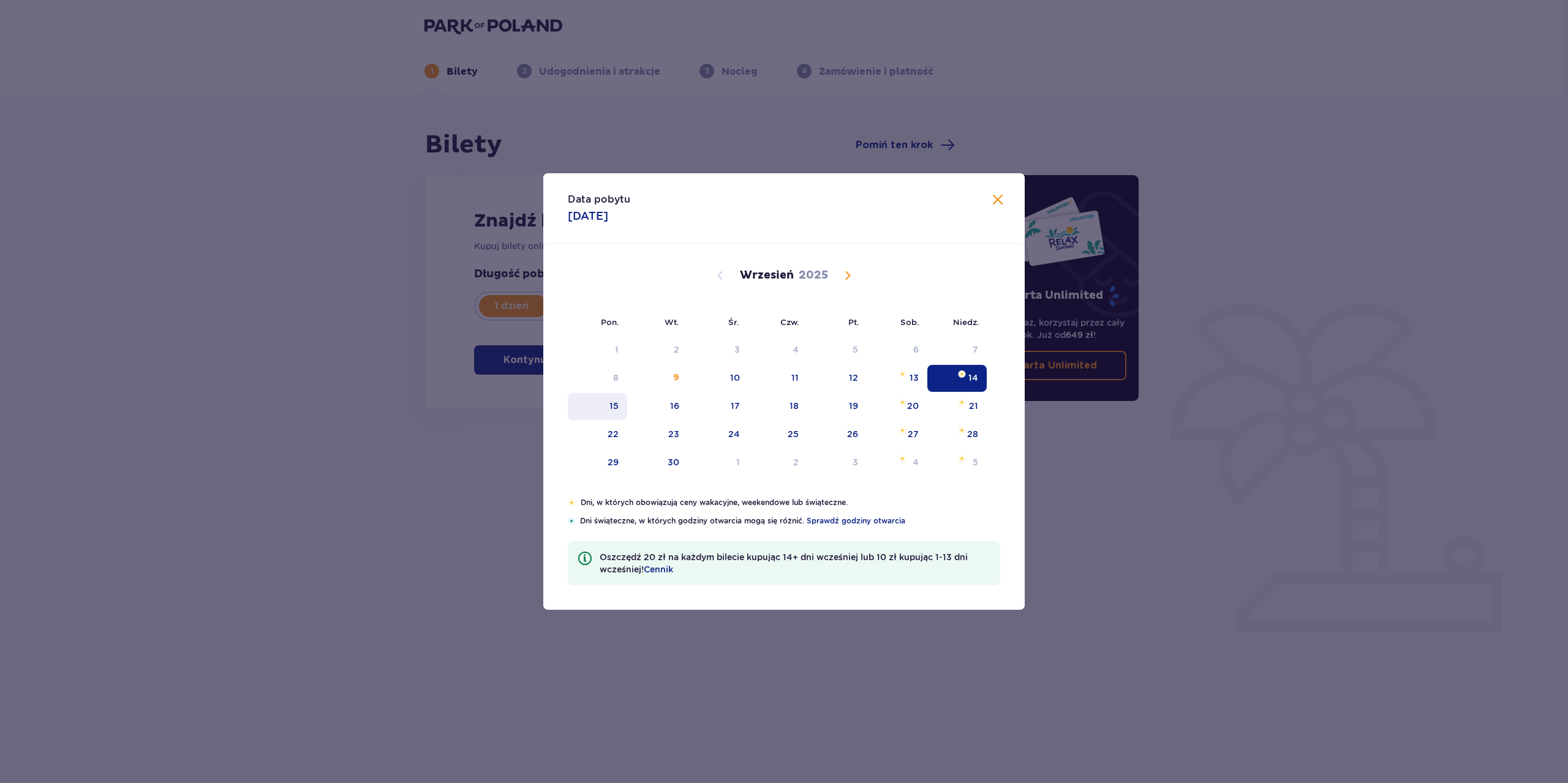
click at [609, 397] on div "15" at bounding box center [597, 406] width 59 height 27
type input "[DATE]"
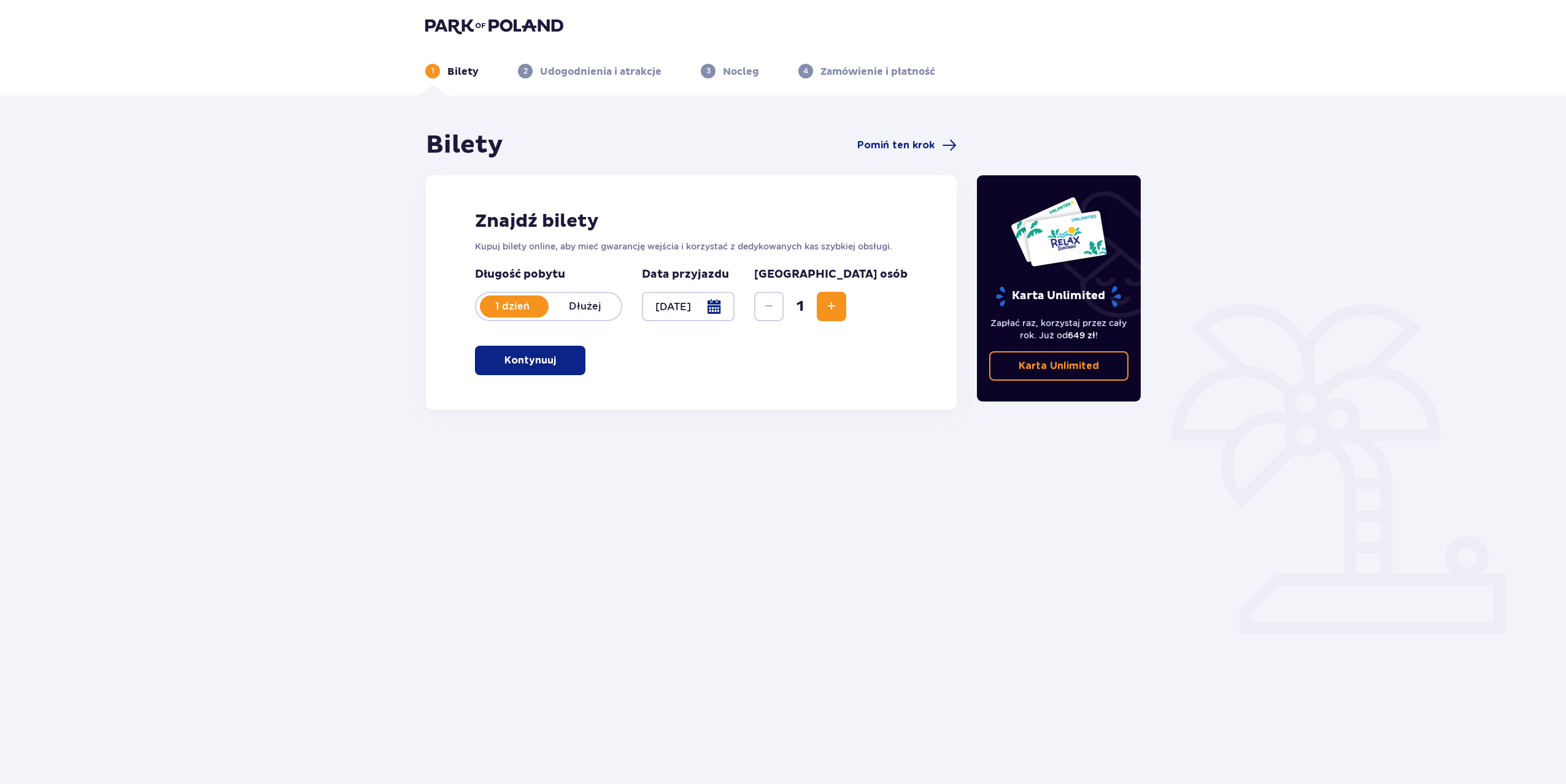
click at [520, 353] on p "Kontynuuj" at bounding box center [530, 360] width 52 height 13
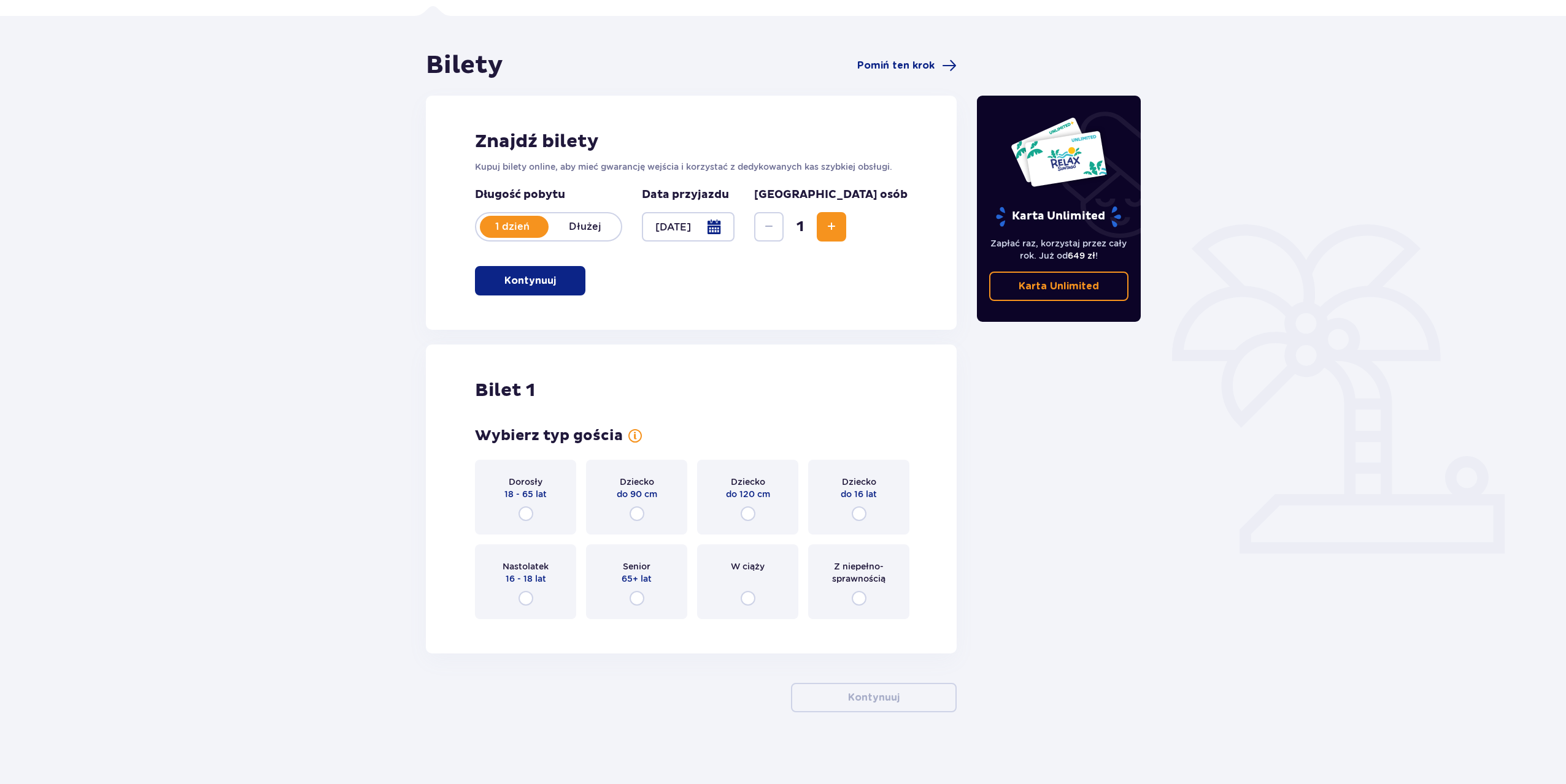
scroll to position [82, 0]
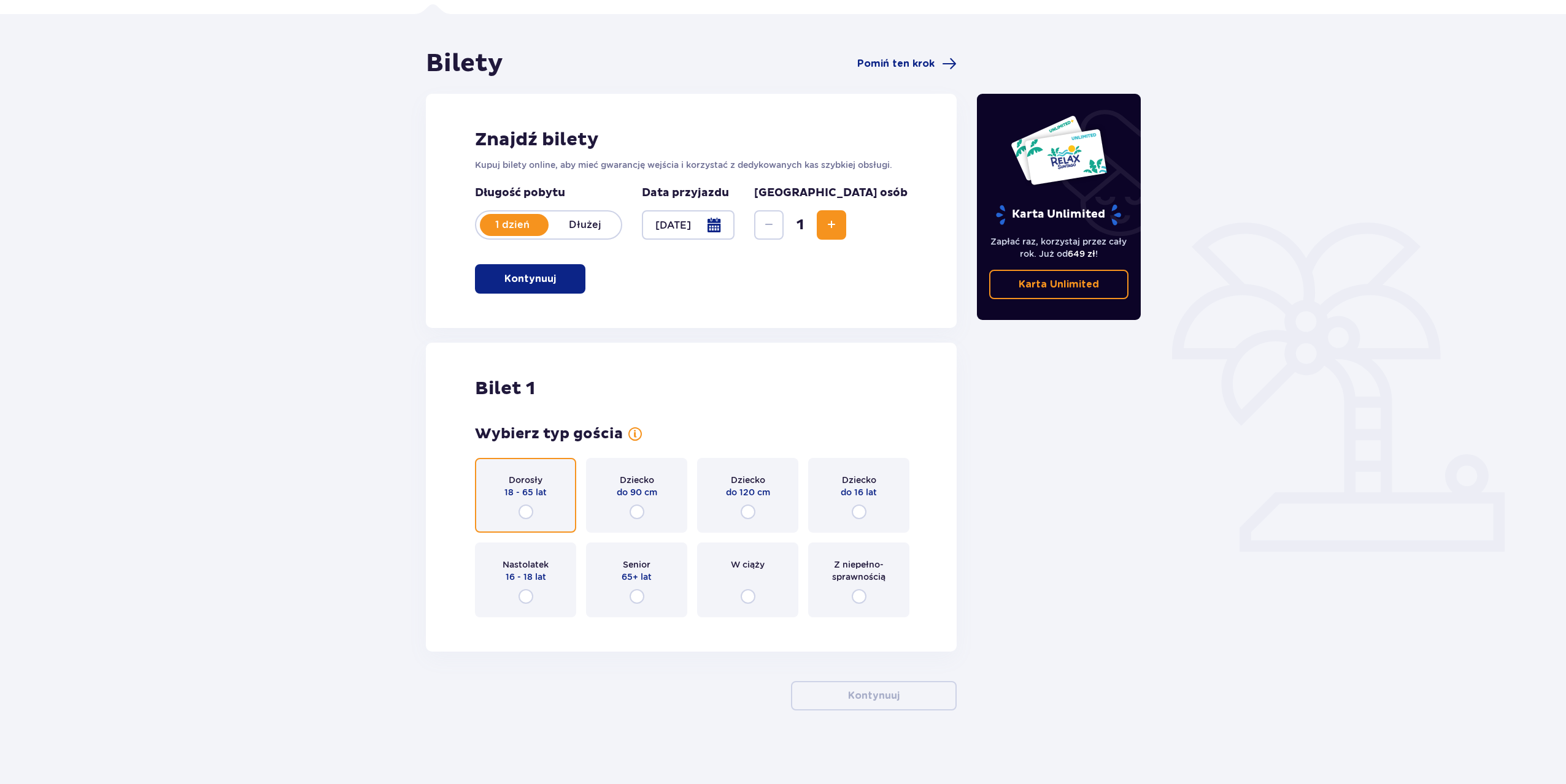
click at [524, 508] on input "radio" at bounding box center [526, 512] width 15 height 15
radio input "true"
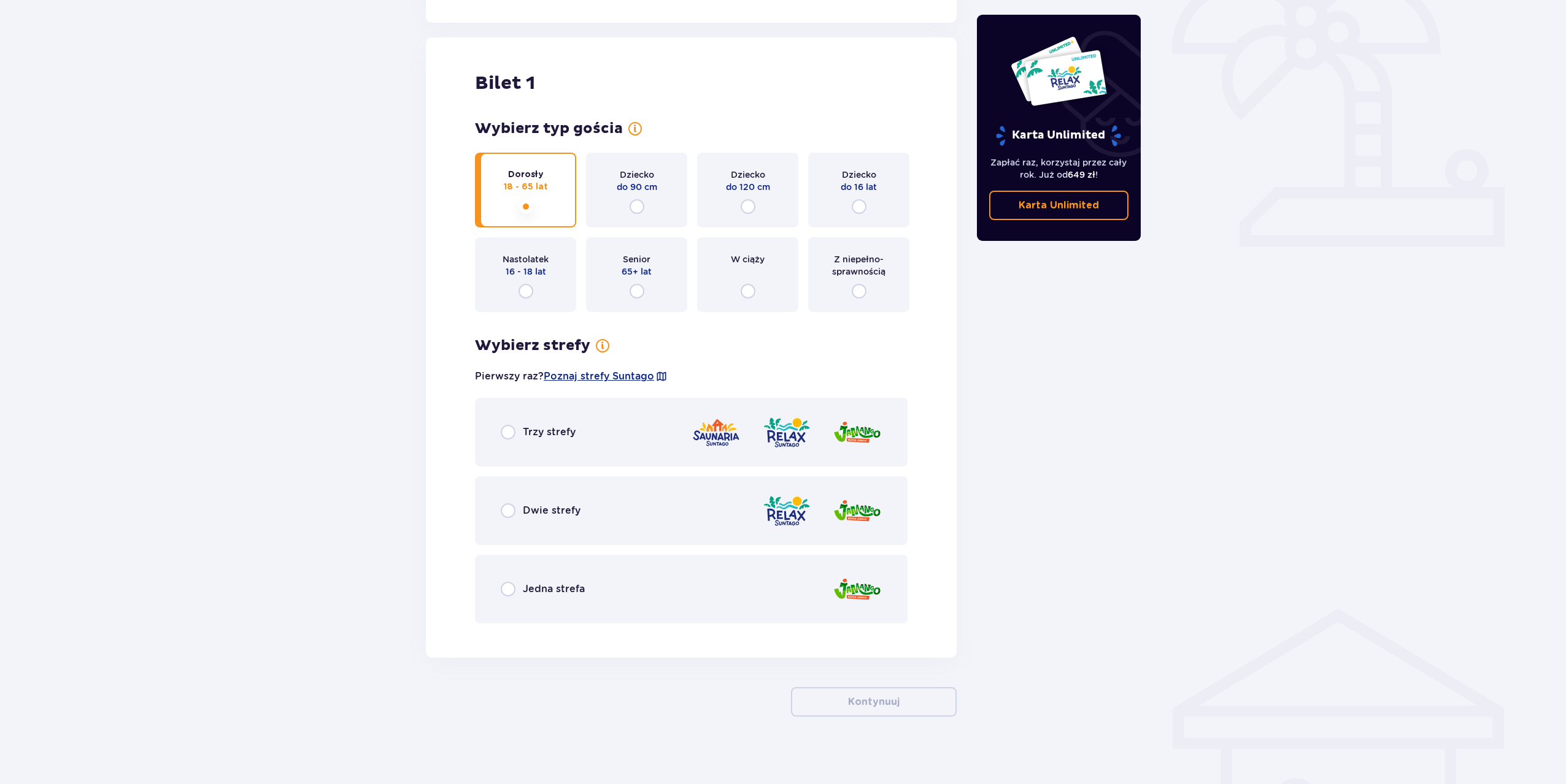
scroll to position [393, 0]
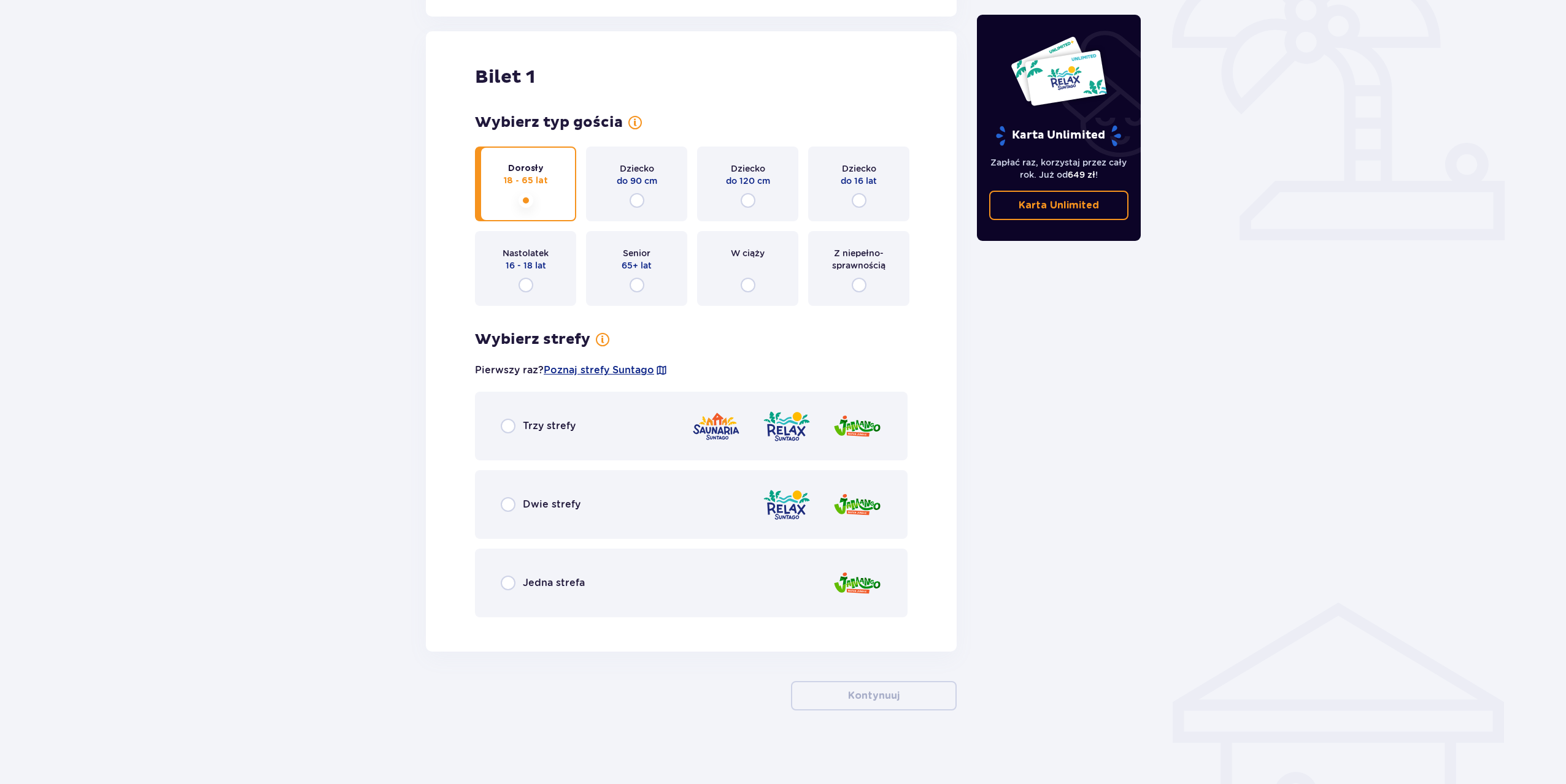
click at [532, 591] on div "Jedna strefa" at bounding box center [542, 583] width 84 height 15
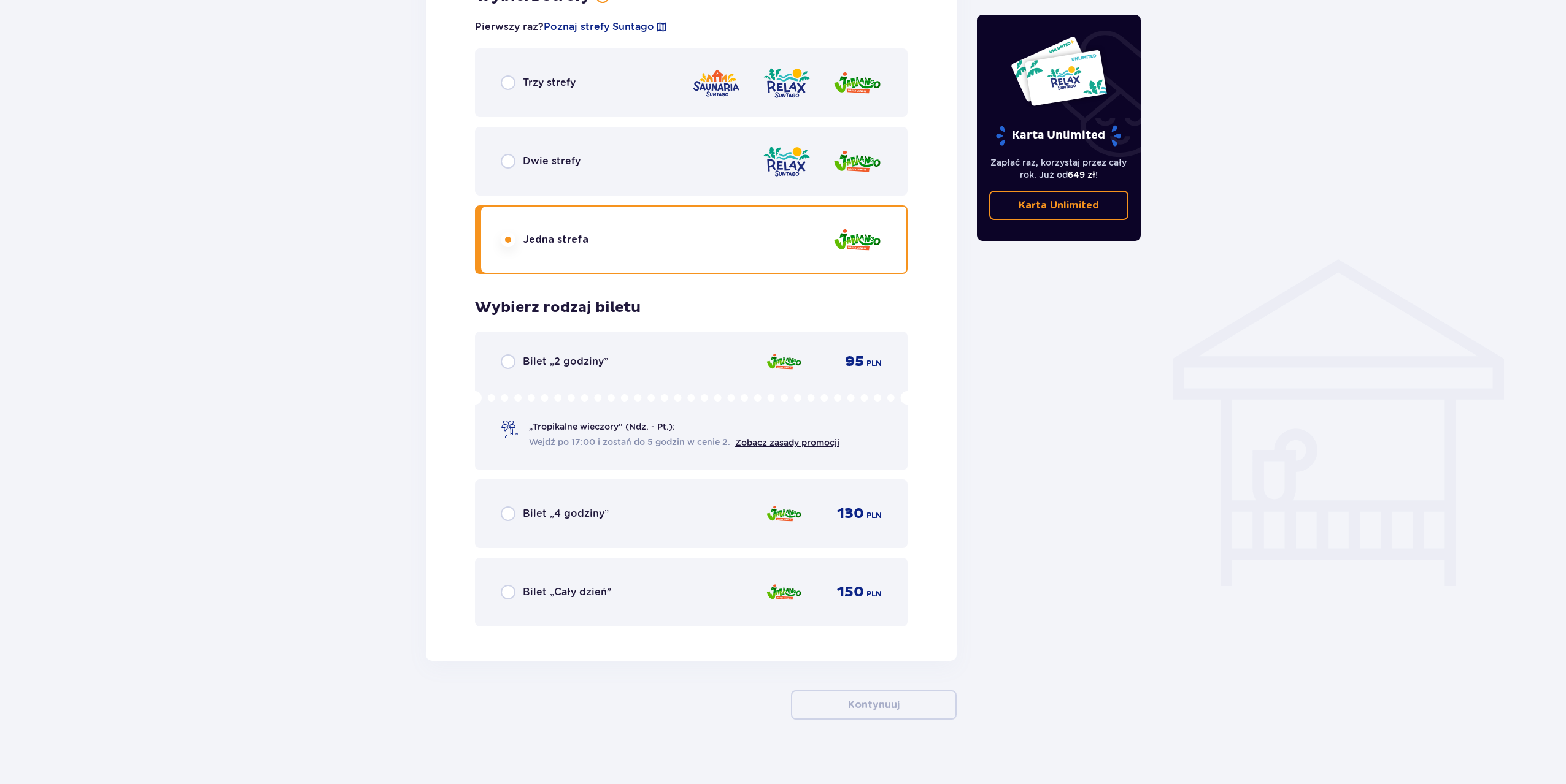
scroll to position [745, 0]
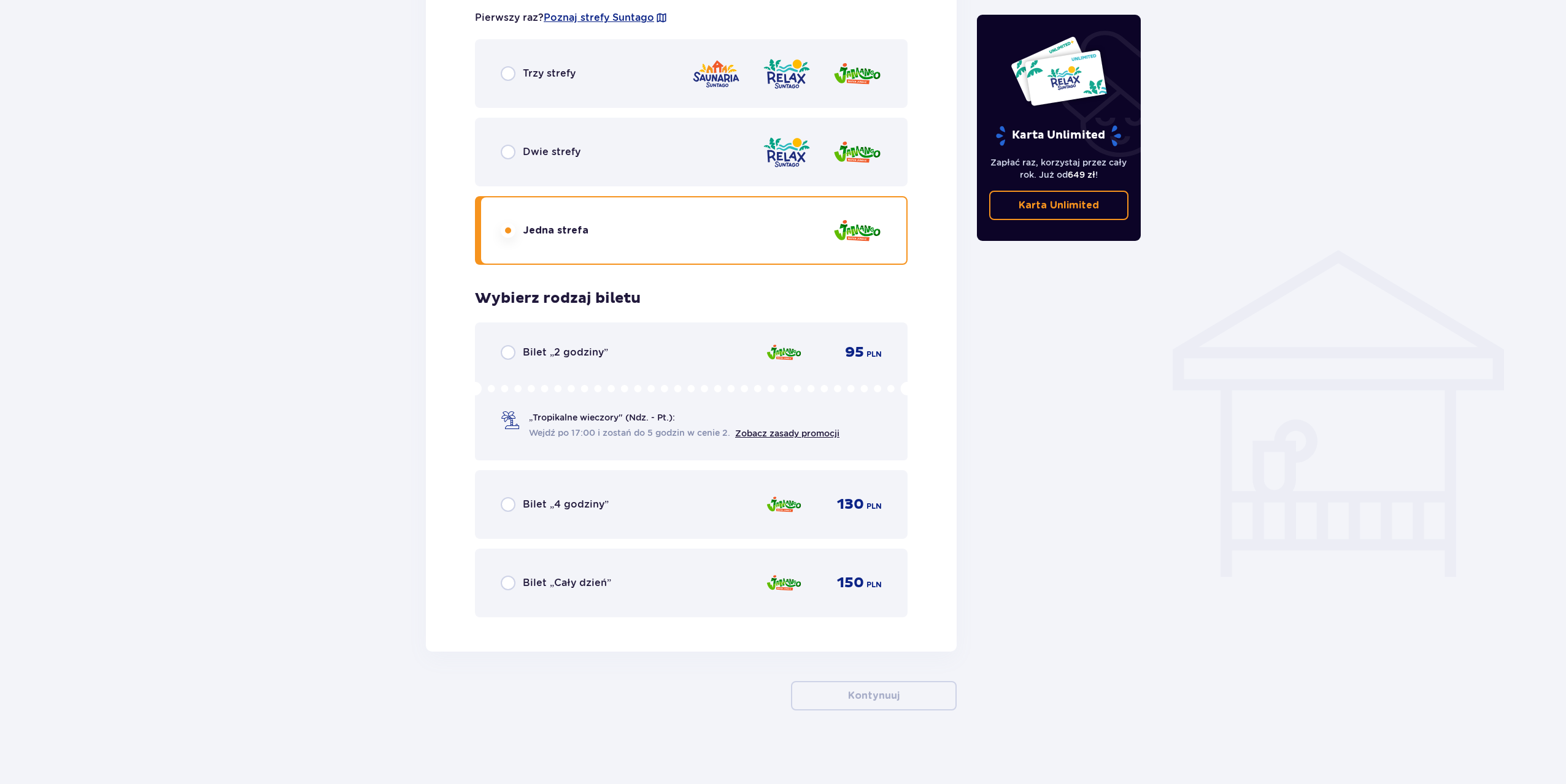
click at [552, 584] on p "Bilet „Cały dzień”" at bounding box center [566, 583] width 88 height 13
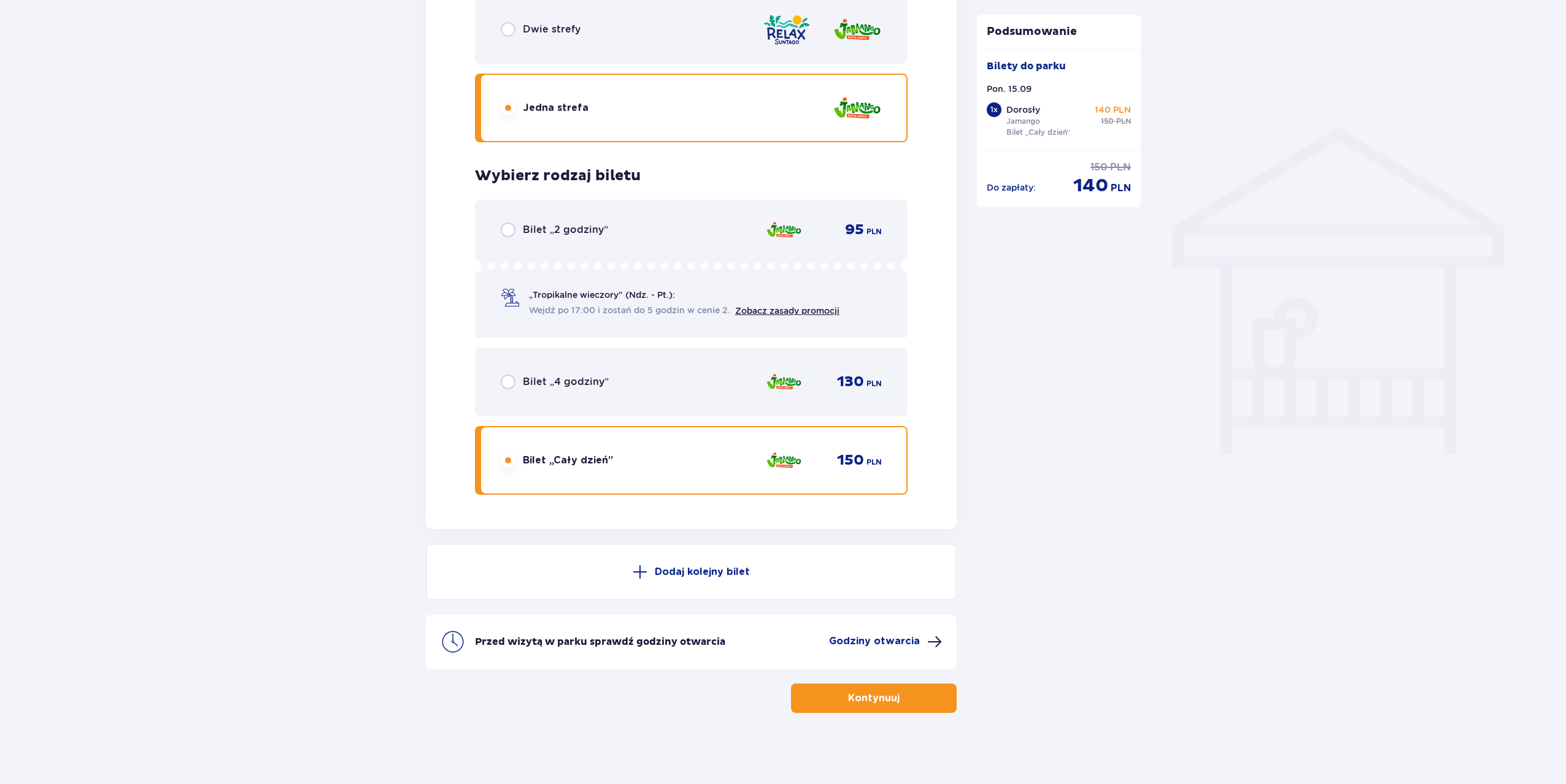
scroll to position [871, 0]
click at [633, 565] on span at bounding box center [640, 570] width 15 height 15
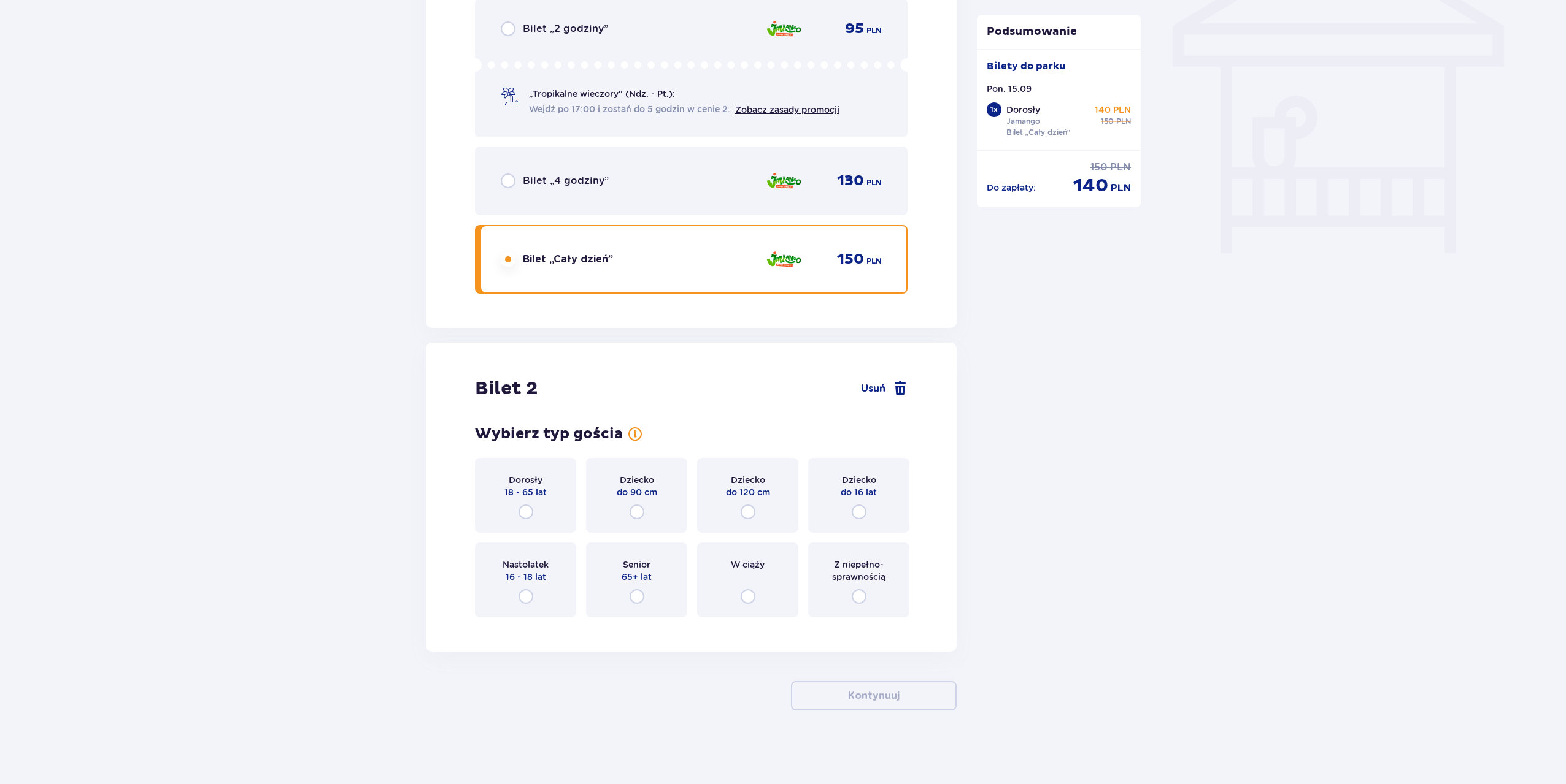
click at [529, 503] on div "Dorosły 18 - 65 lat" at bounding box center [525, 495] width 102 height 75
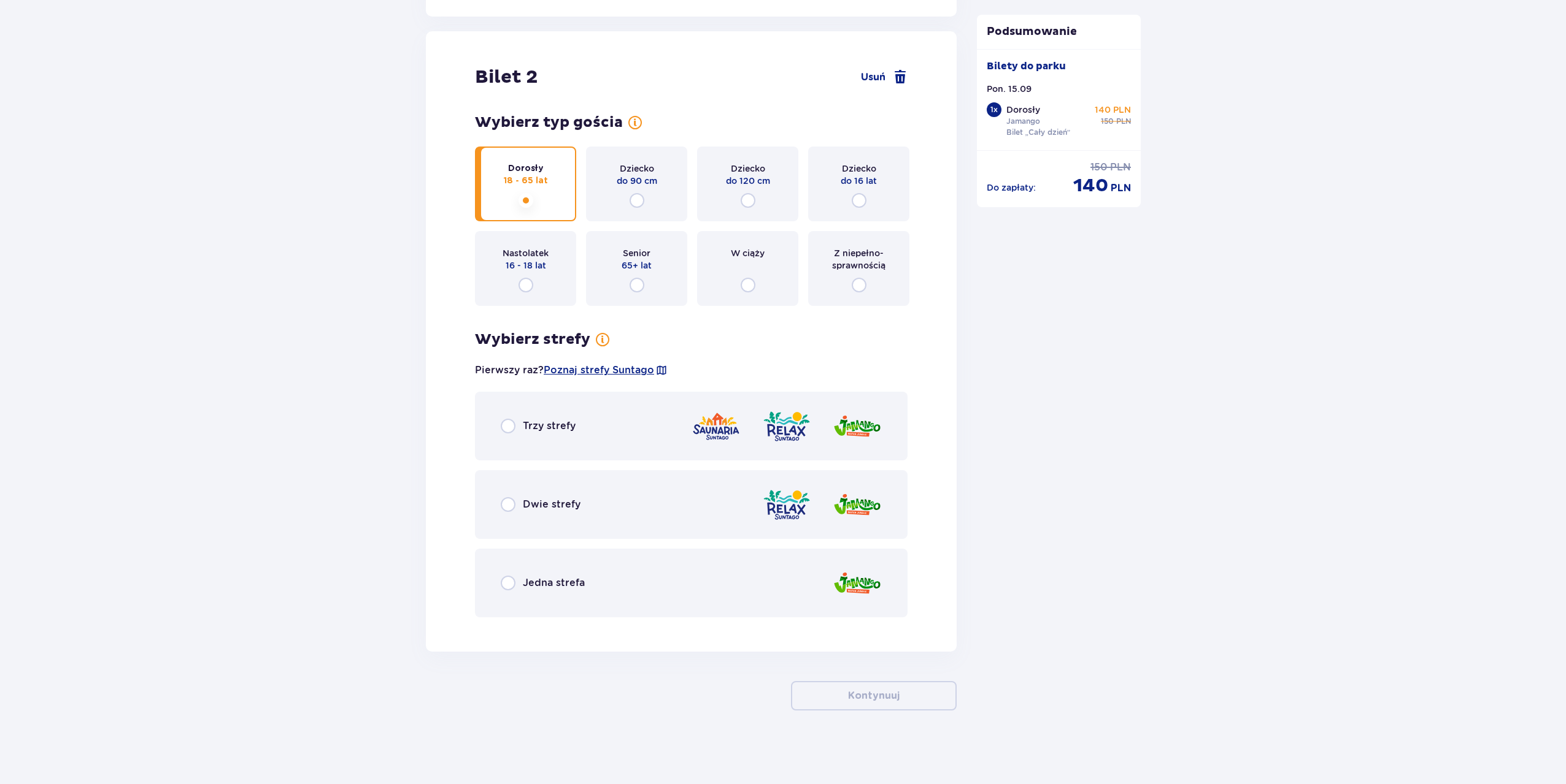
click at [647, 558] on div "Jedna strefa" at bounding box center [690, 583] width 432 height 69
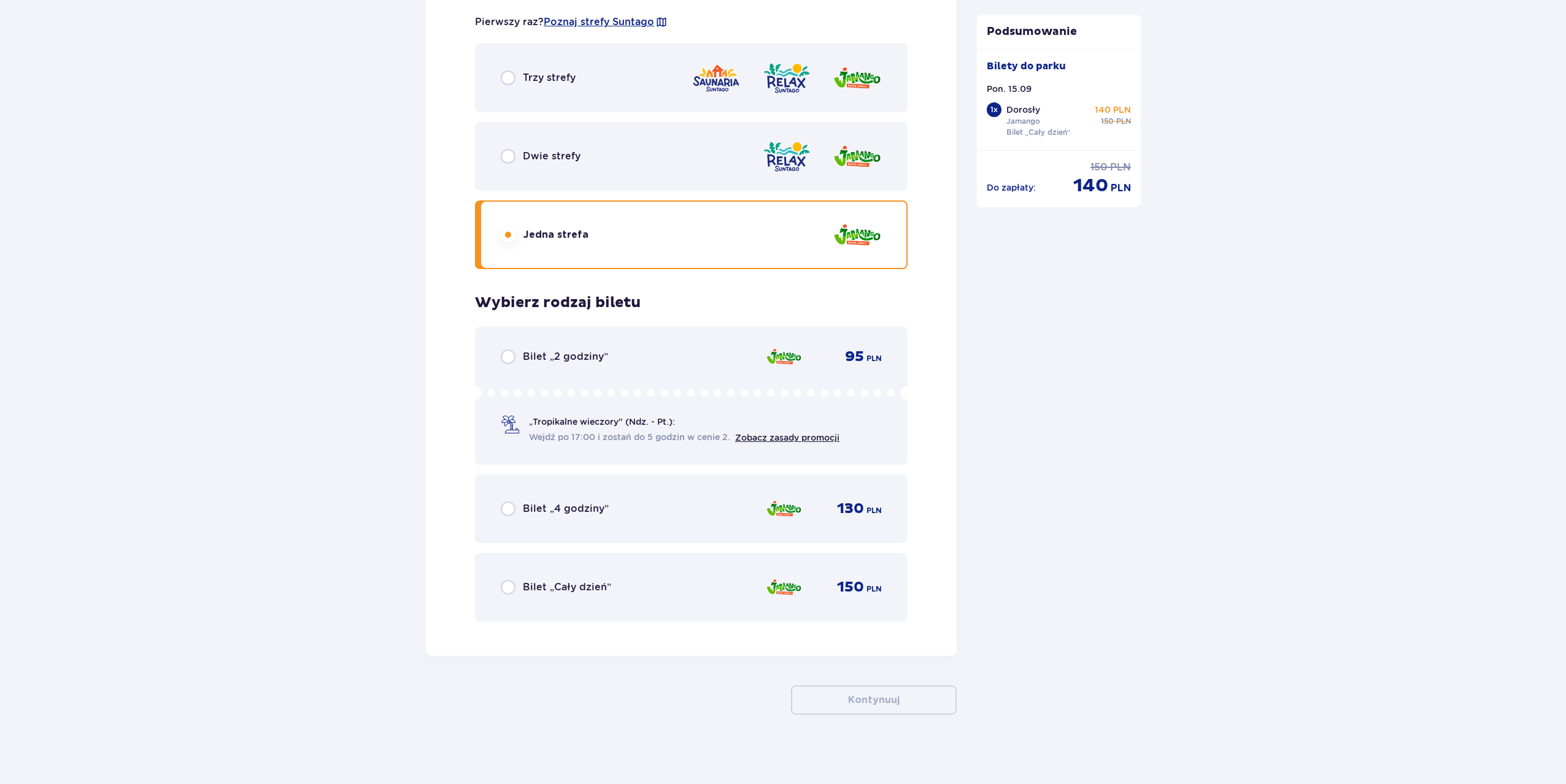
scroll to position [1733, 0]
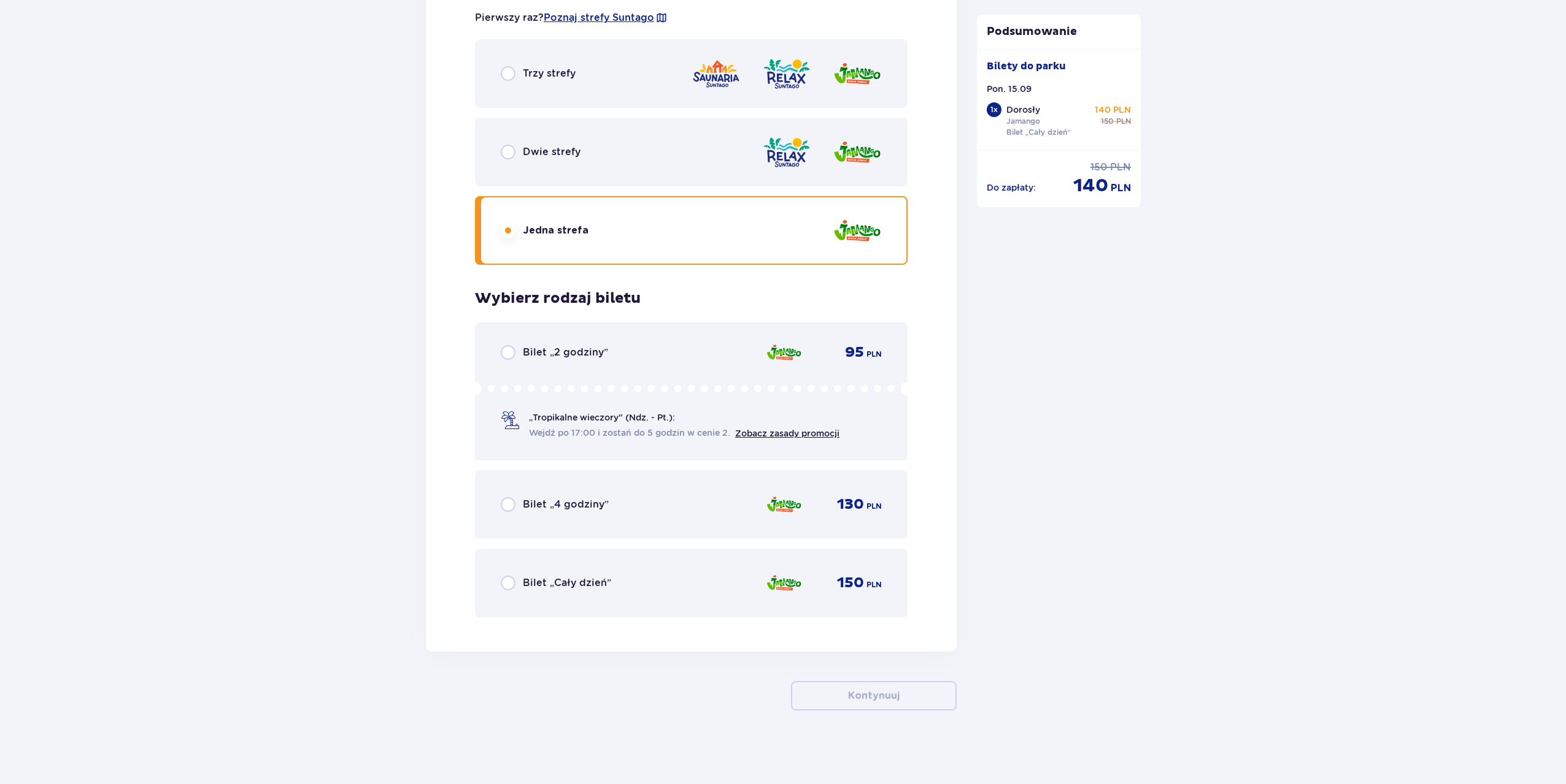
click at [636, 577] on div "Bilet „Cały dzień” 150 PLN" at bounding box center [691, 583] width 381 height 26
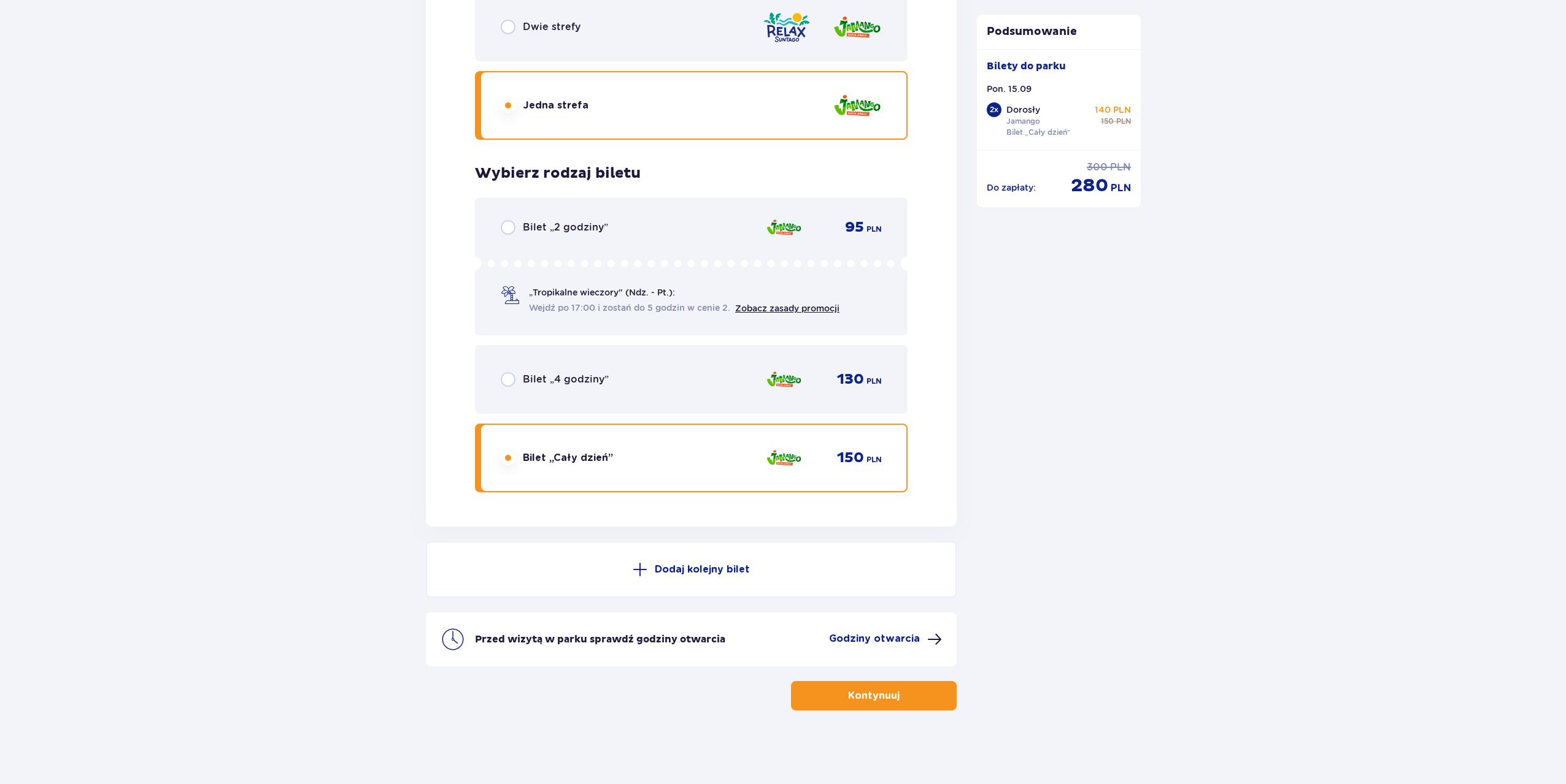
click at [636, 577] on span at bounding box center [640, 570] width 15 height 15
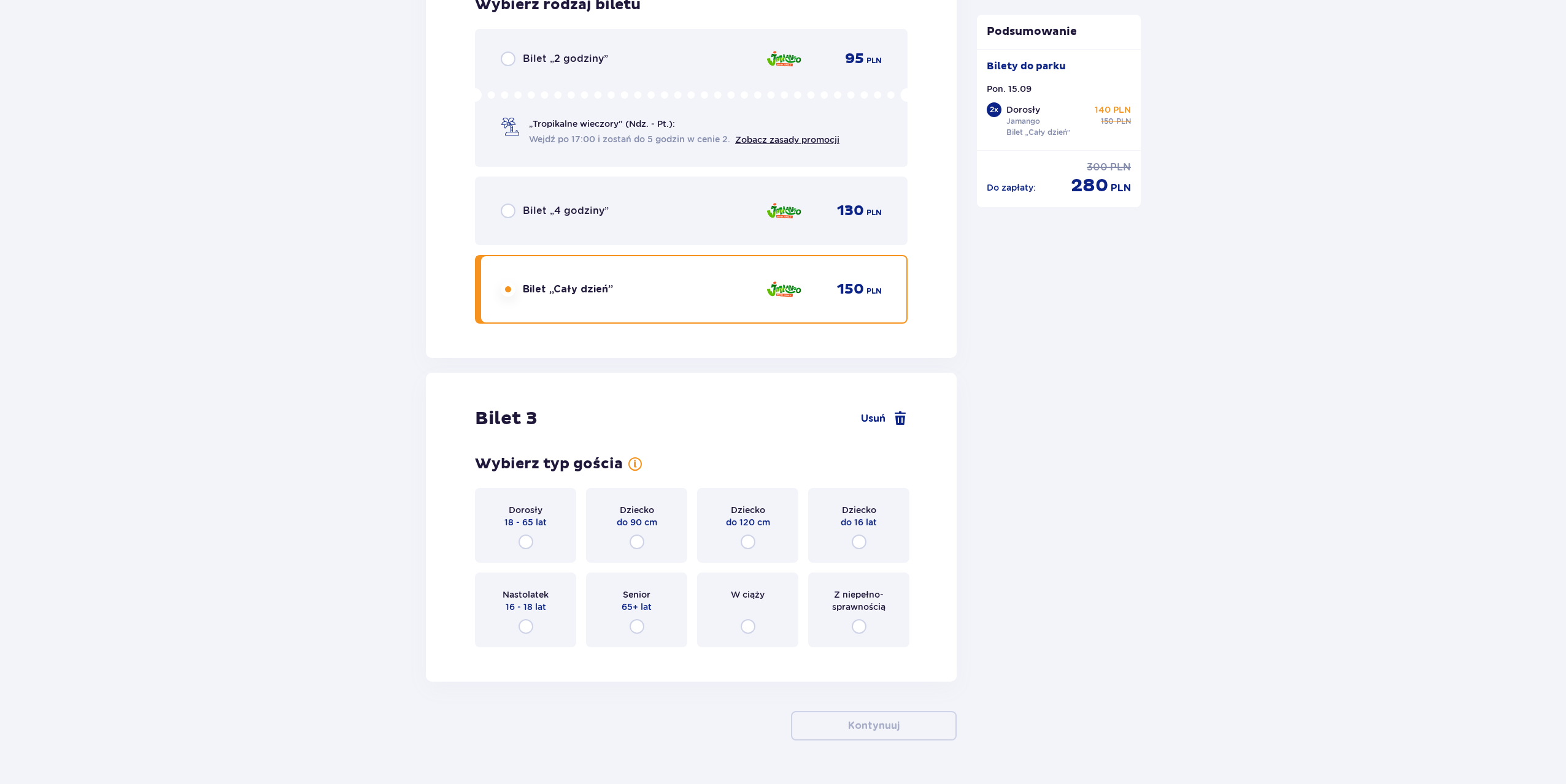
scroll to position [2205, 0]
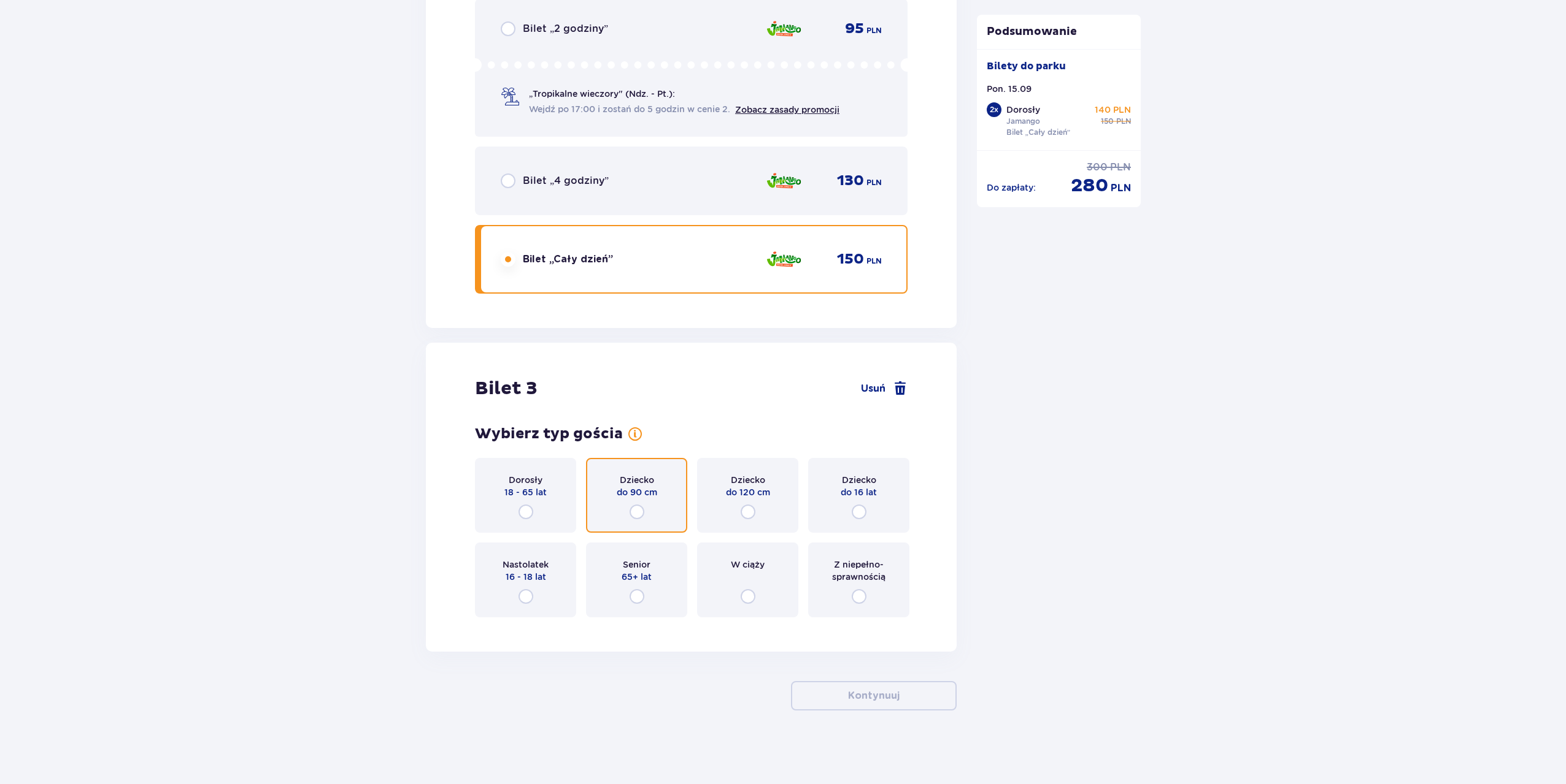
click at [634, 514] on input "radio" at bounding box center [637, 512] width 15 height 15
radio input "true"
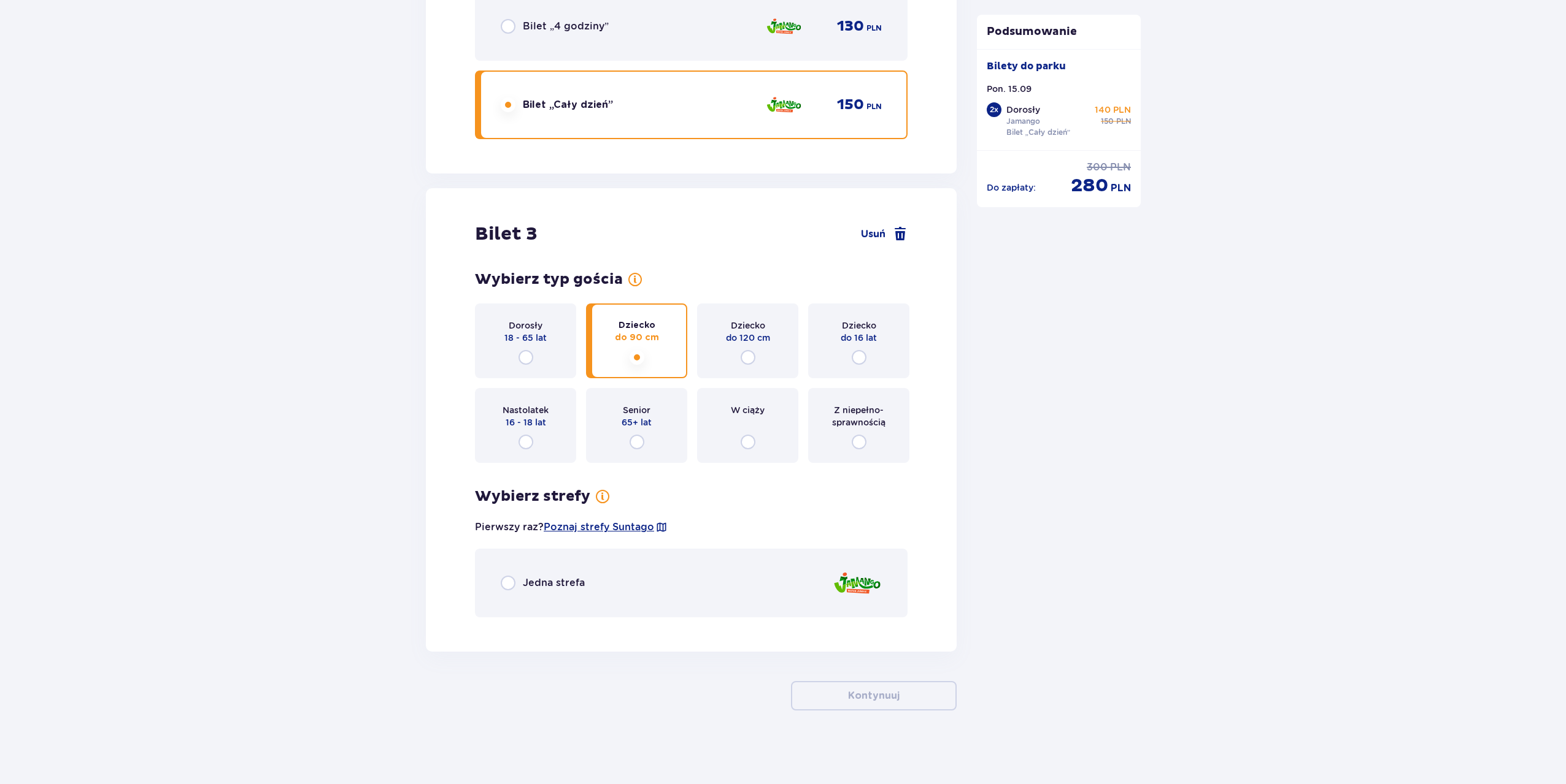
click at [578, 588] on p "Jedna strefa" at bounding box center [554, 583] width 62 height 13
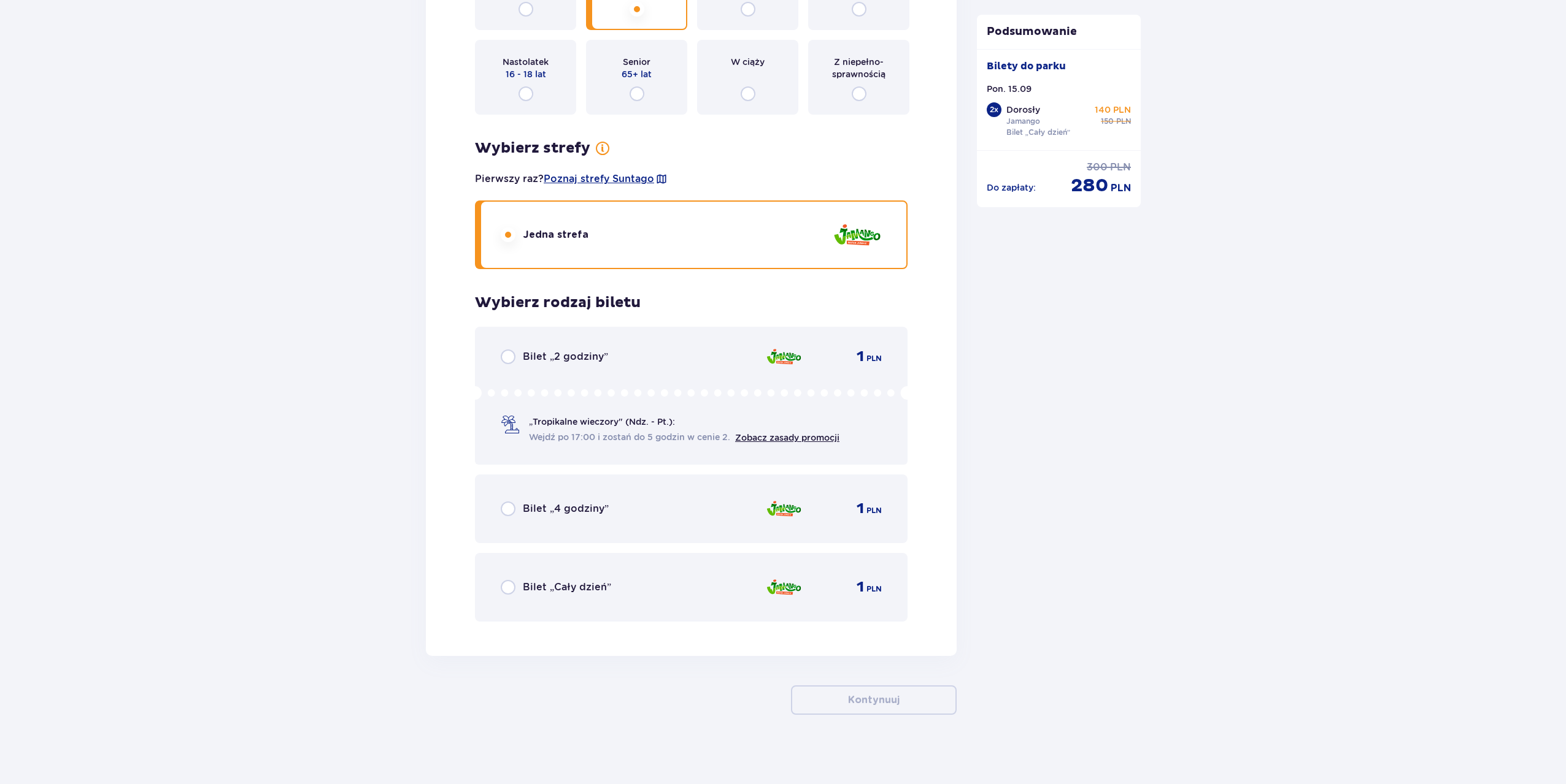
scroll to position [2713, 0]
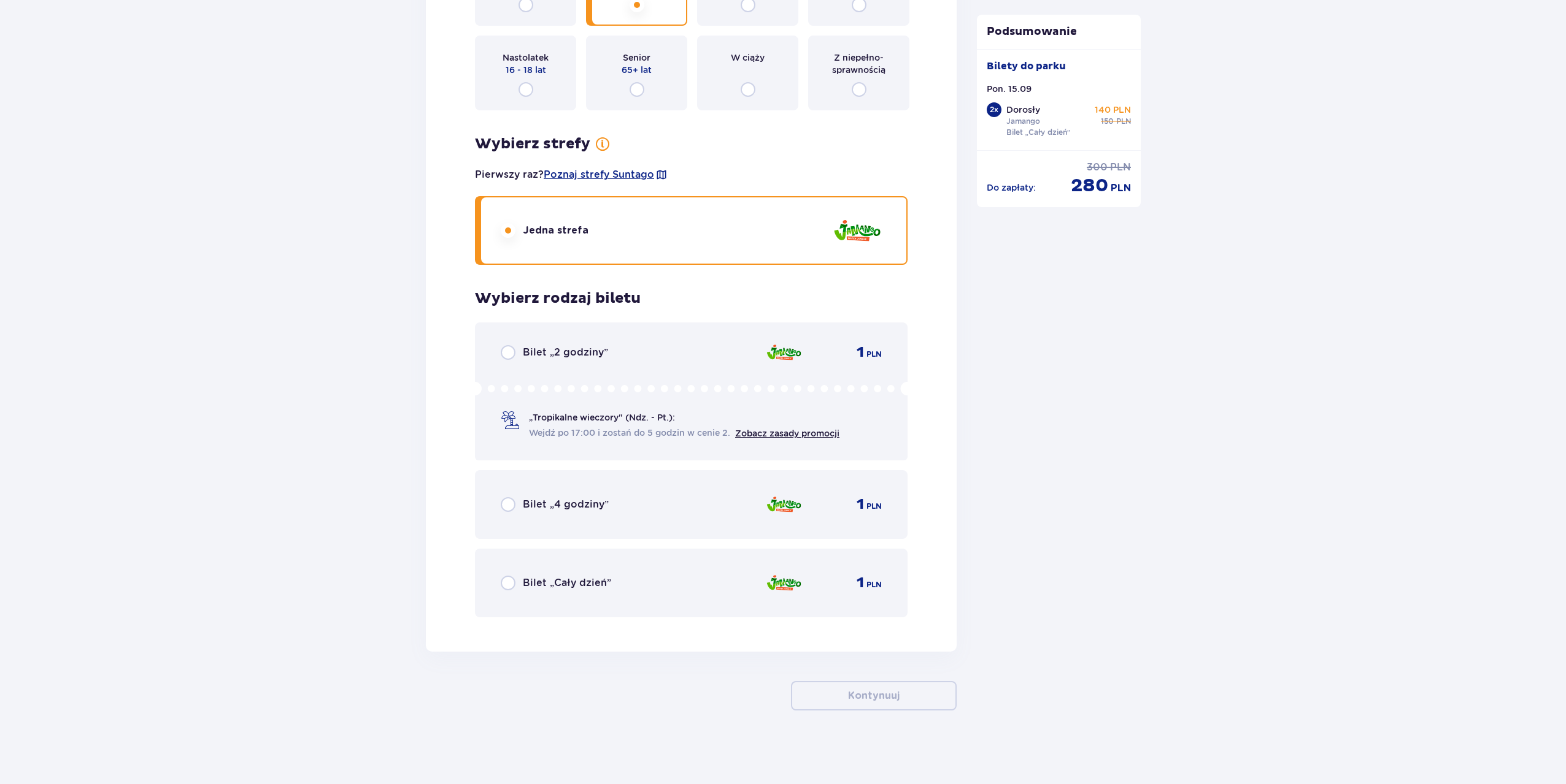
click at [640, 574] on div "Bilet „Cały dzień” 1 PLN" at bounding box center [691, 583] width 381 height 26
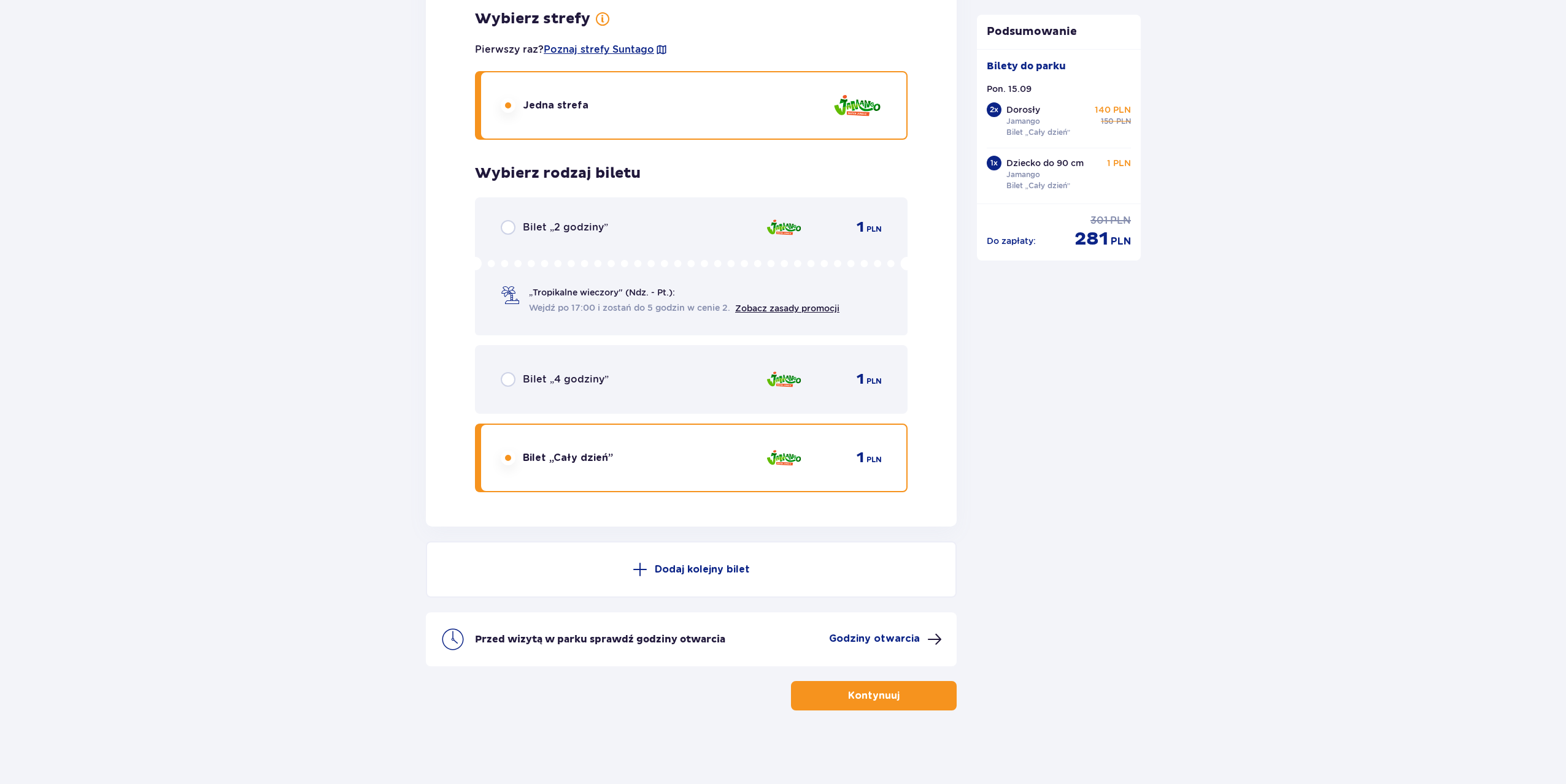
click at [680, 577] on button "Dodaj kolejny bilet" at bounding box center [691, 570] width 531 height 56
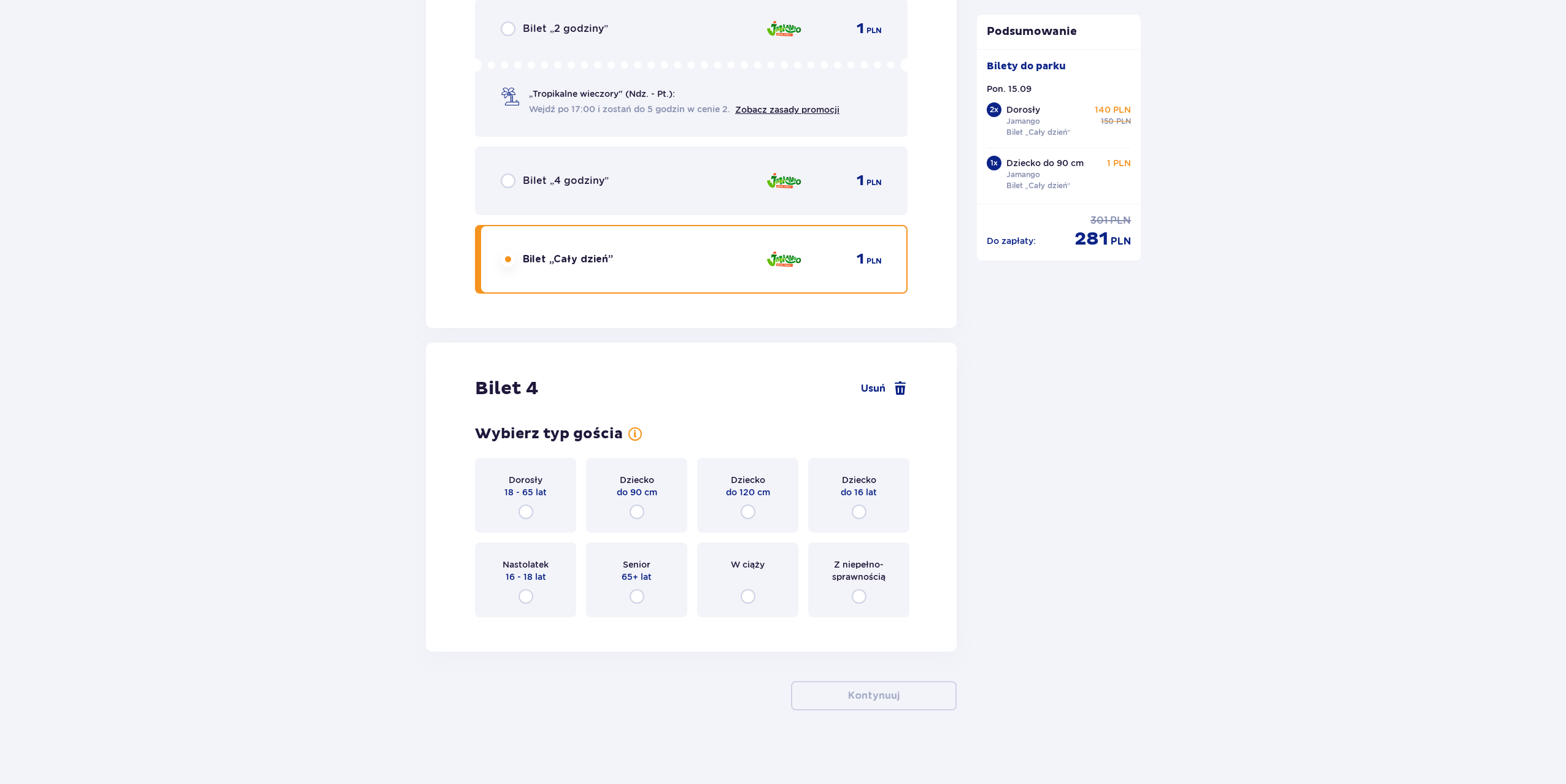
click at [736, 508] on div "Dziecko do 120 cm" at bounding box center [747, 495] width 102 height 75
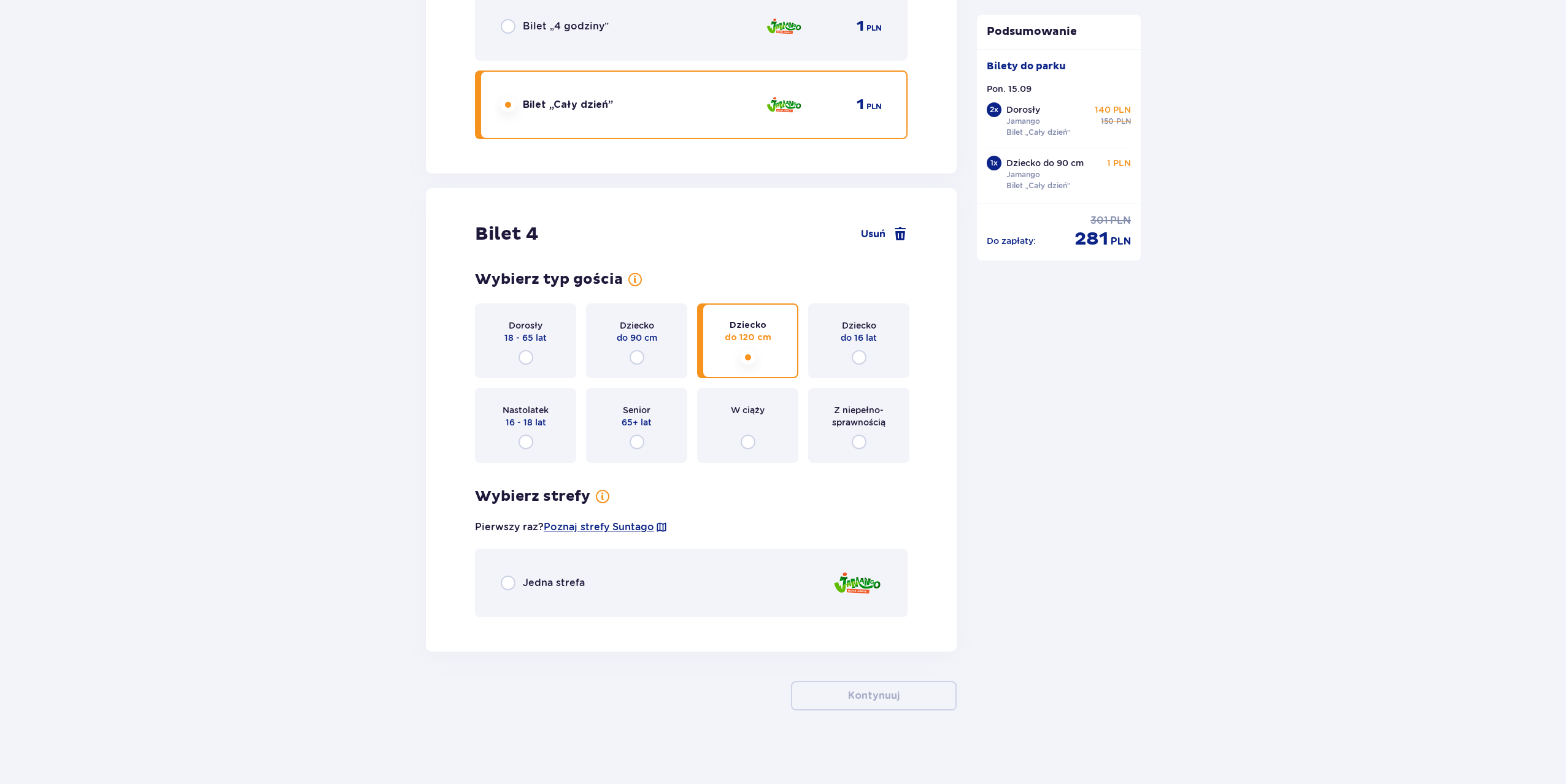
click at [586, 569] on div "Jedna strefa" at bounding box center [690, 583] width 432 height 69
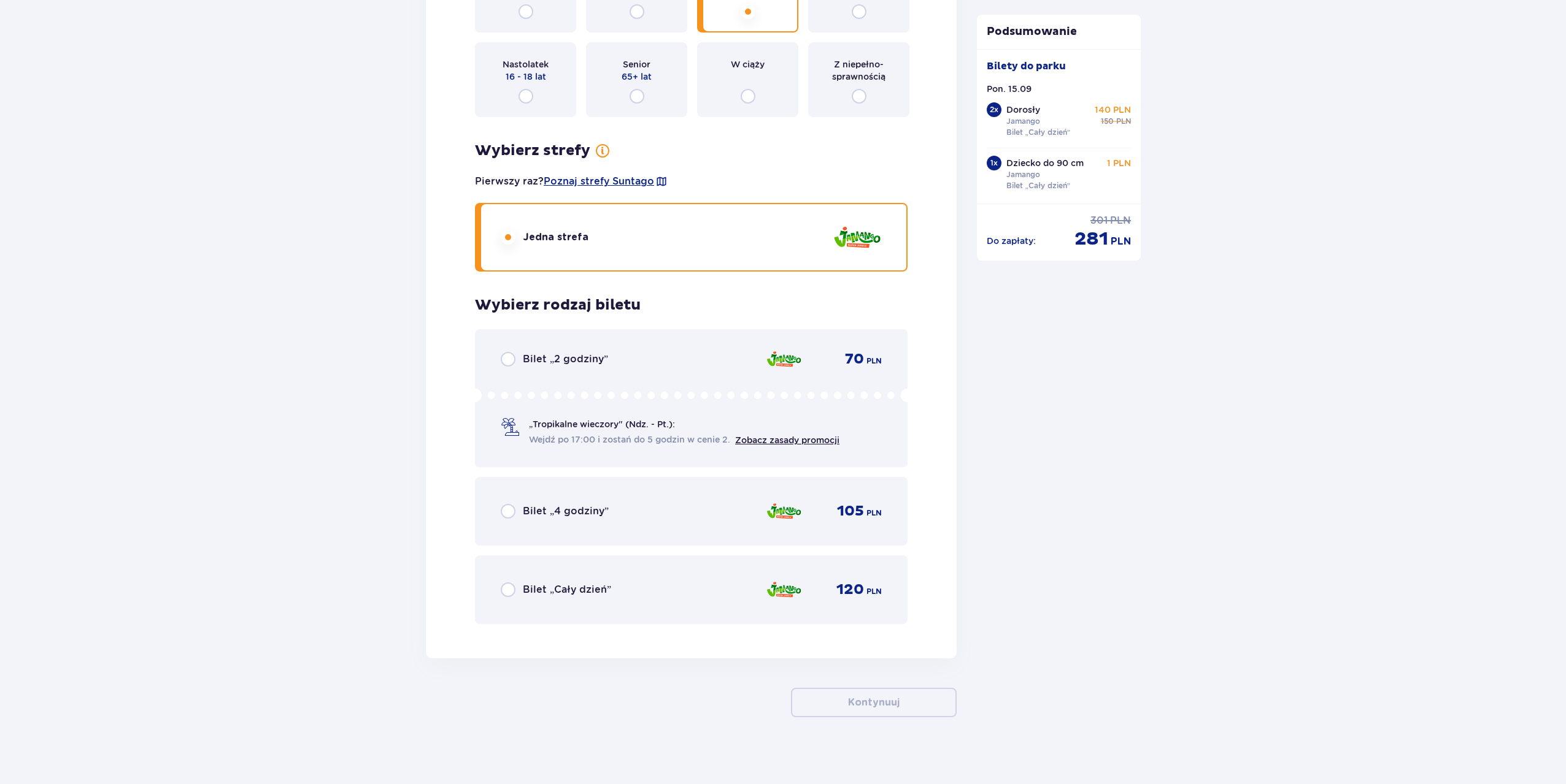
scroll to position [3544, 0]
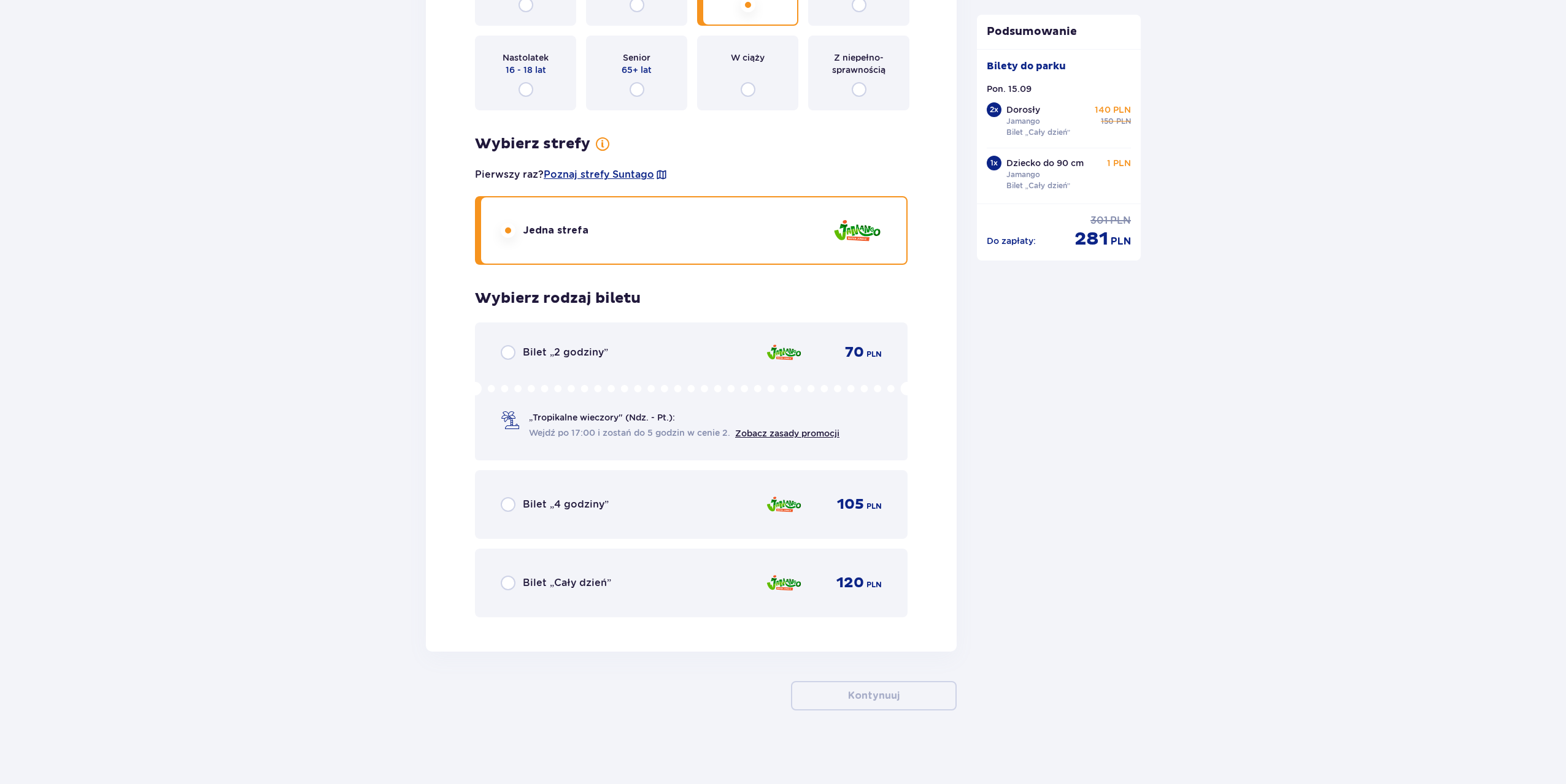
click at [654, 590] on div "Bilet „Cały dzień” 120 PLN" at bounding box center [691, 583] width 381 height 26
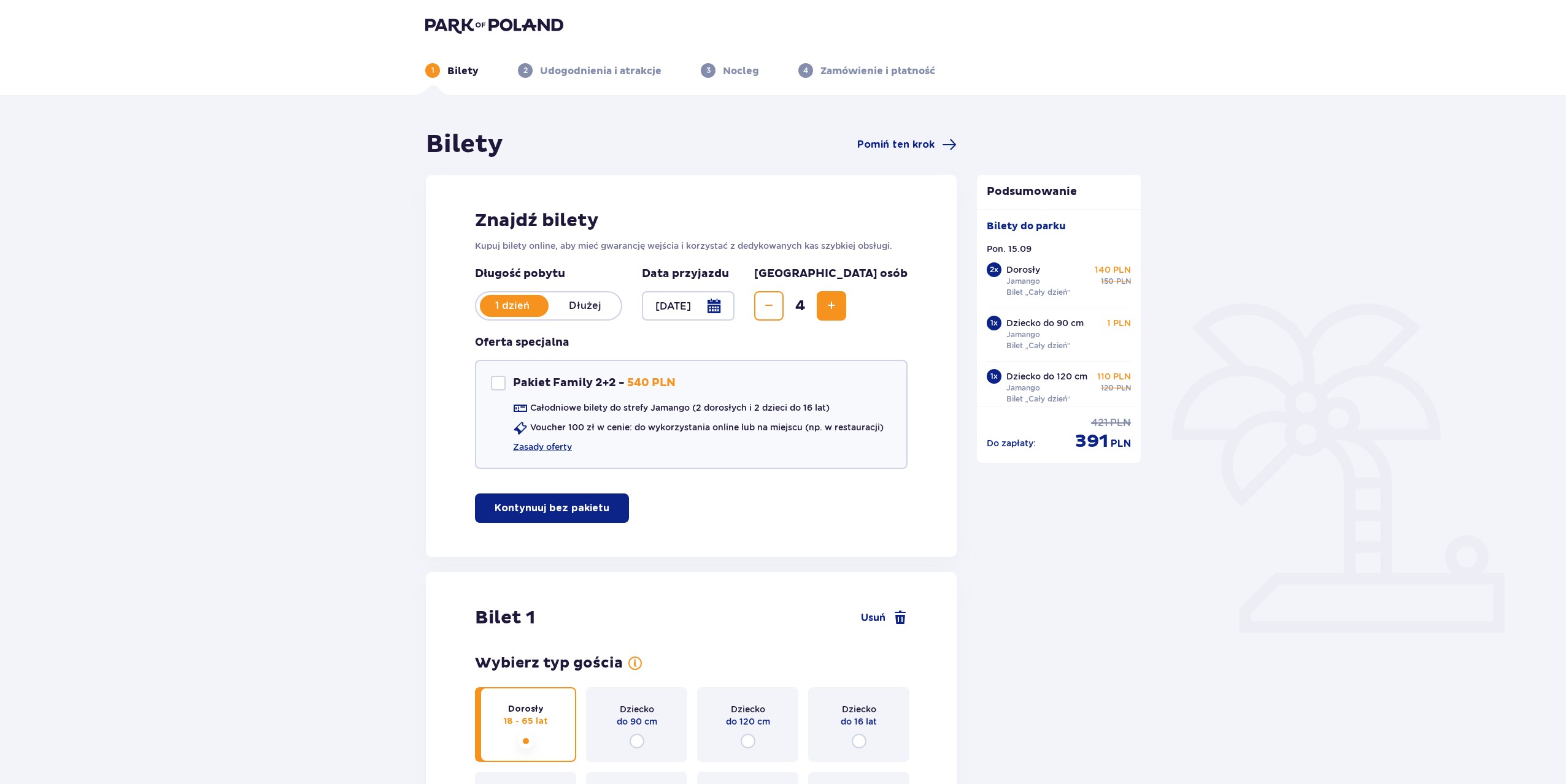
scroll to position [0, 0]
click at [698, 300] on div at bounding box center [688, 307] width 93 height 30
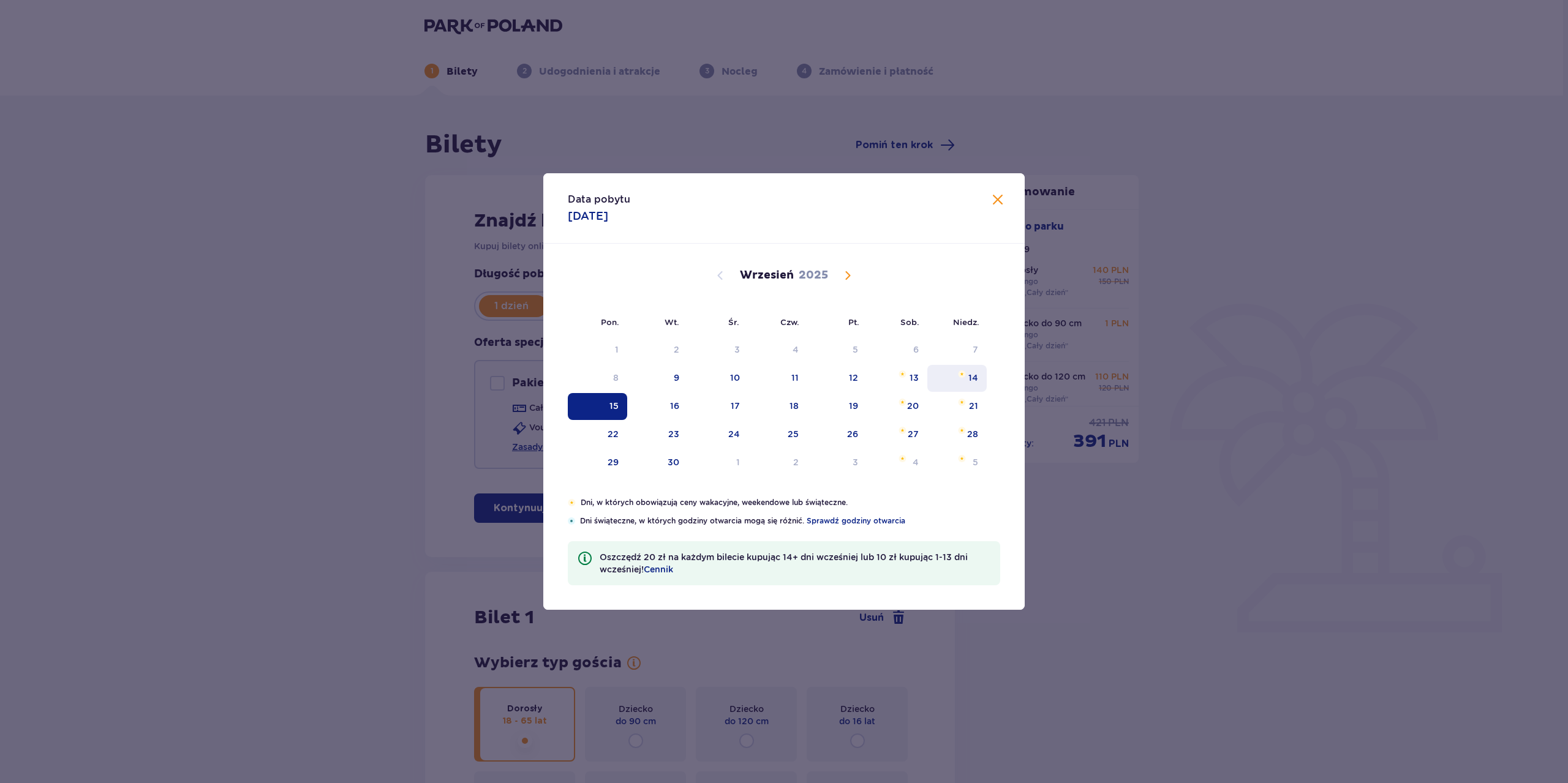
click at [968, 374] on div "14" at bounding box center [973, 377] width 10 height 13
type input "[DATE]"
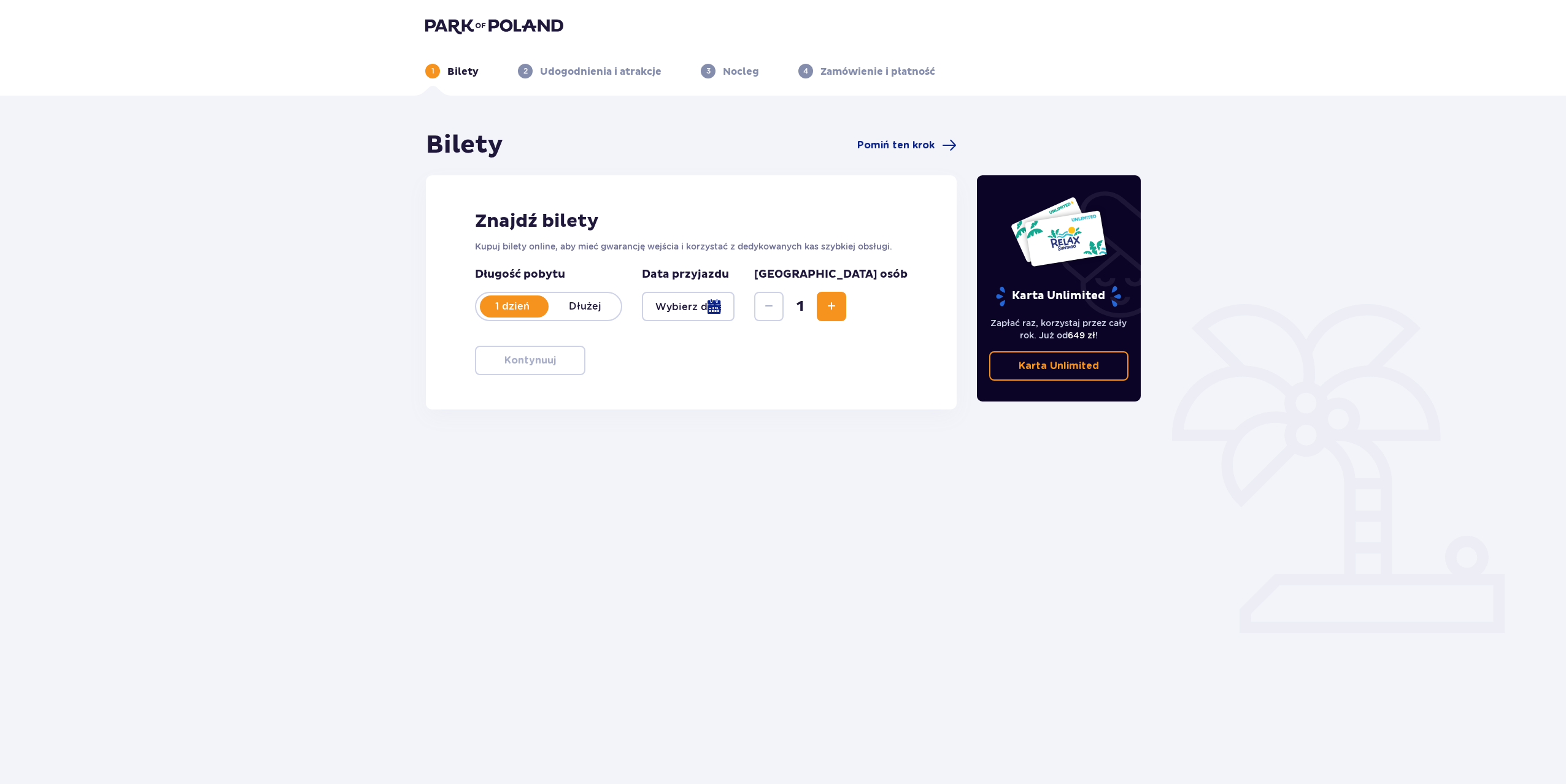
click at [678, 305] on div at bounding box center [688, 307] width 93 height 30
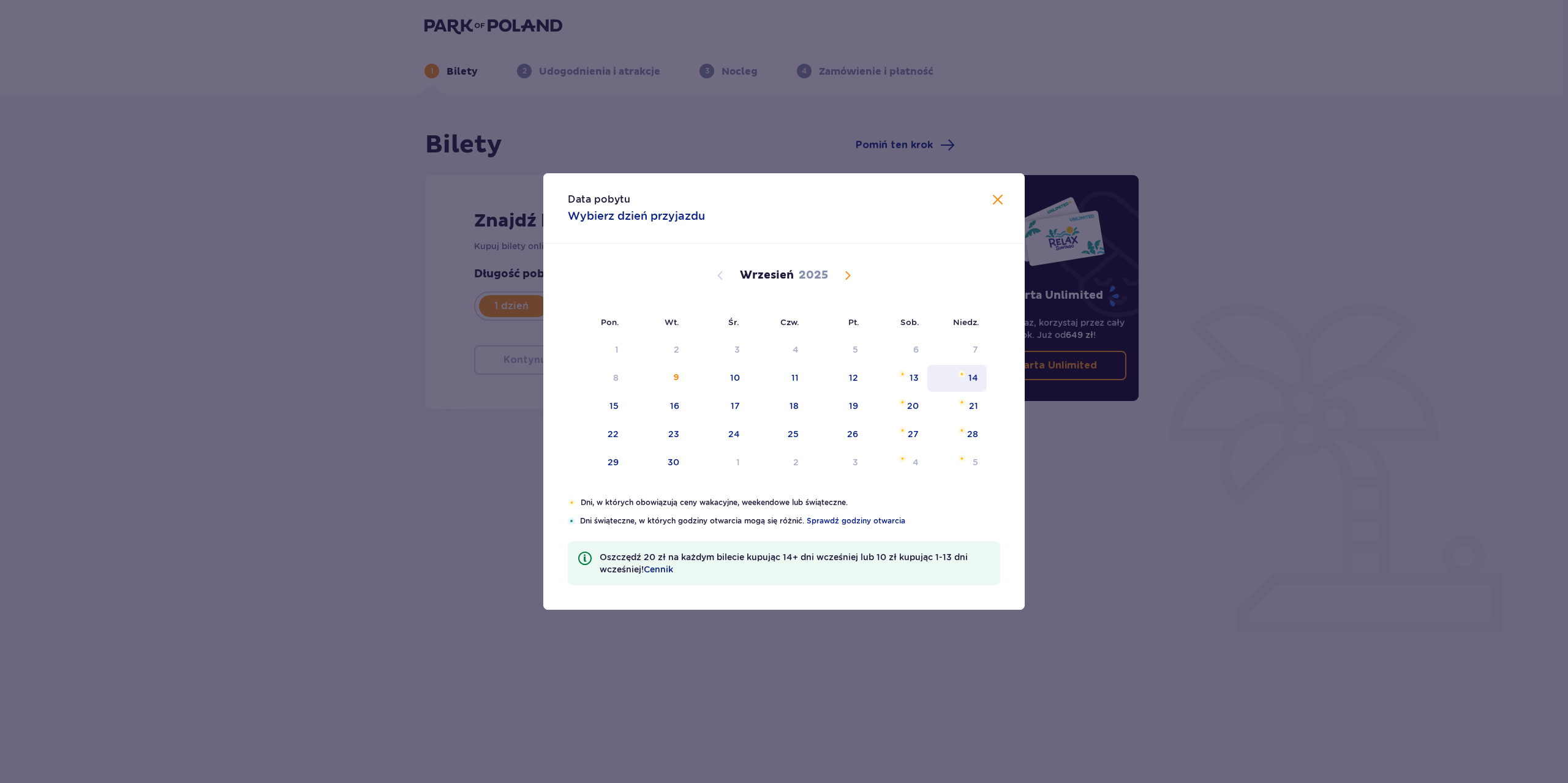
click at [966, 379] on div "14" at bounding box center [957, 378] width 59 height 27
type input "[DATE]"
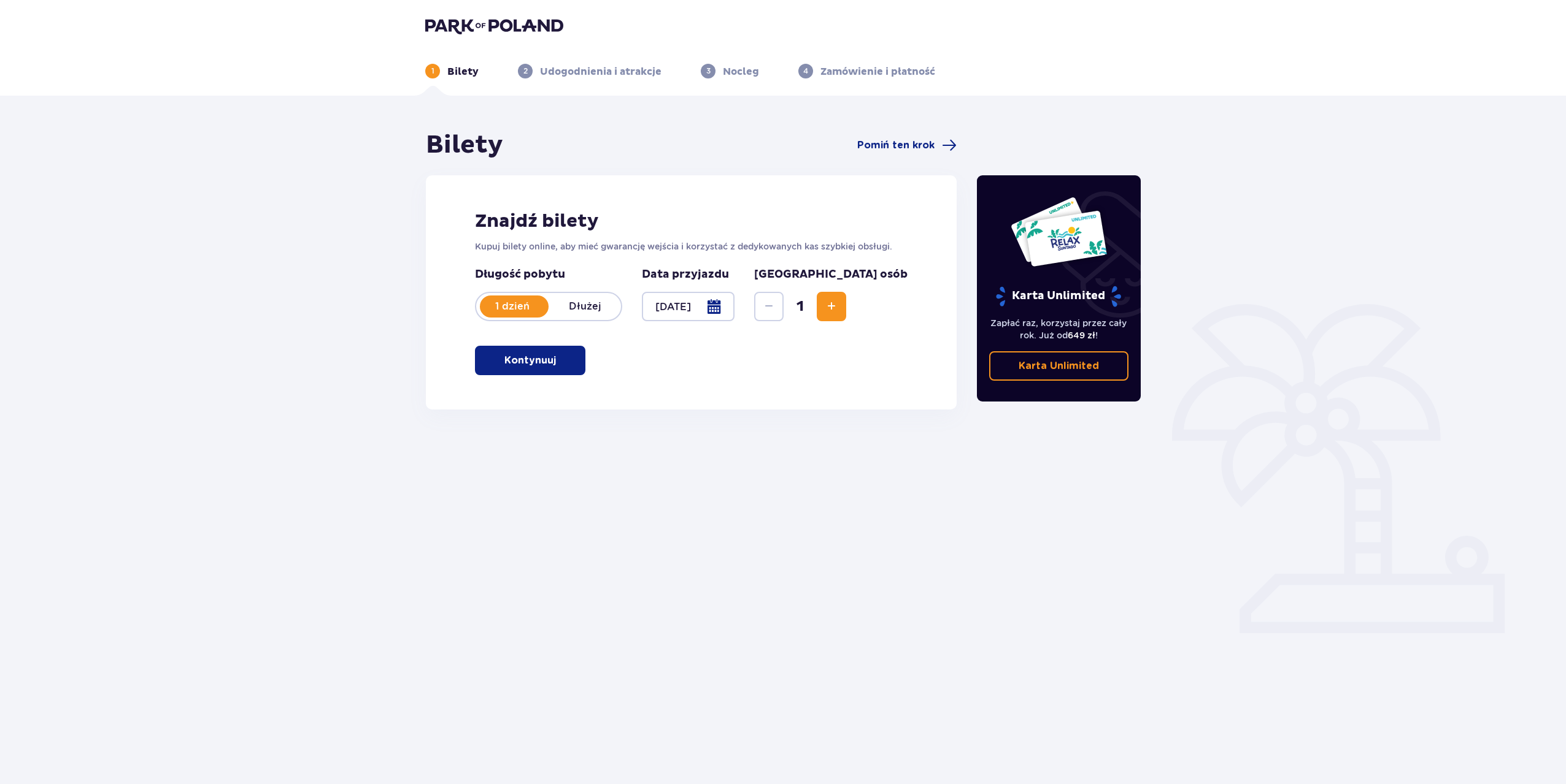
click at [543, 358] on p "Kontynuuj" at bounding box center [530, 360] width 52 height 13
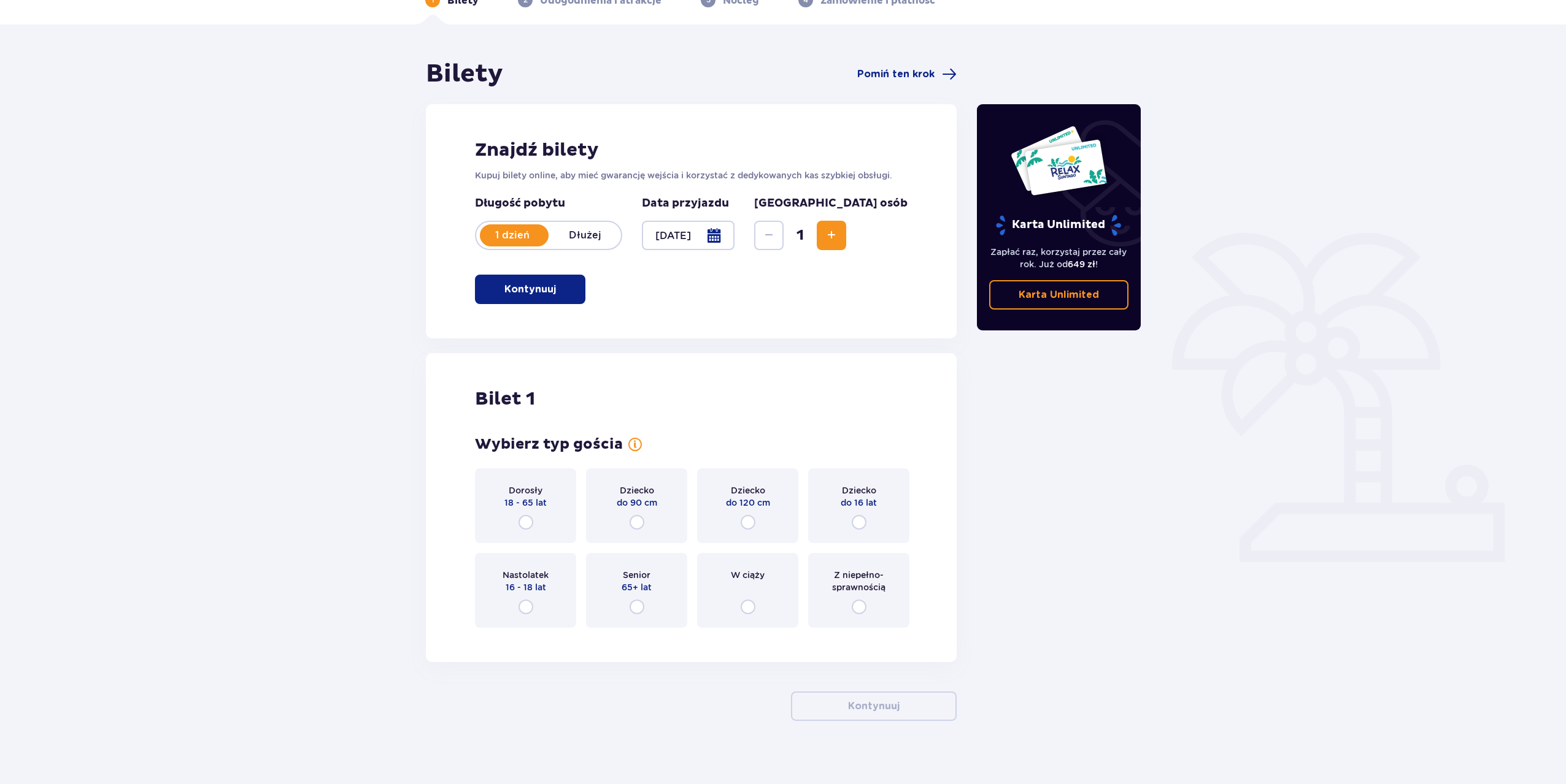
scroll to position [82, 0]
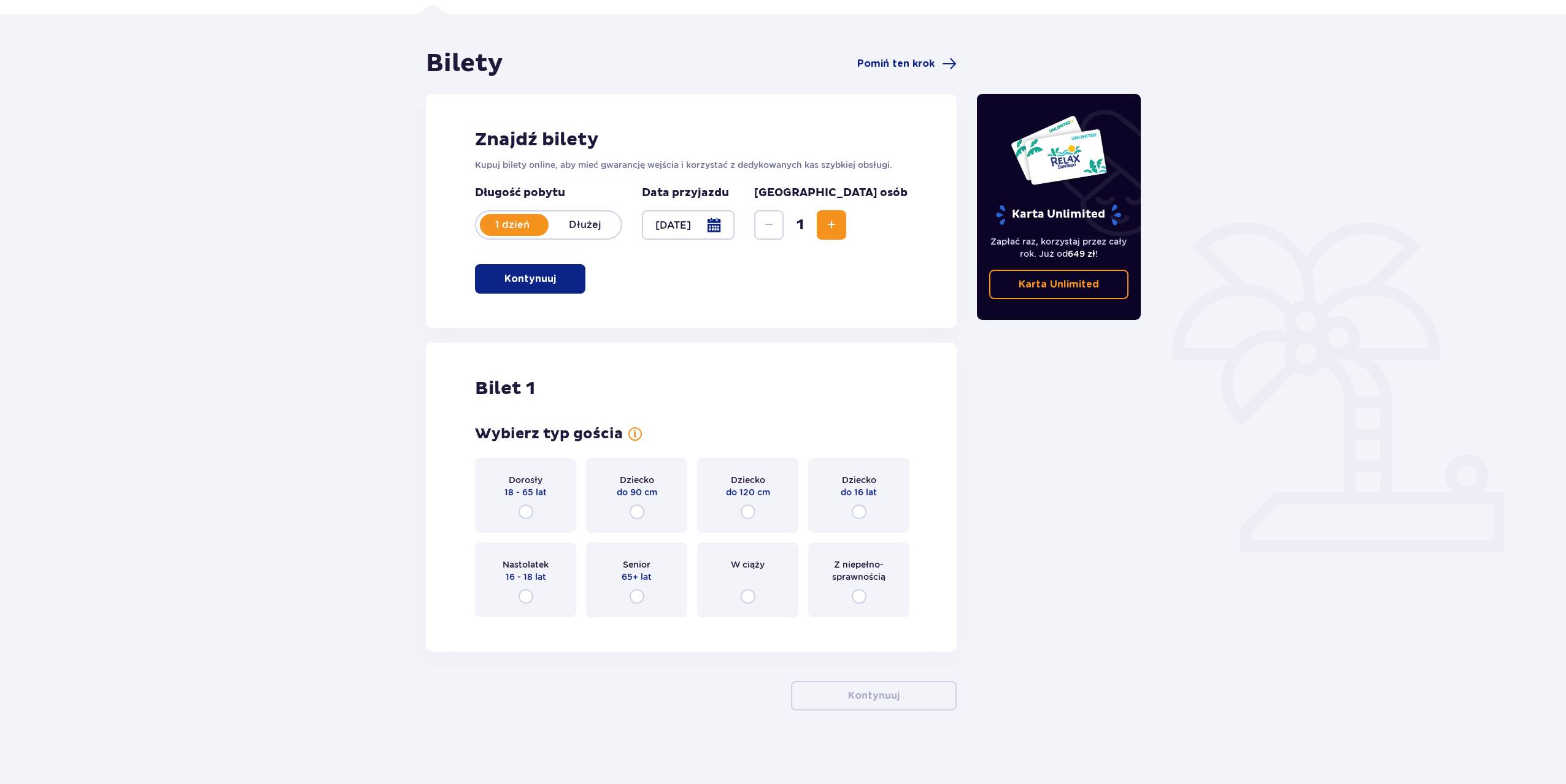
click at [538, 508] on div "Dorosły 18 - 65 lat" at bounding box center [525, 495] width 102 height 75
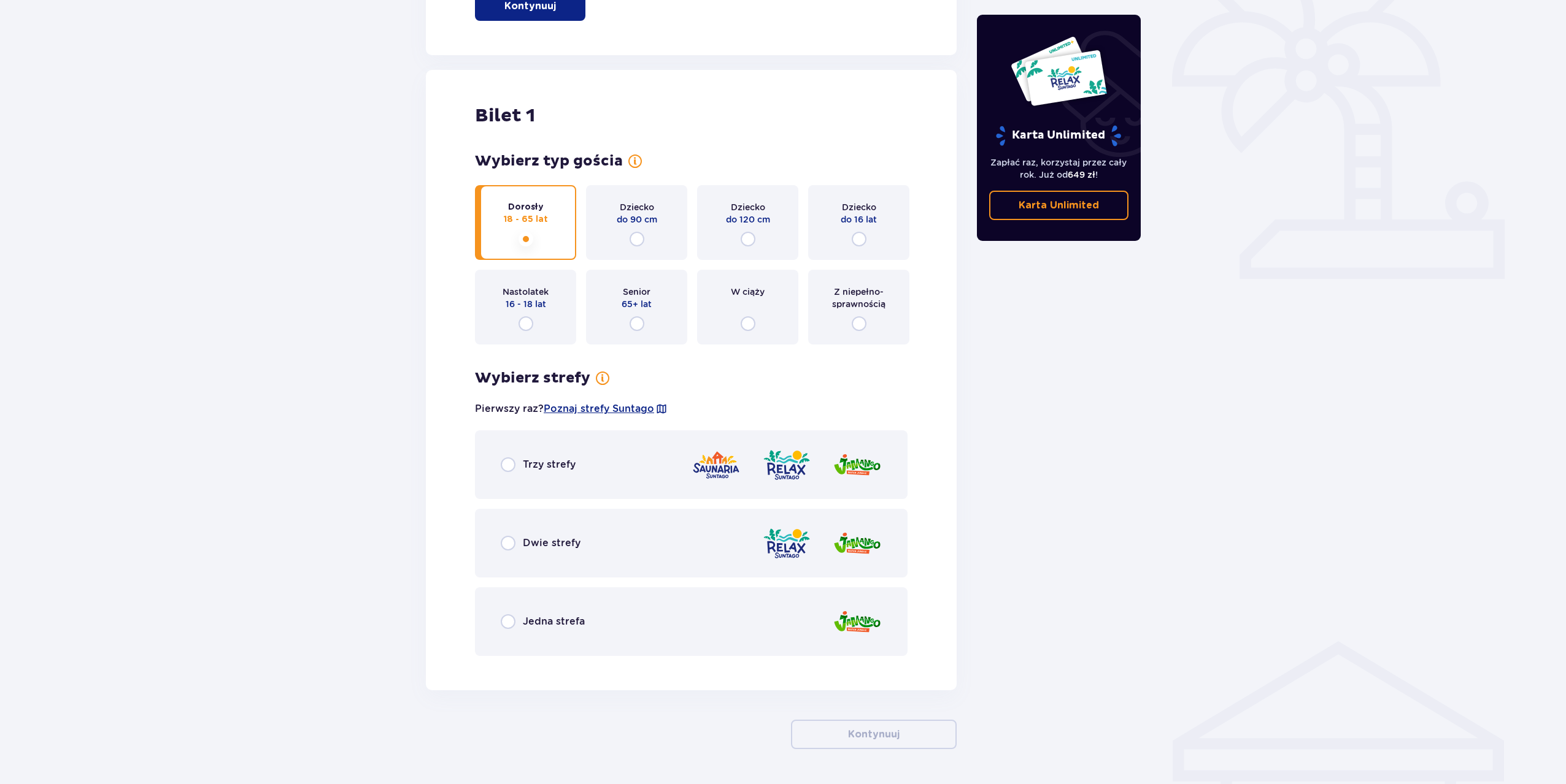
scroll to position [393, 0]
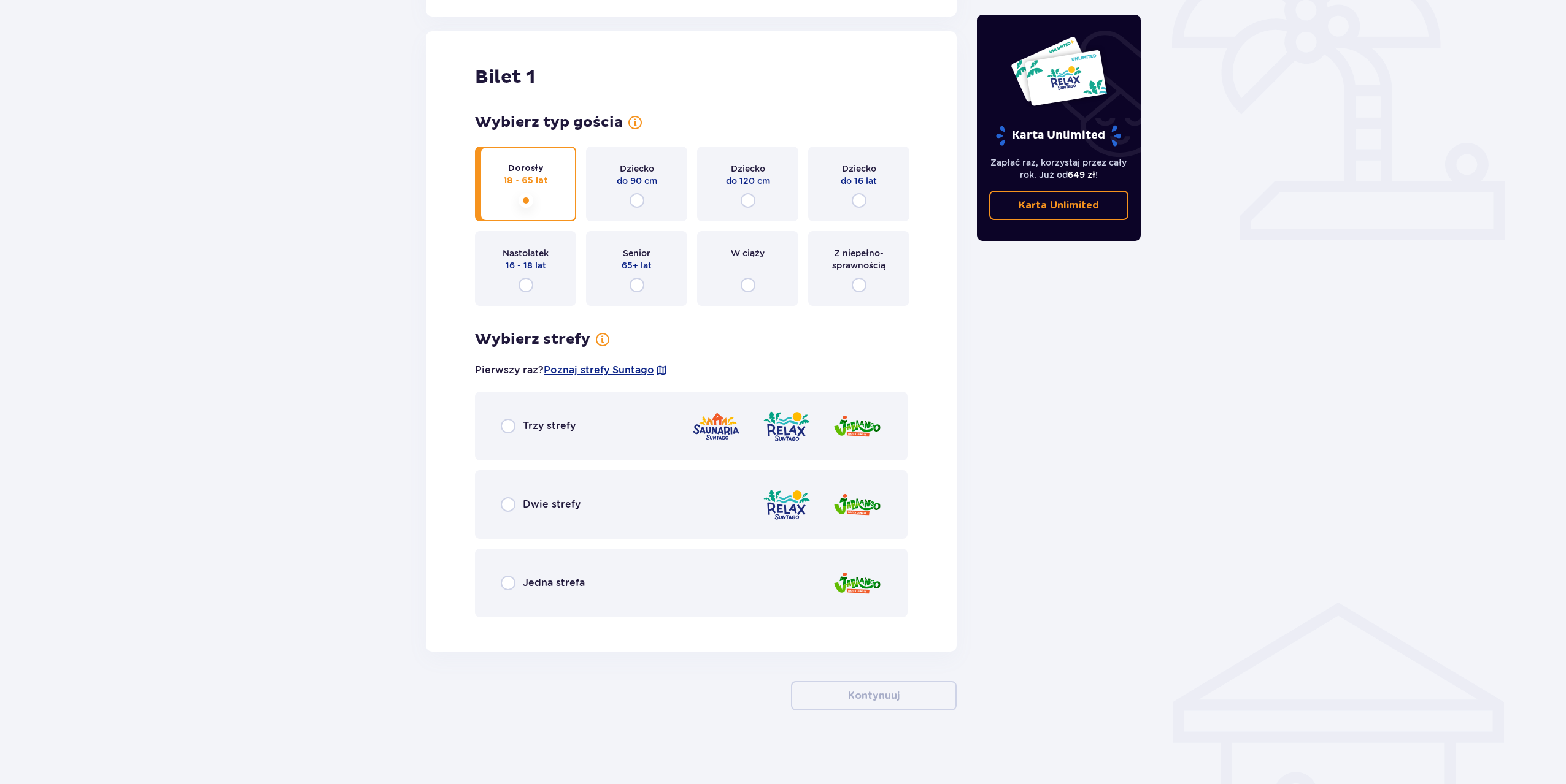
click at [518, 585] on div "Jedna strefa" at bounding box center [542, 583] width 84 height 15
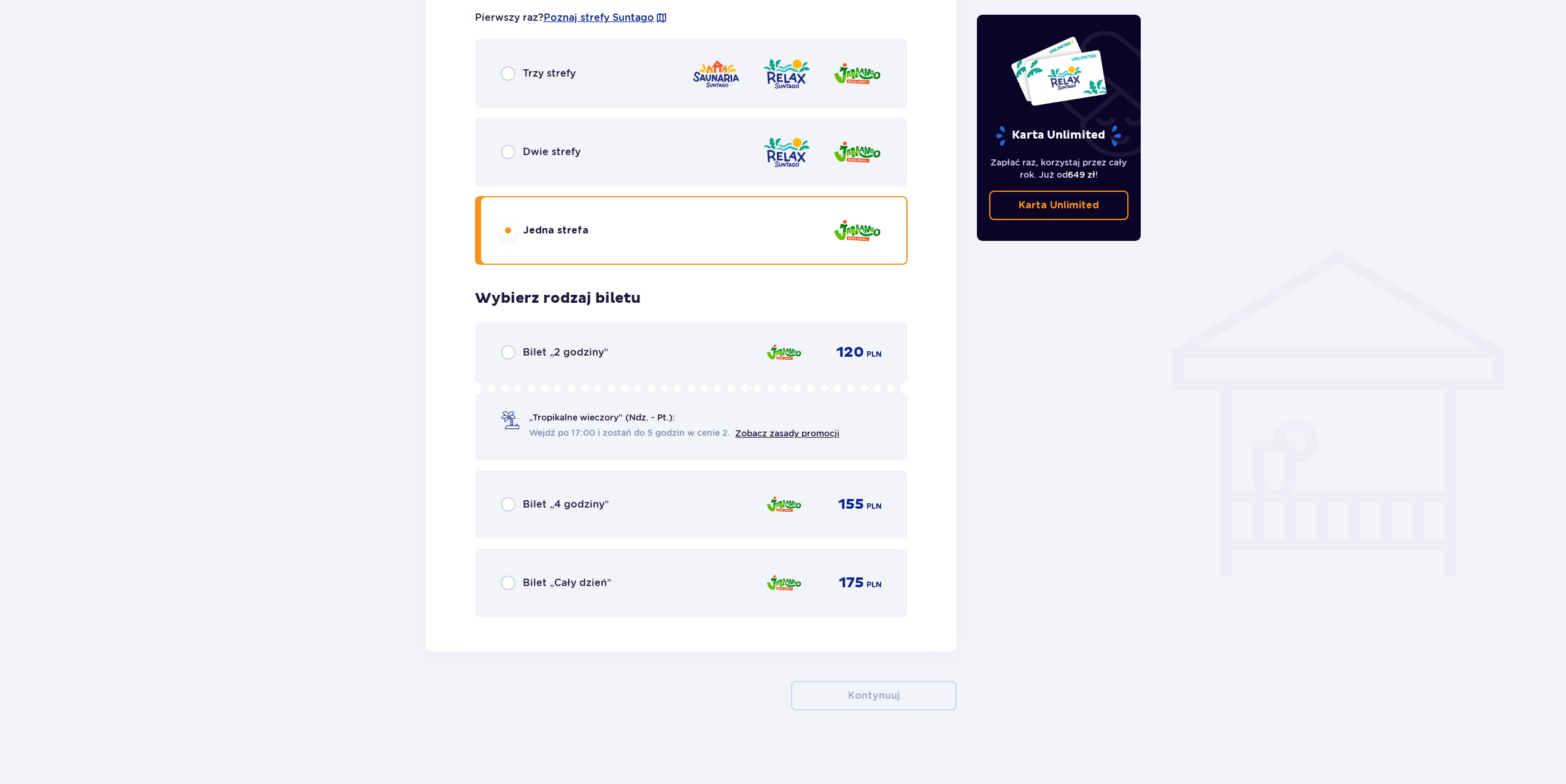
click at [538, 597] on div "Bilet „Cały dzień” 175 PLN" at bounding box center [690, 583] width 432 height 69
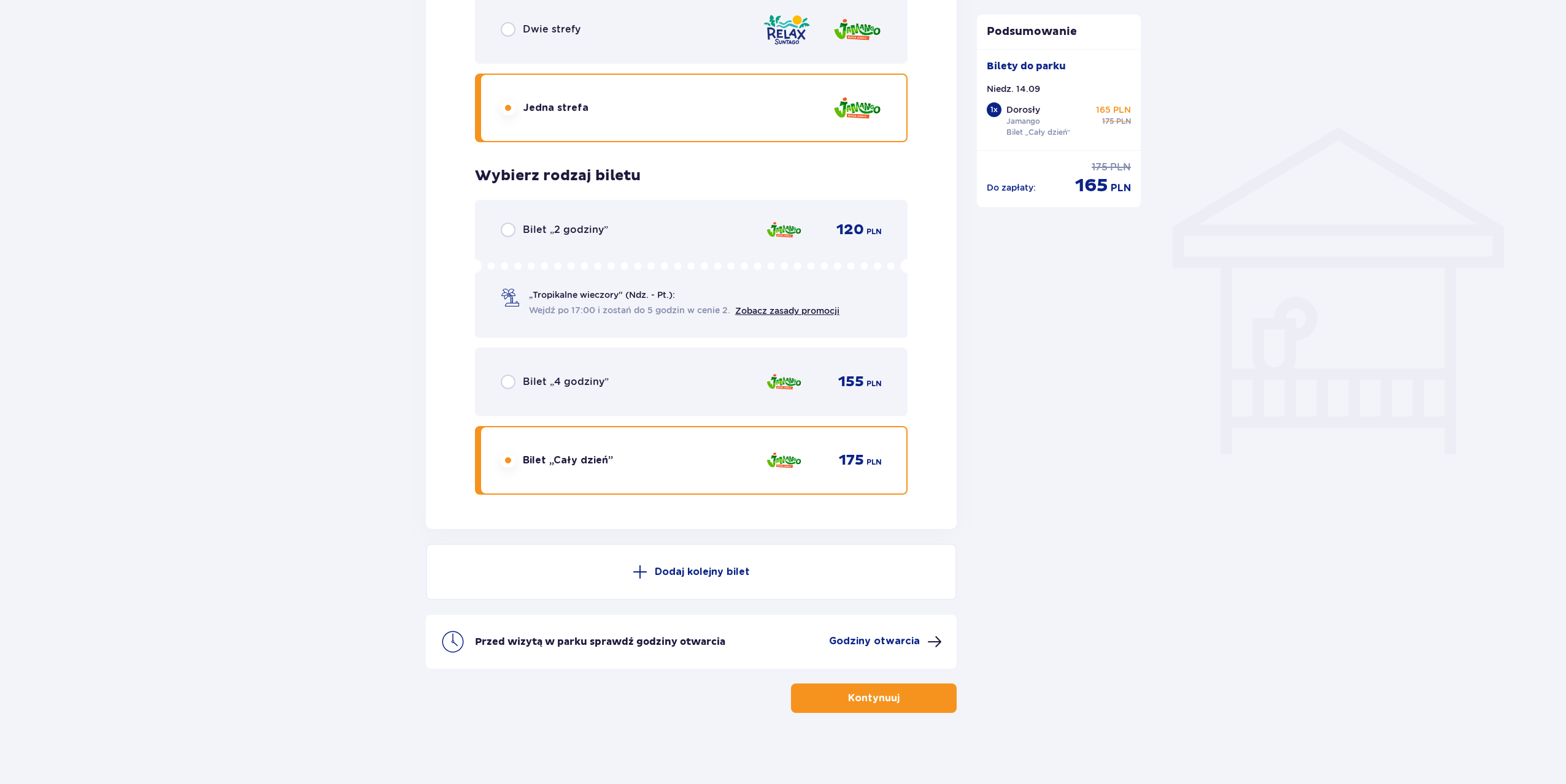
click at [538, 597] on button "Dodaj kolejny bilet" at bounding box center [691, 572] width 531 height 56
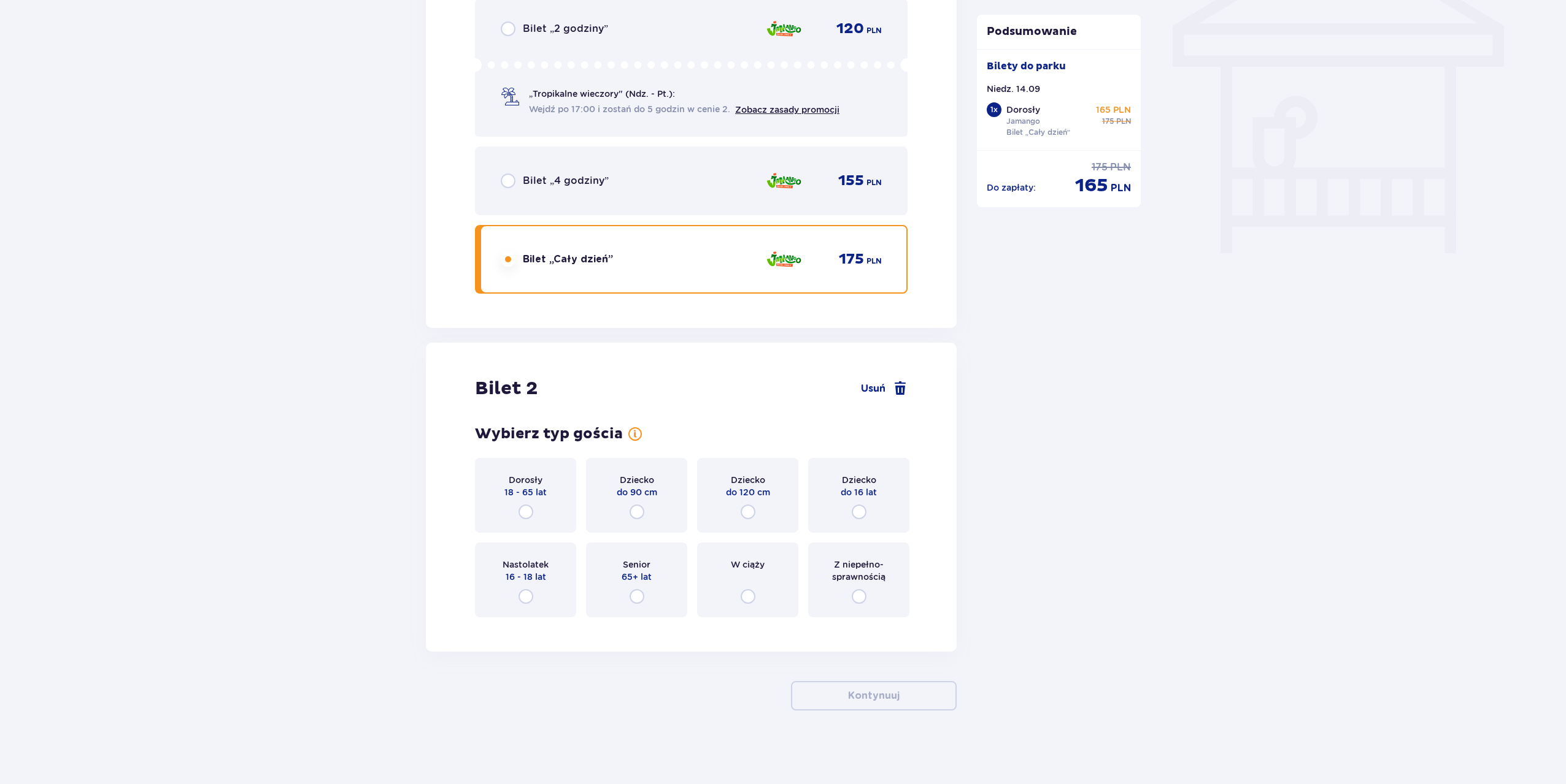
click at [535, 565] on p "Nastolatek" at bounding box center [526, 565] width 46 height 13
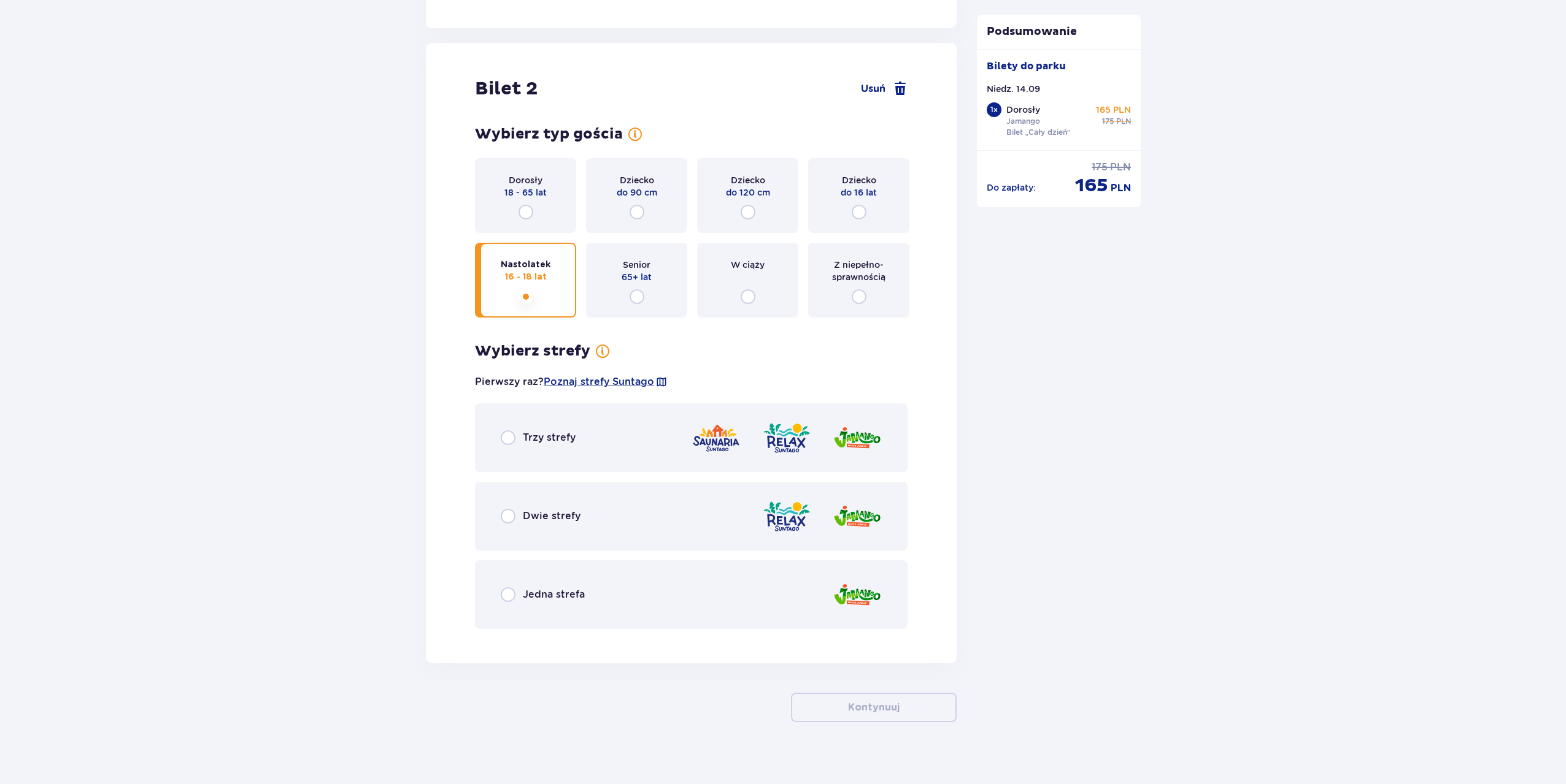
scroll to position [1381, 0]
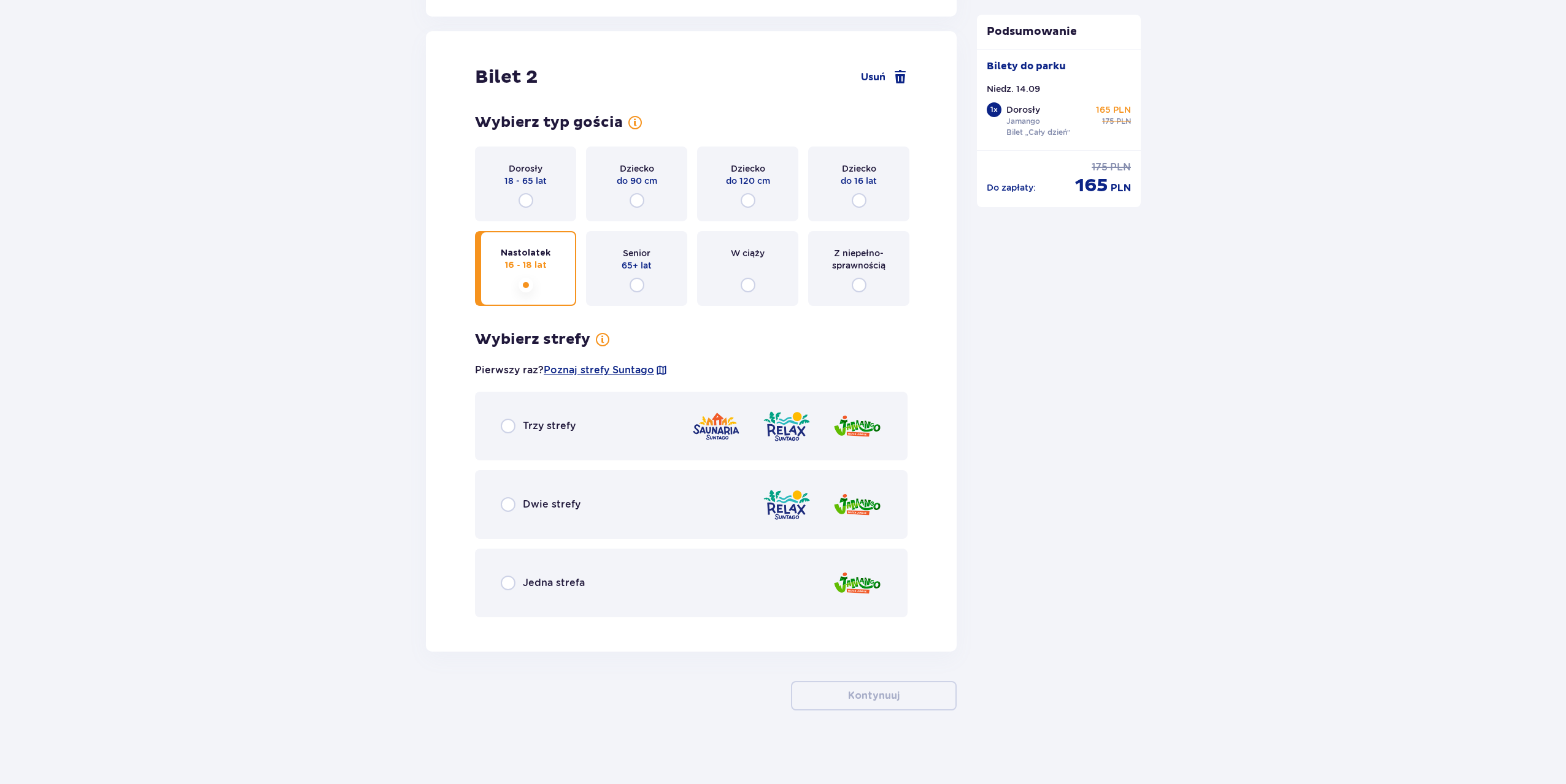
click at [515, 183] on p "18 - 65 lat" at bounding box center [525, 181] width 42 height 13
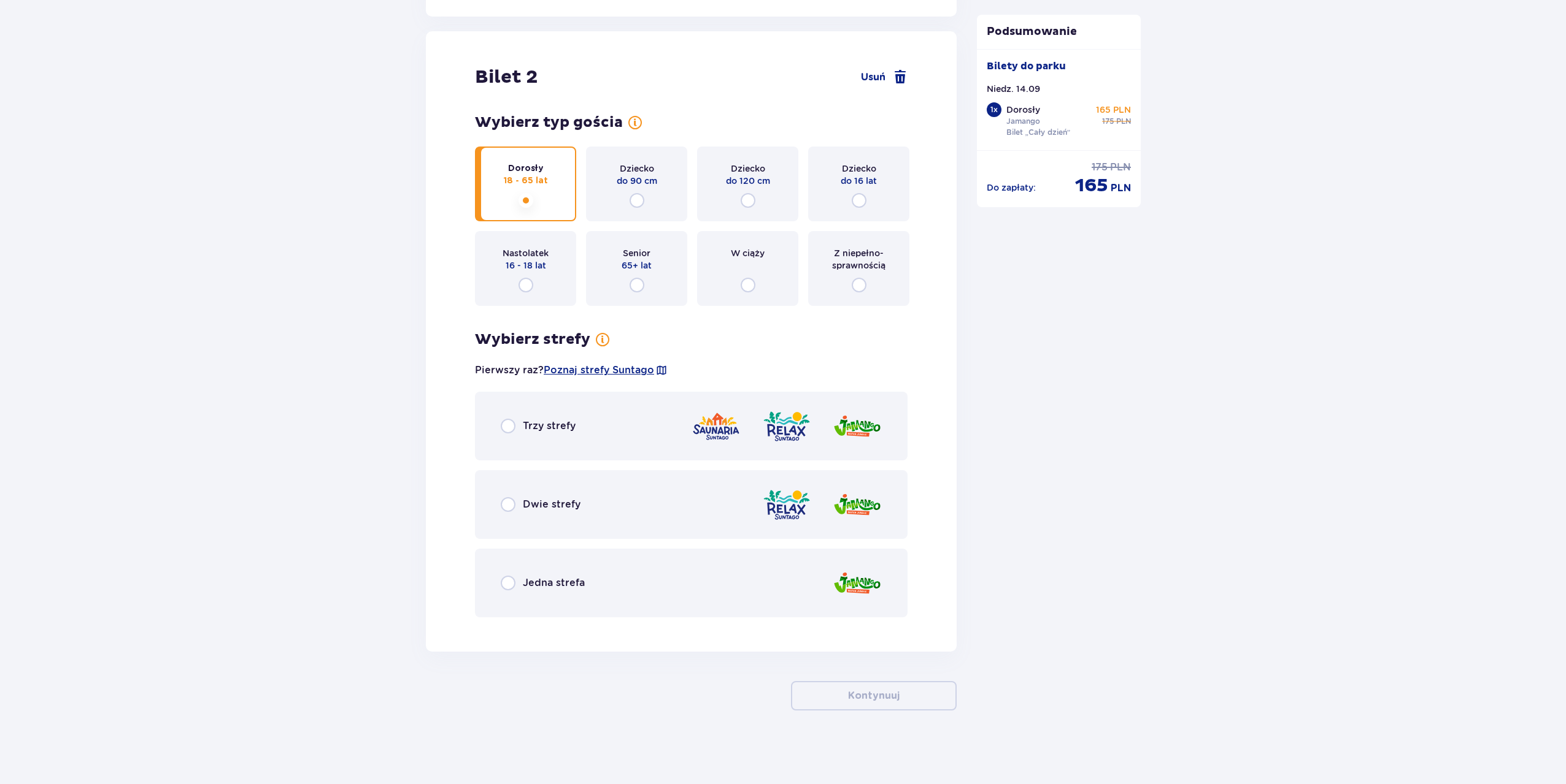
click at [565, 587] on p "Jedna strefa" at bounding box center [554, 583] width 62 height 13
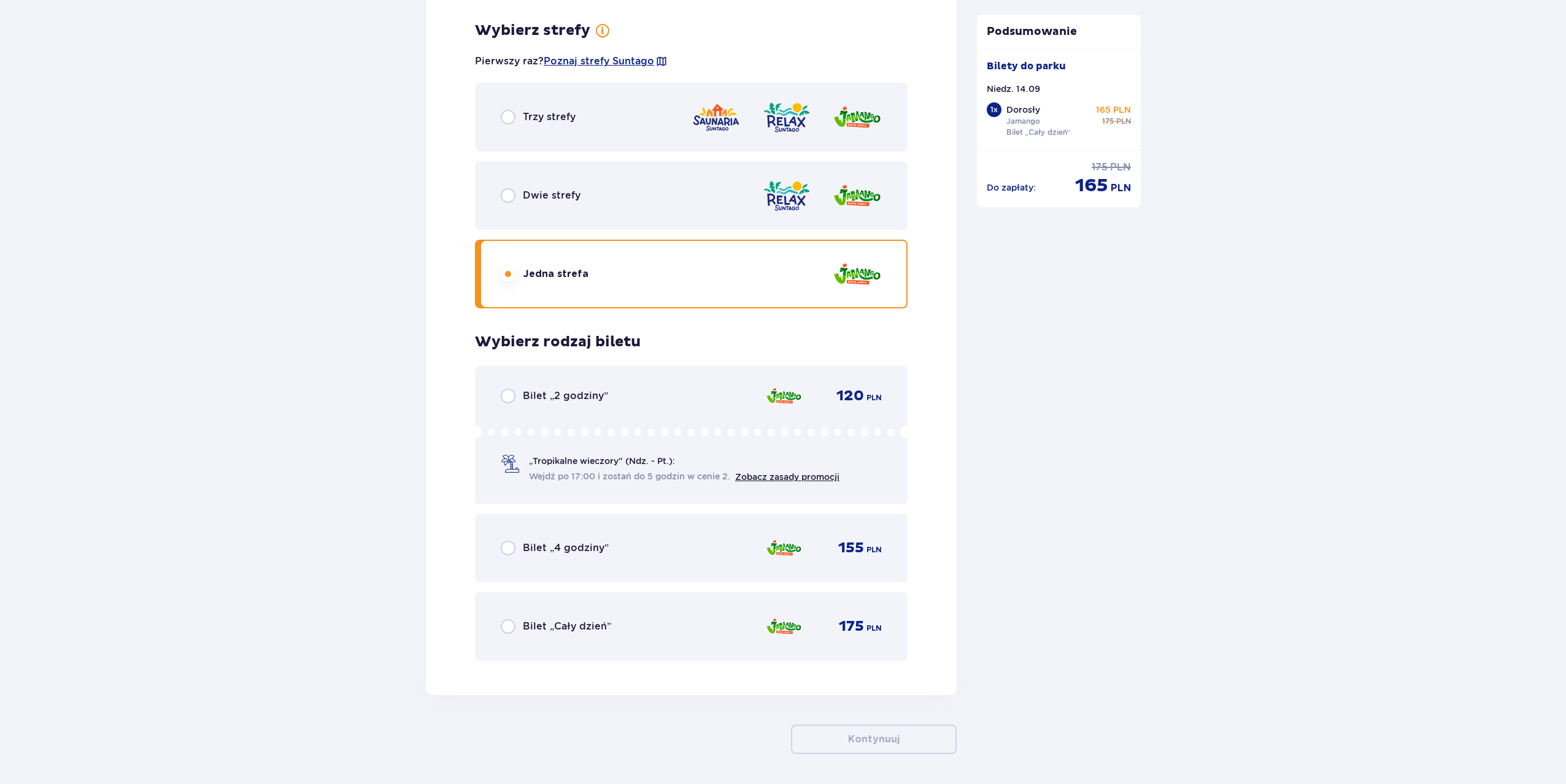
scroll to position [1733, 0]
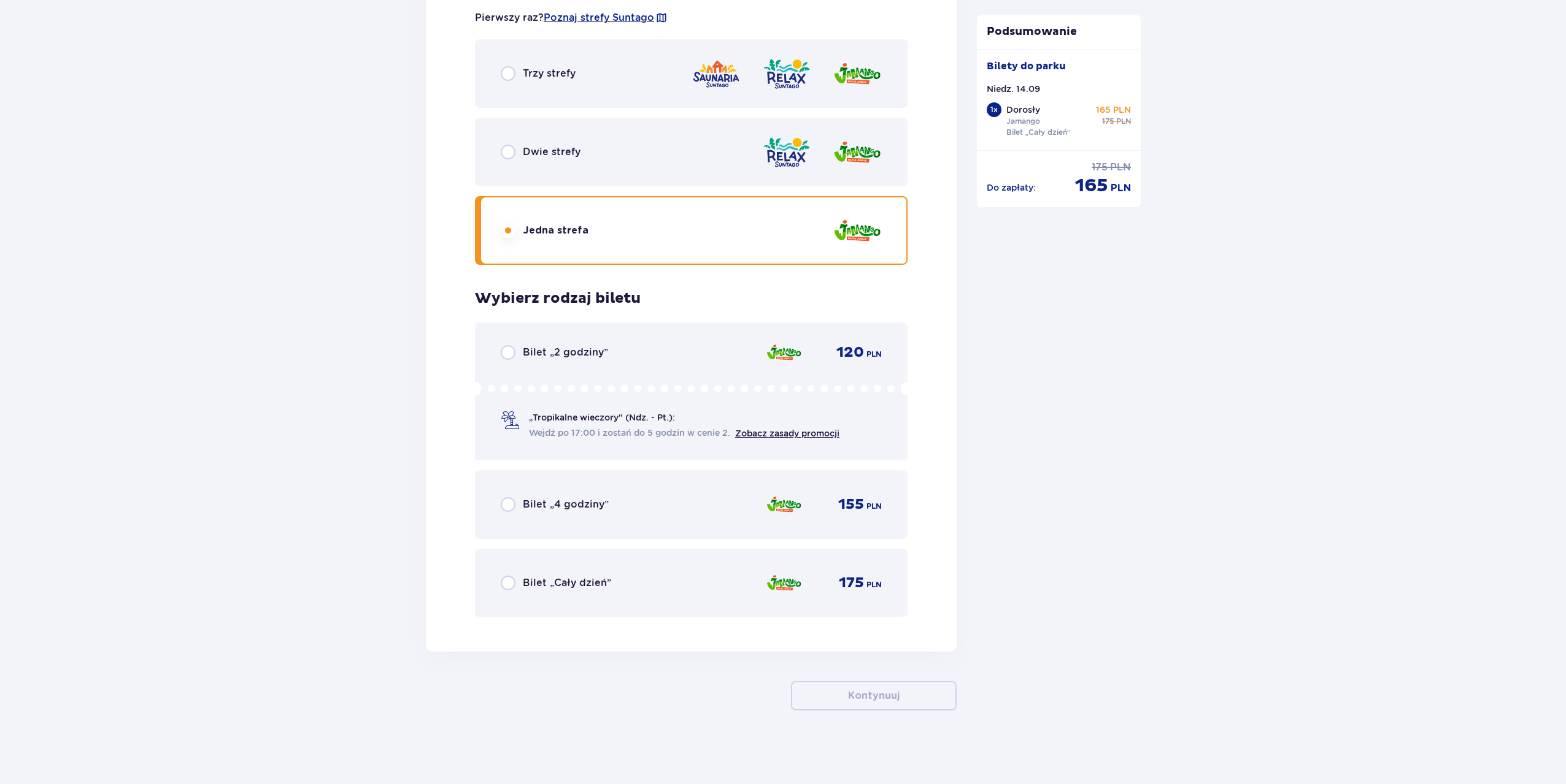
click at [565, 587] on p "Bilet „Cały dzień”" at bounding box center [566, 583] width 88 height 13
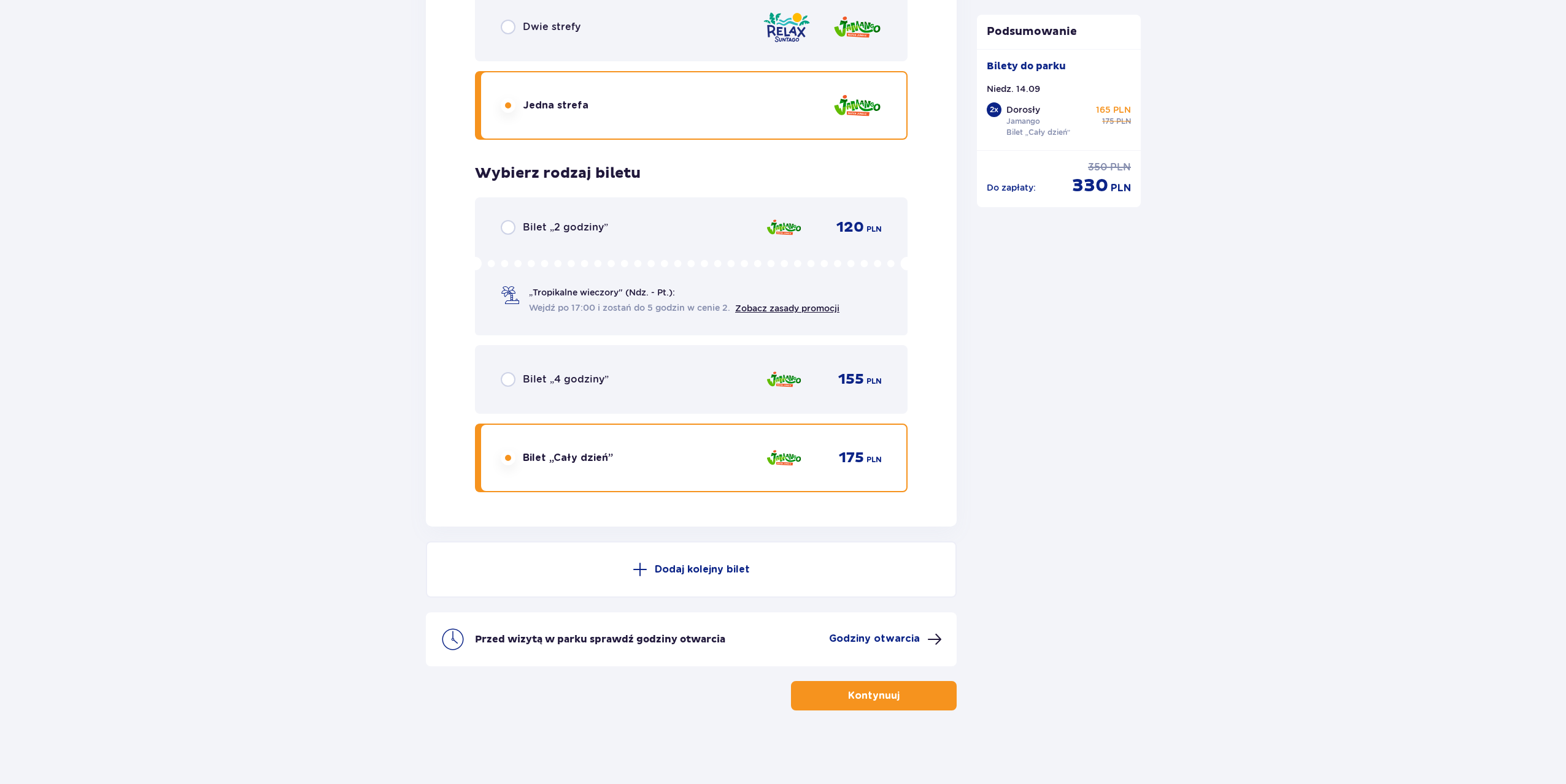
click at [565, 587] on button "Dodaj kolejny bilet" at bounding box center [691, 570] width 531 height 56
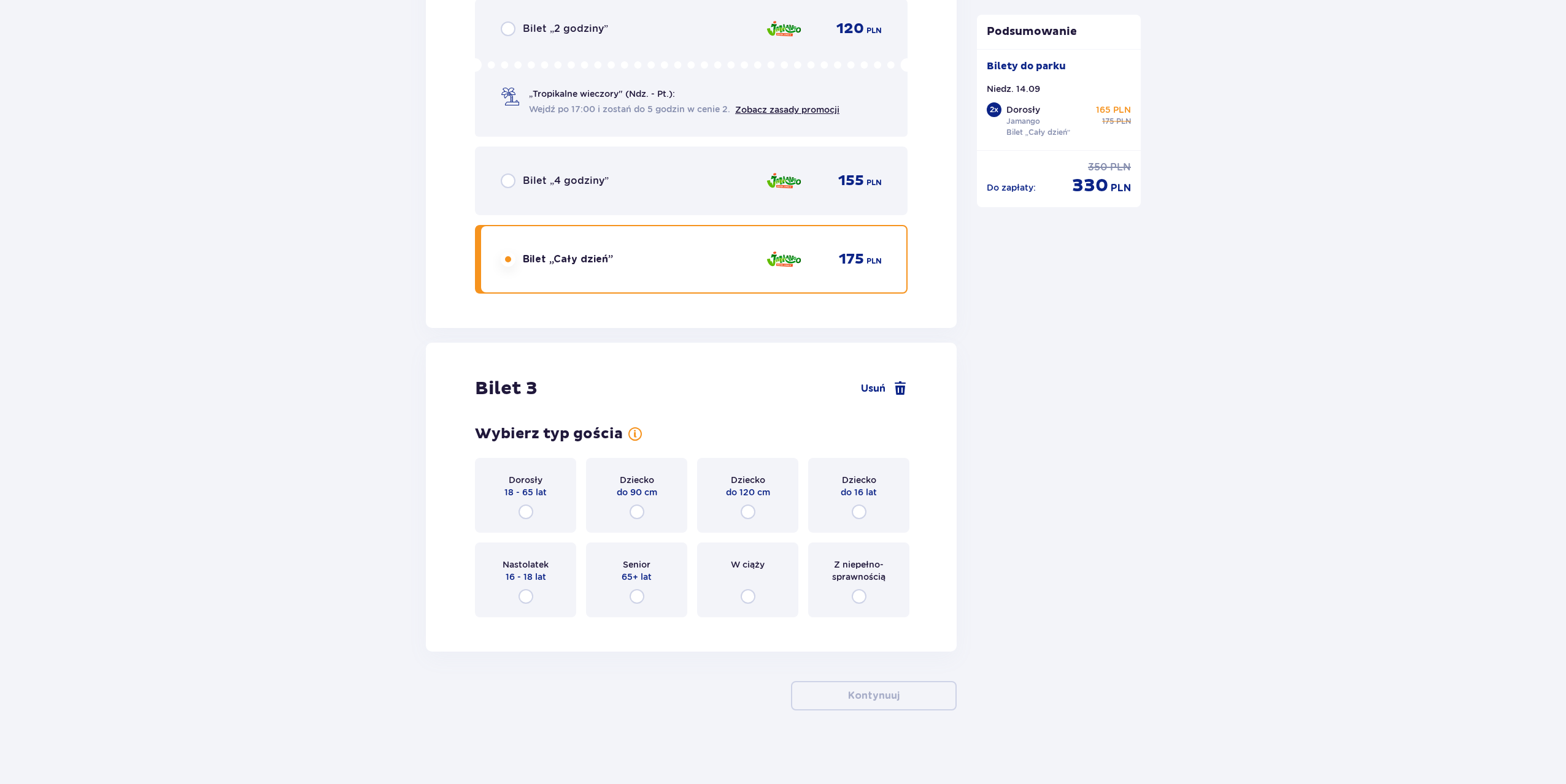
click at [655, 518] on div "Dziecko do 90 cm" at bounding box center [636, 495] width 102 height 75
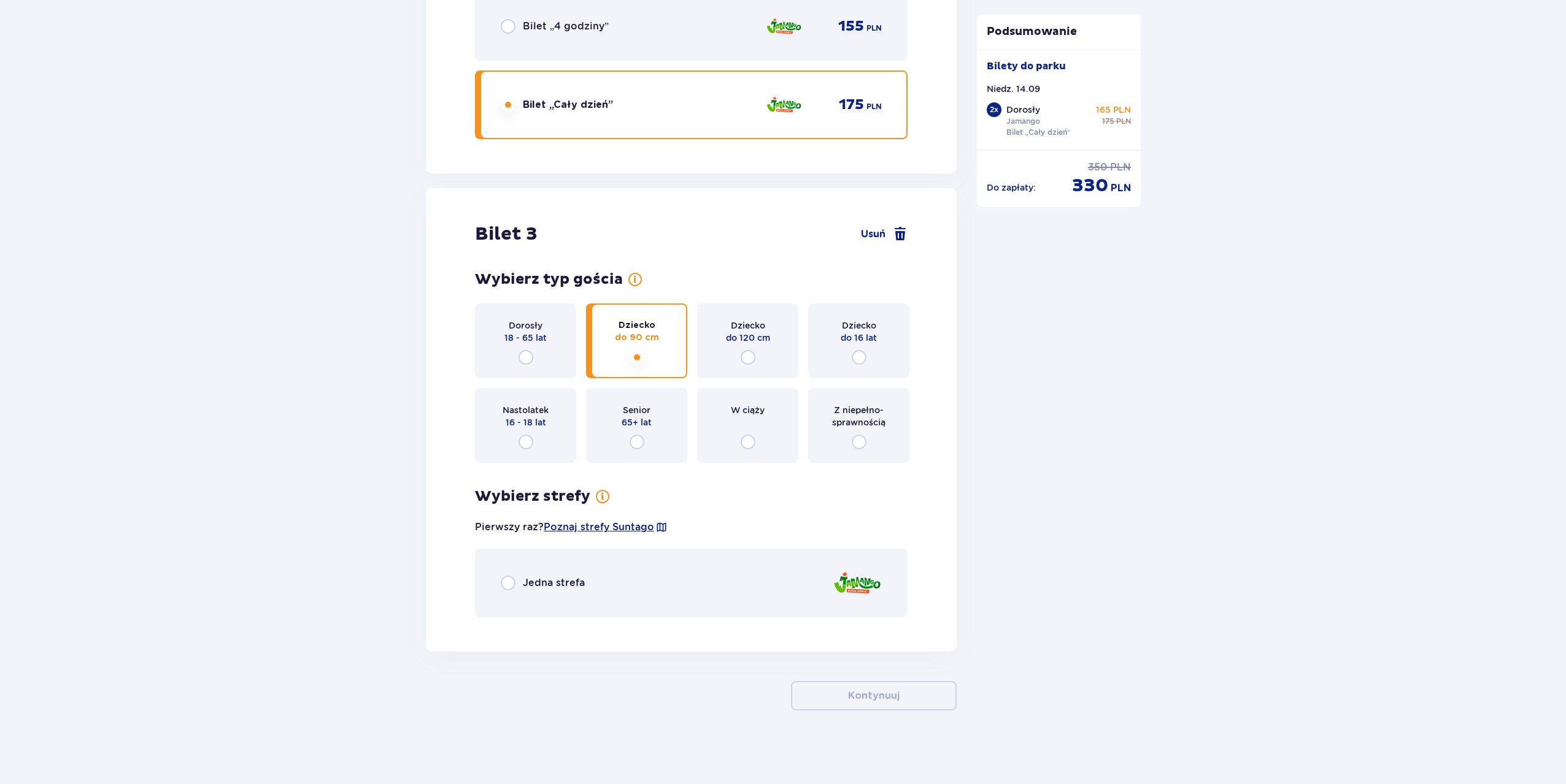
click at [632, 569] on div "Jedna strefa" at bounding box center [690, 583] width 432 height 69
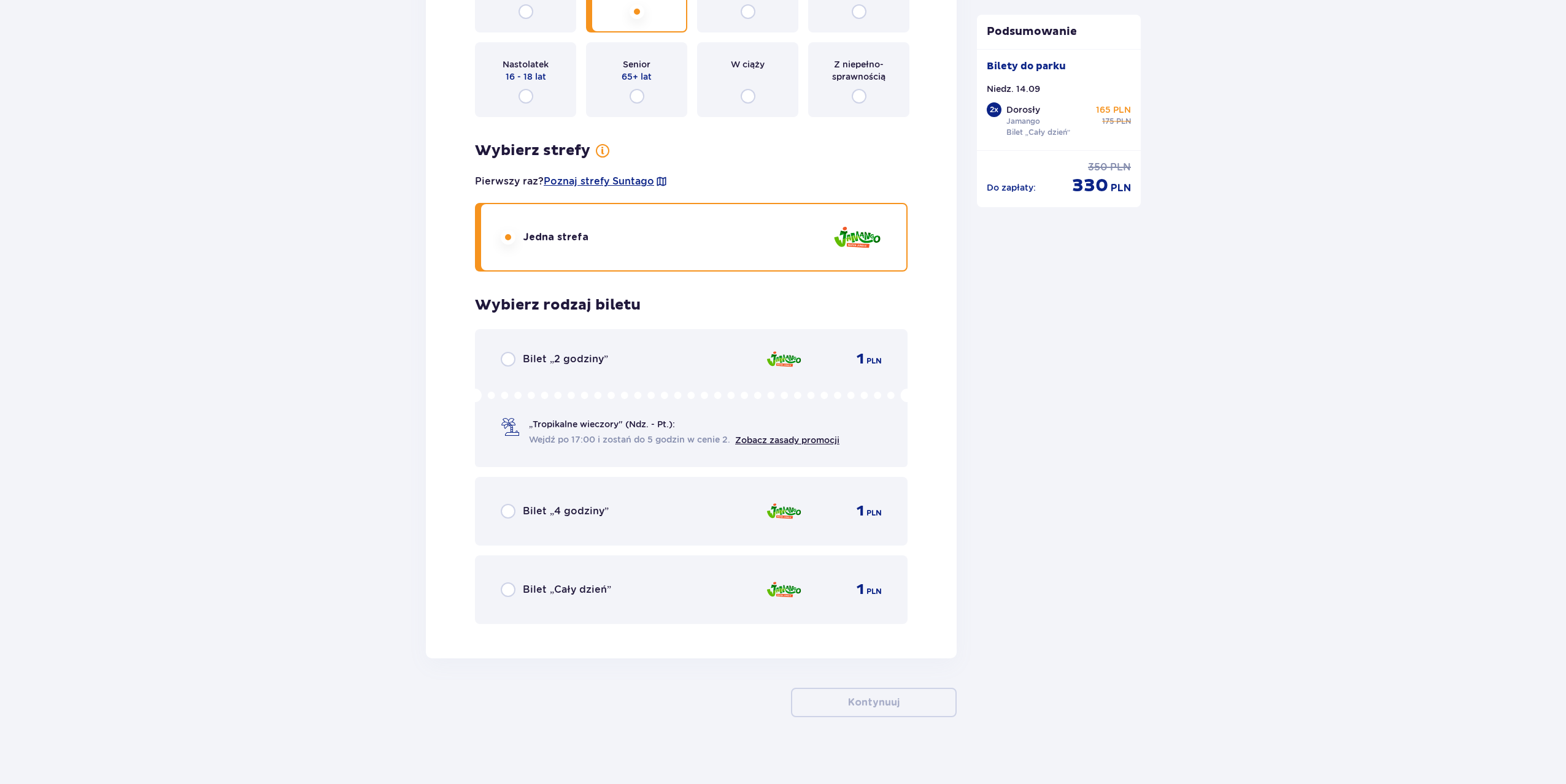
scroll to position [2713, 0]
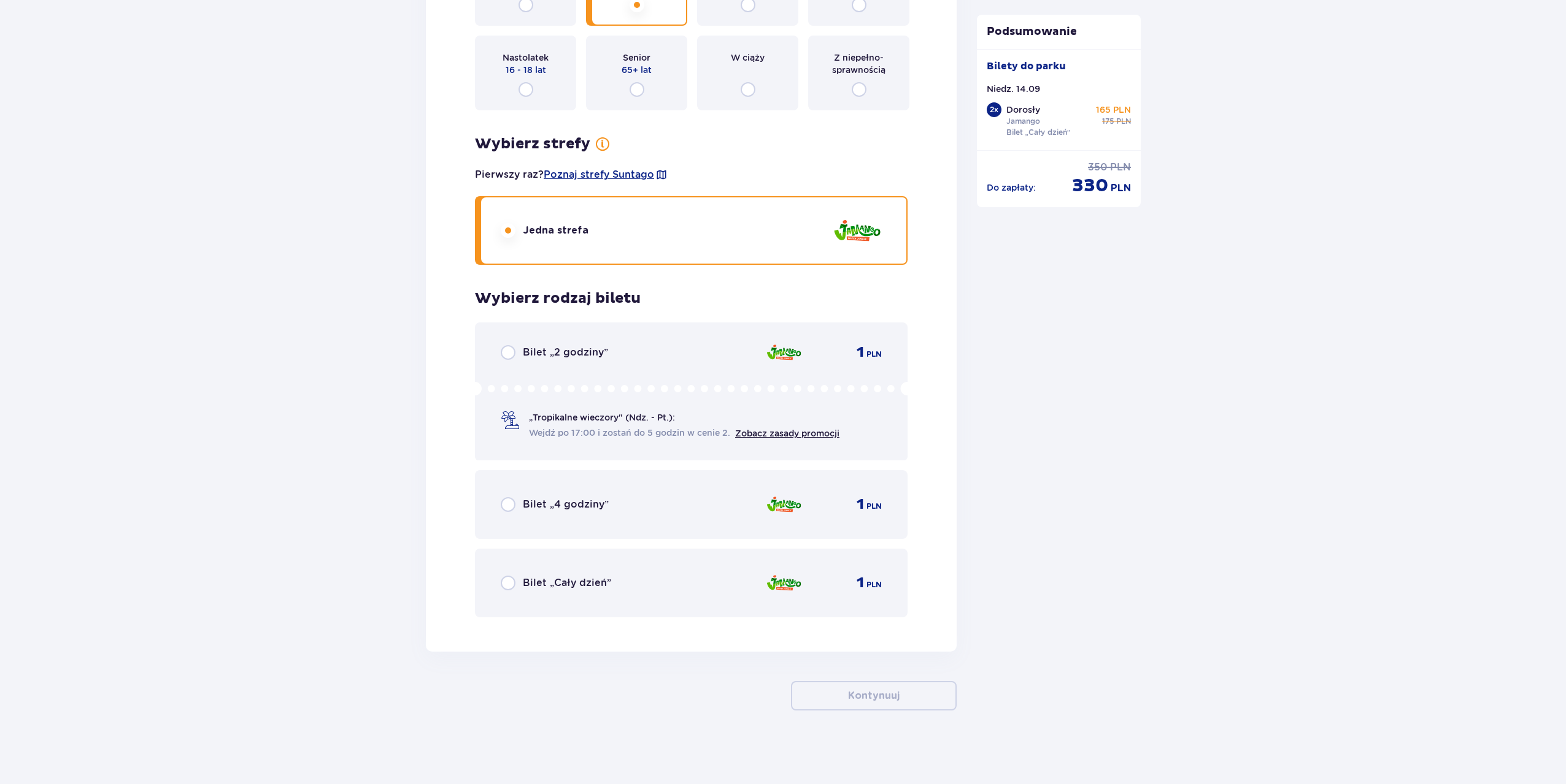
click at [603, 594] on div "Bilet „Cały dzień” 1 PLN" at bounding box center [691, 583] width 381 height 26
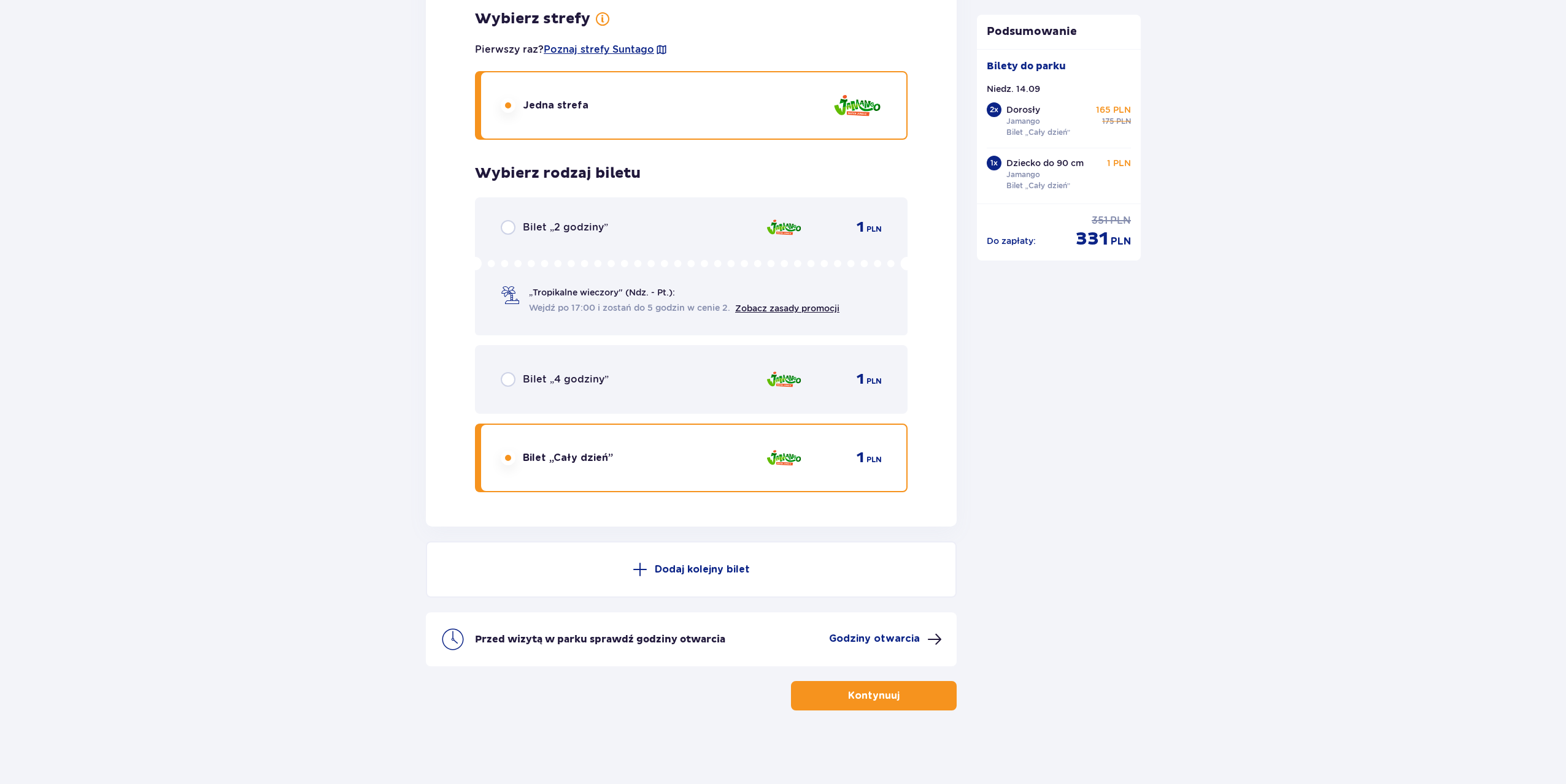
click at [662, 551] on button "Dodaj kolejny bilet" at bounding box center [691, 570] width 531 height 56
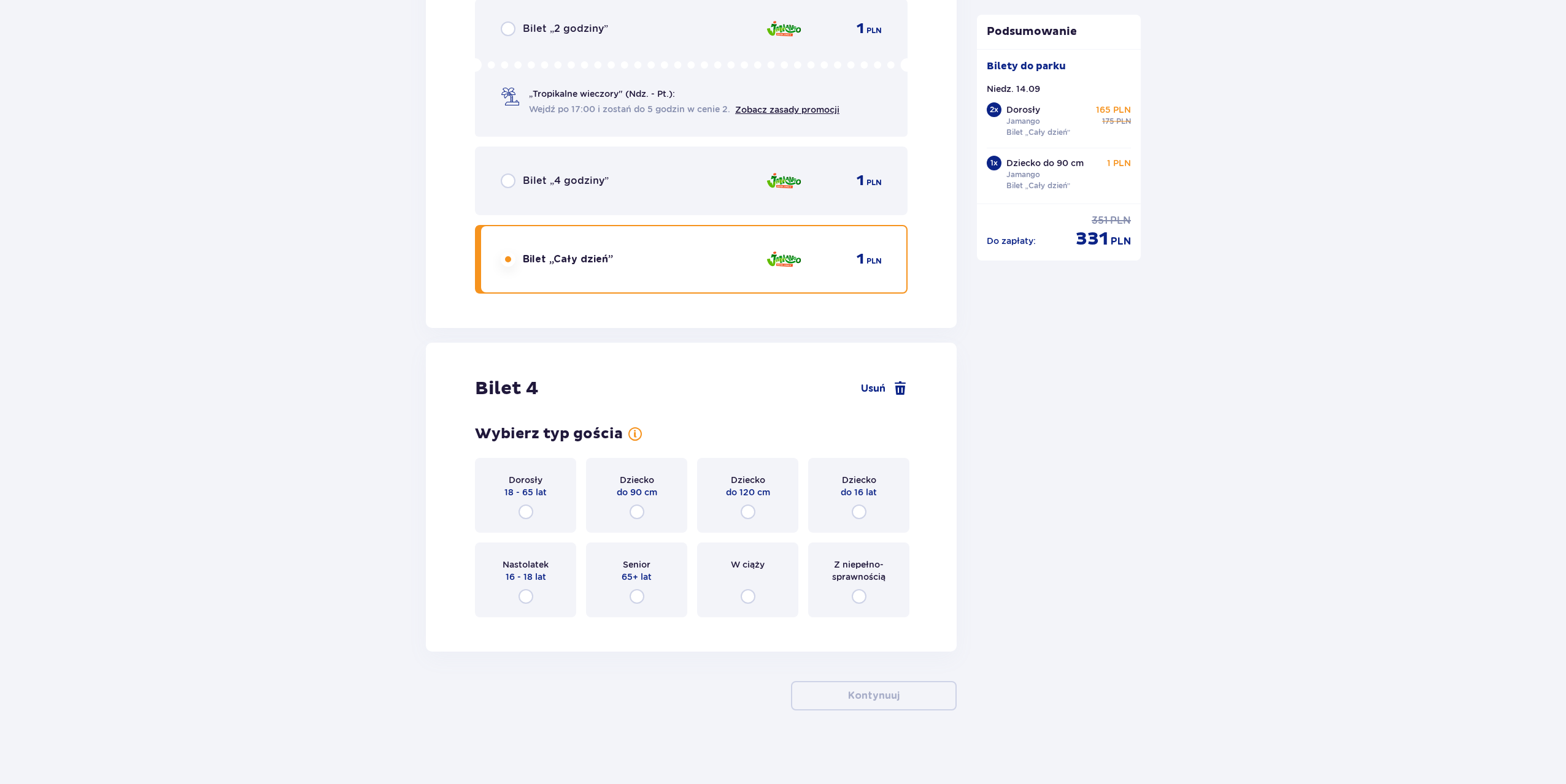
click at [728, 491] on p "do 120 cm" at bounding box center [748, 492] width 44 height 13
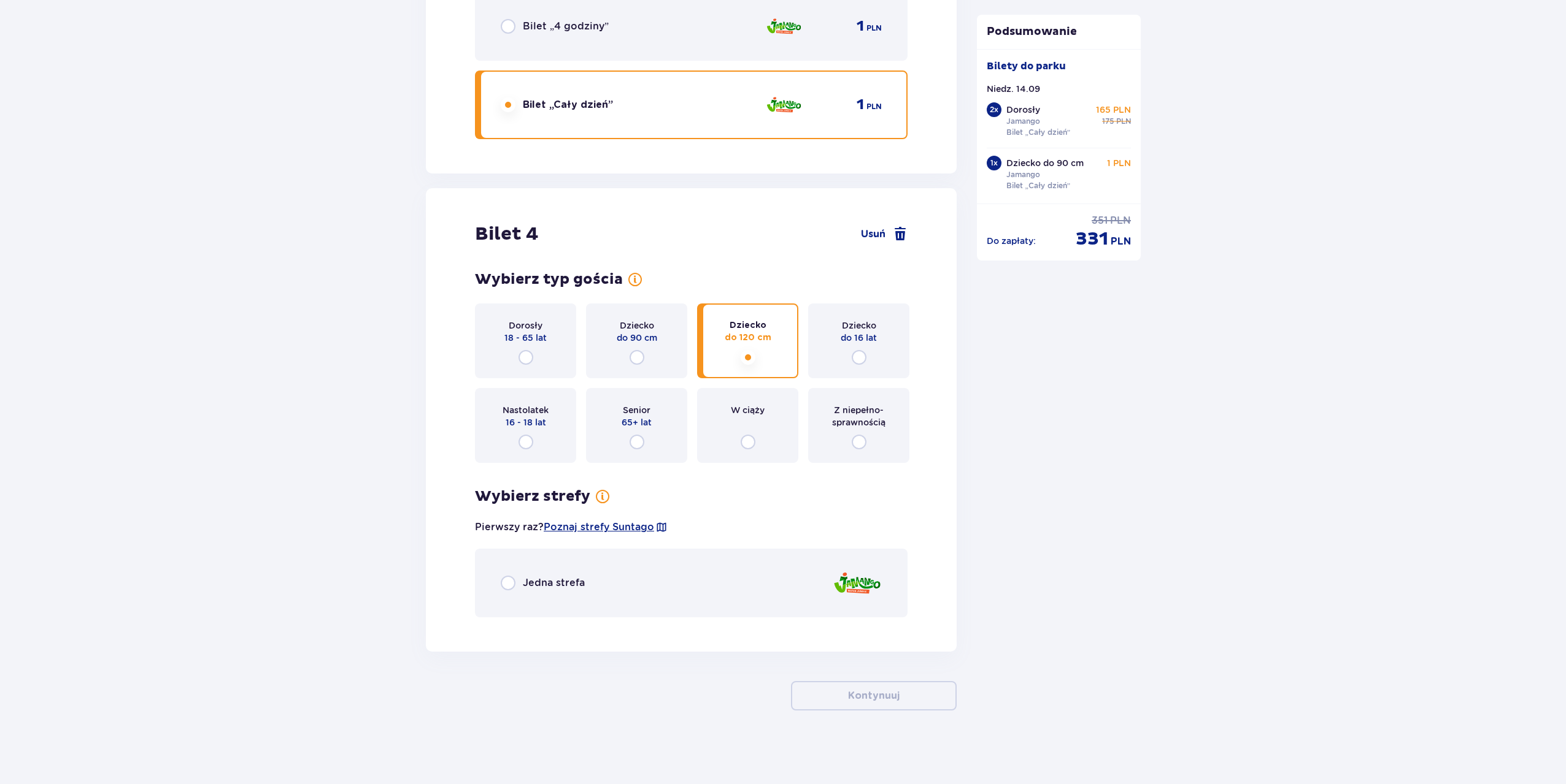
click at [656, 568] on div "Jedna strefa" at bounding box center [690, 583] width 432 height 69
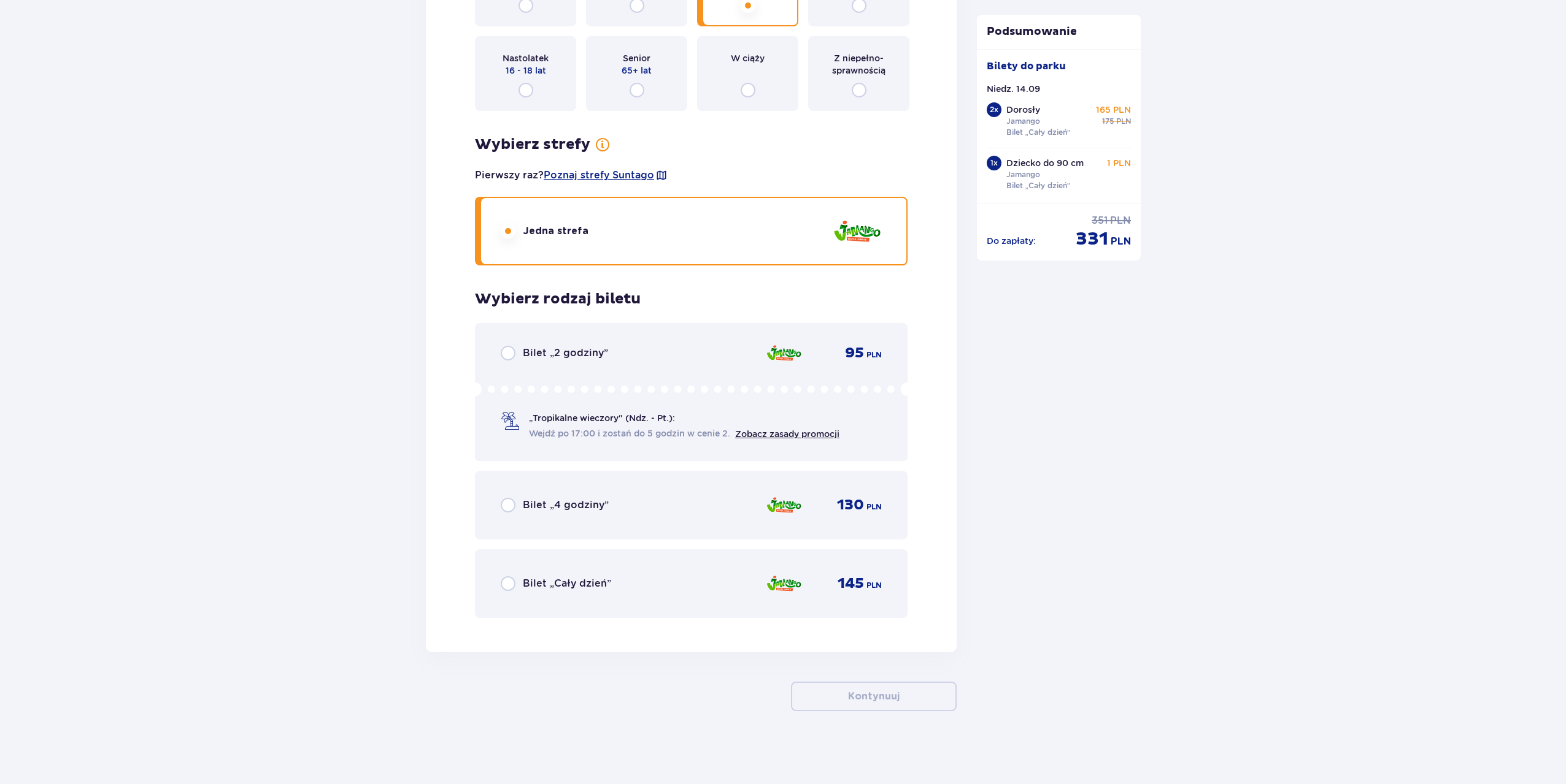
scroll to position [3544, 0]
click at [759, 589] on div "Bilet „Cały dzień” 145 PLN" at bounding box center [691, 583] width 381 height 26
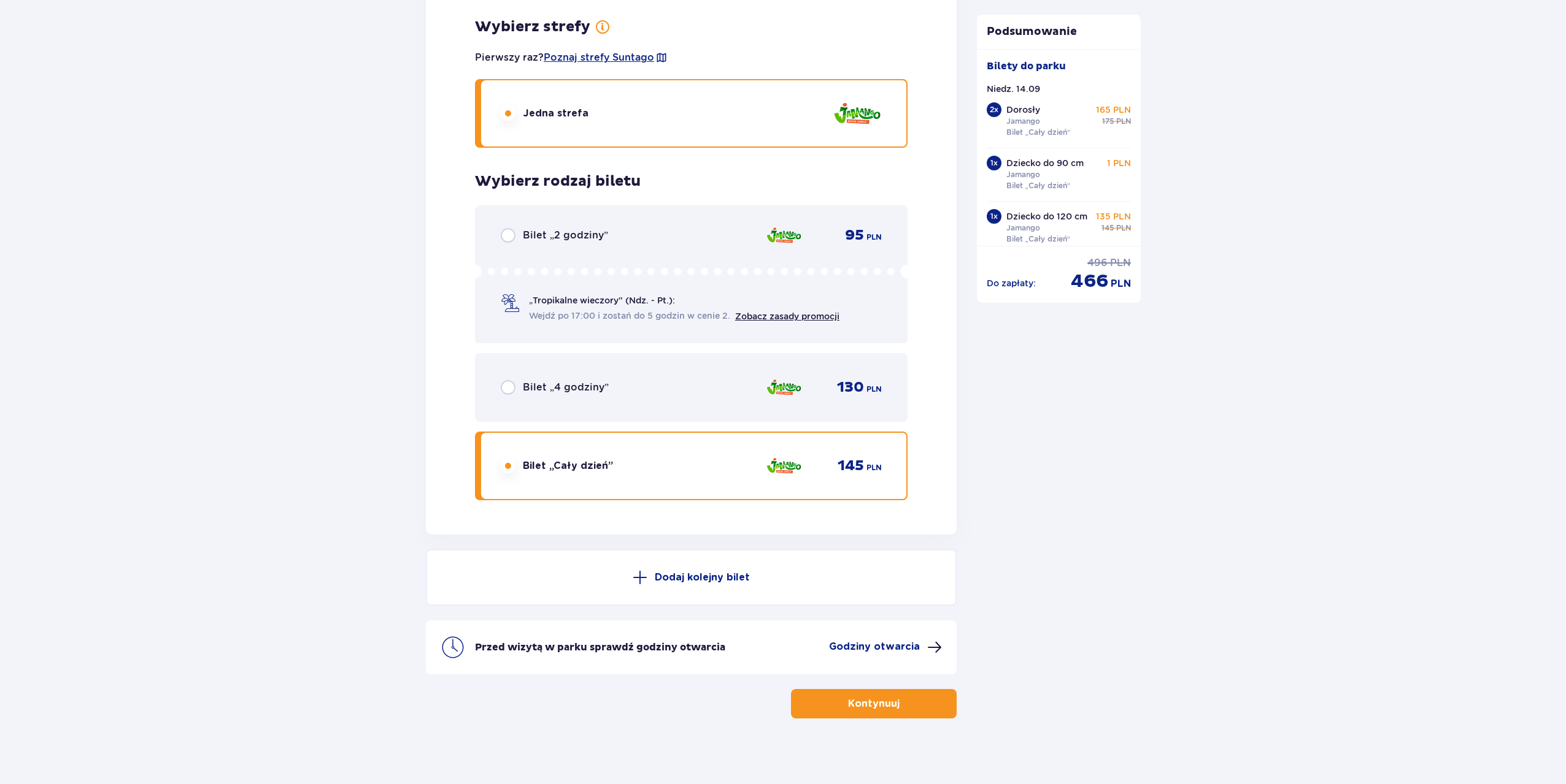
scroll to position [3669, 0]
